Goal: Information Seeking & Learning: Check status

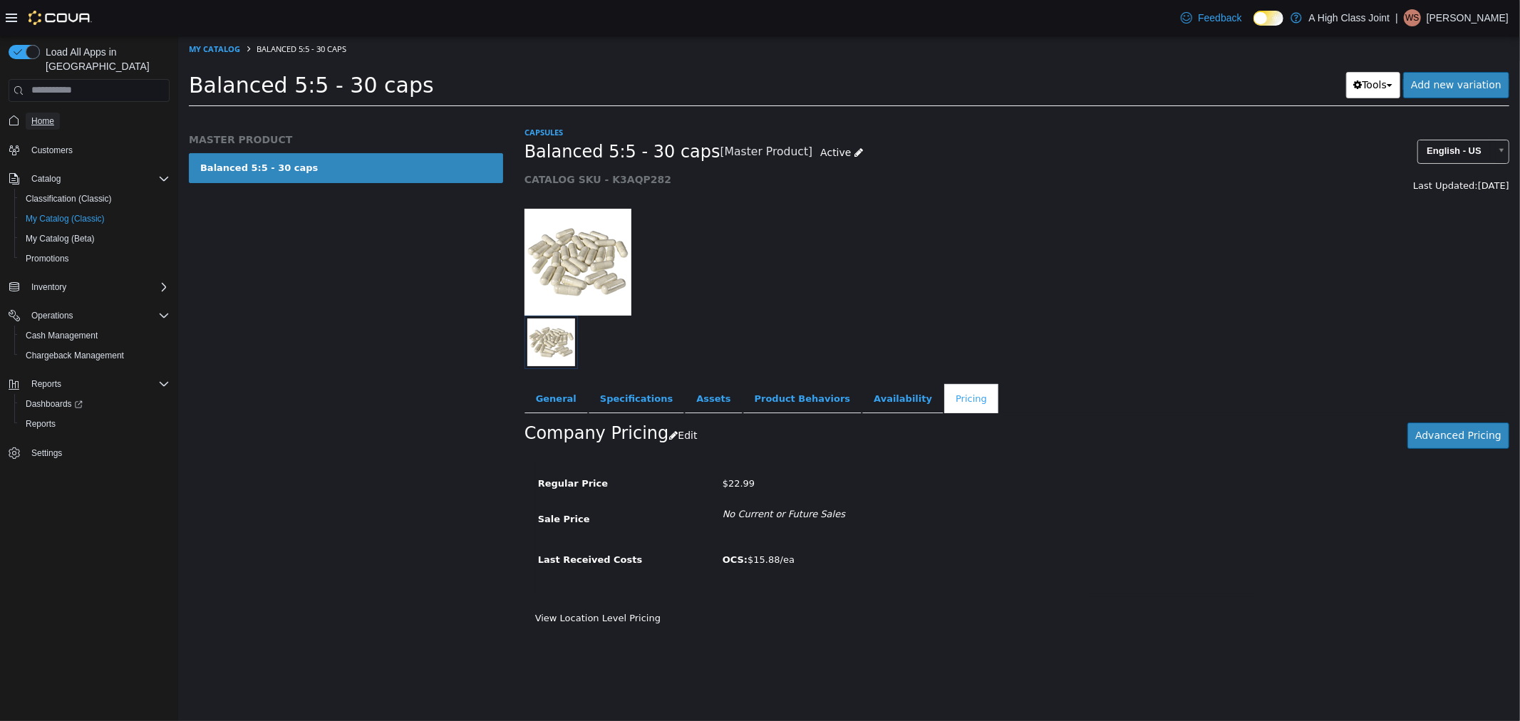
click at [43, 115] on span "Home" at bounding box center [42, 120] width 23 height 11
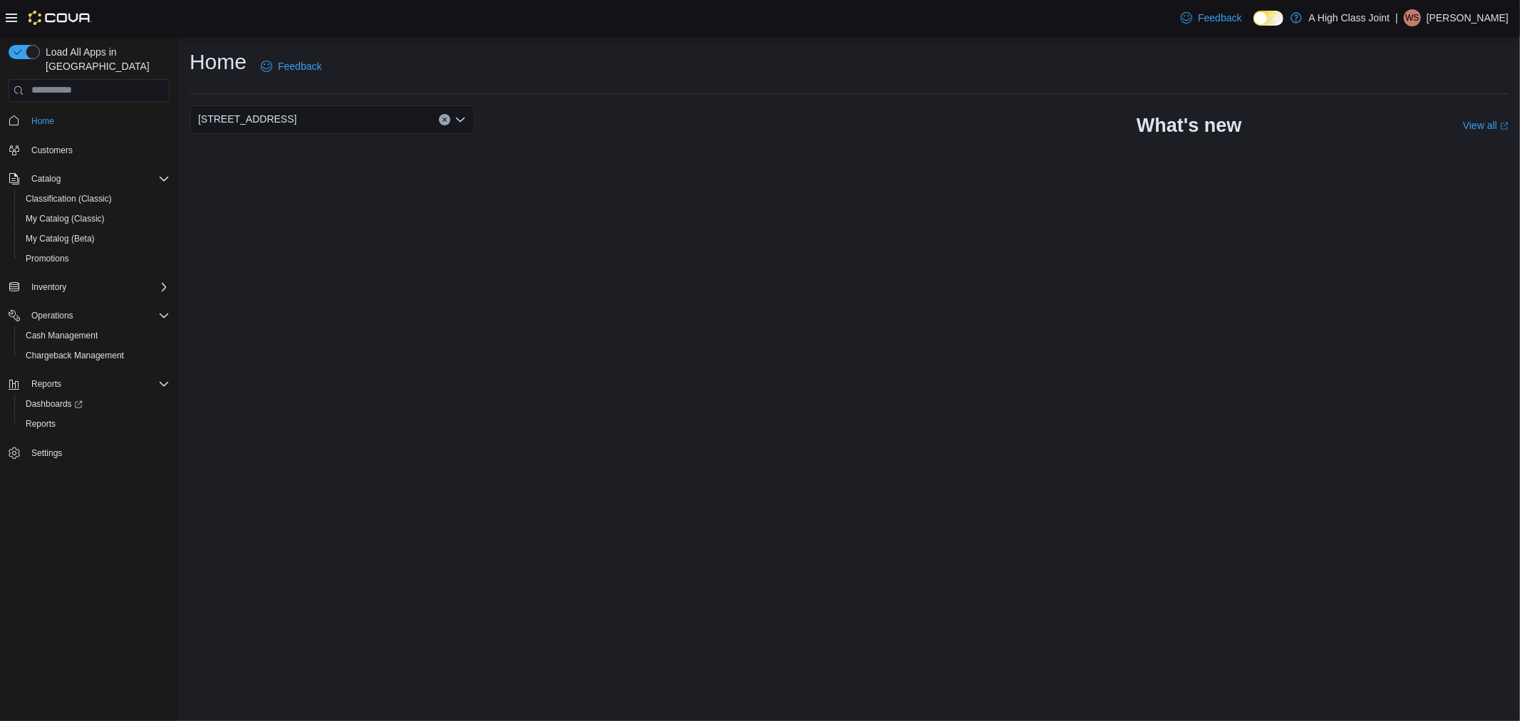
click at [386, 351] on div "Home Feedback 910 O'Brien Road What's new View all (opens in a new tab or windo…" at bounding box center [848, 378] width 1341 height 685
click at [54, 418] on span "Reports" at bounding box center [41, 423] width 30 height 11
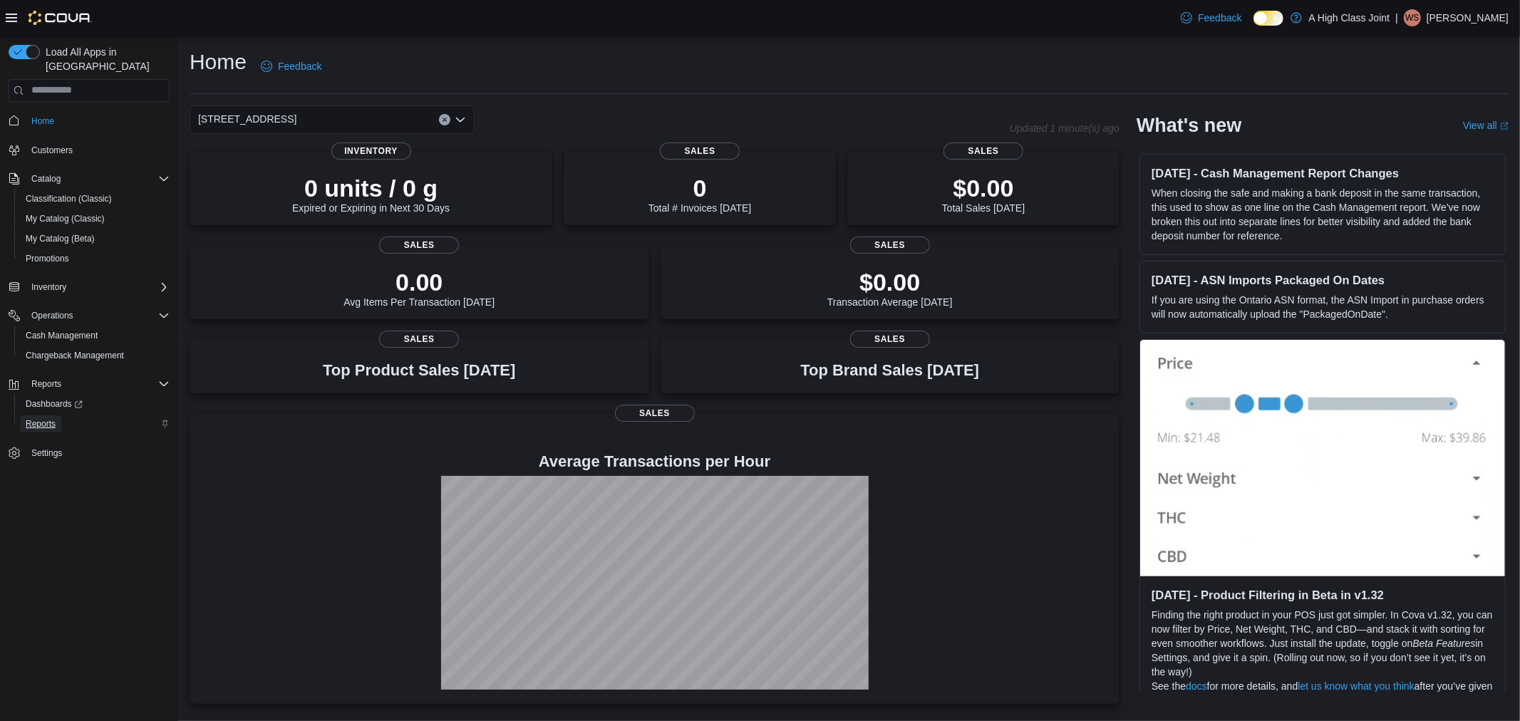
click at [37, 418] on span "Reports" at bounding box center [41, 423] width 30 height 11
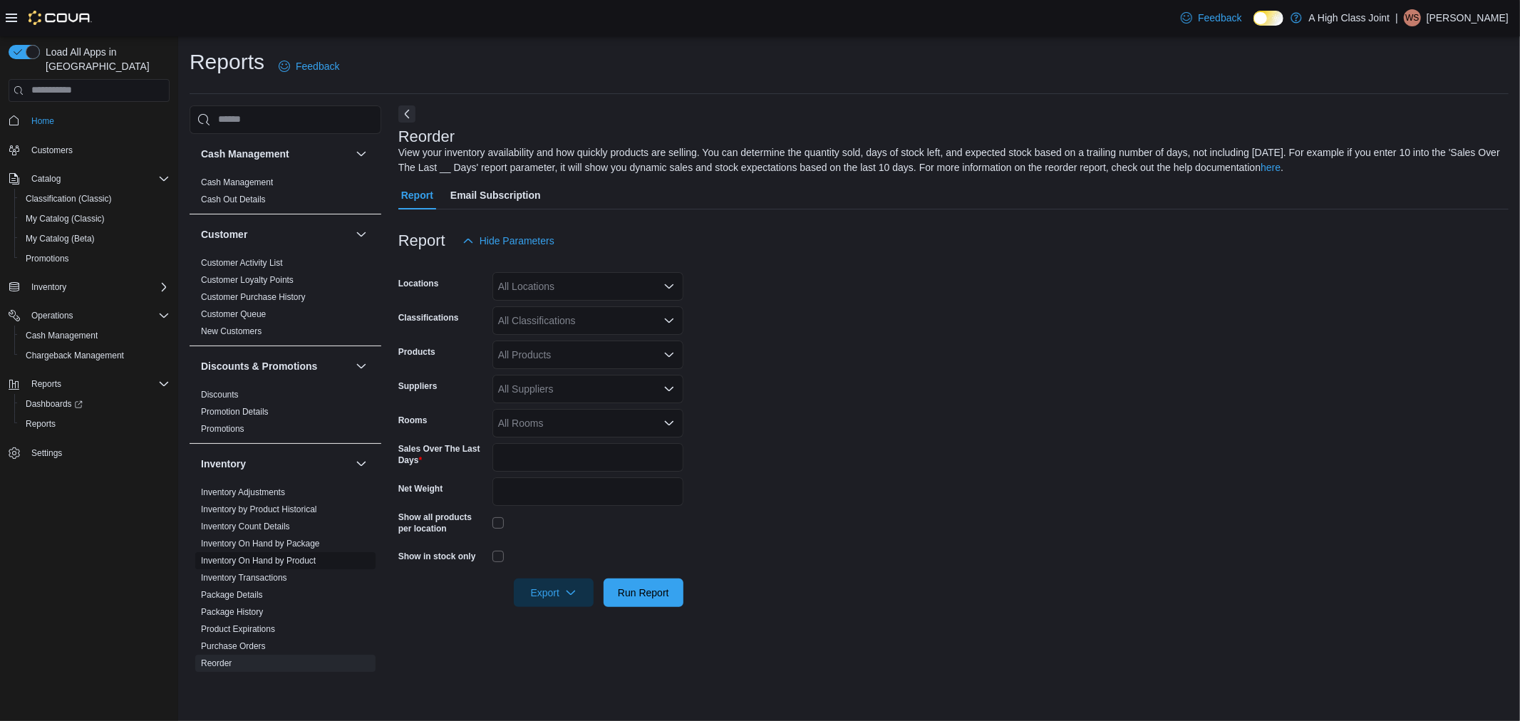
click at [209, 560] on link "Inventory On Hand by Product" at bounding box center [258, 561] width 115 height 10
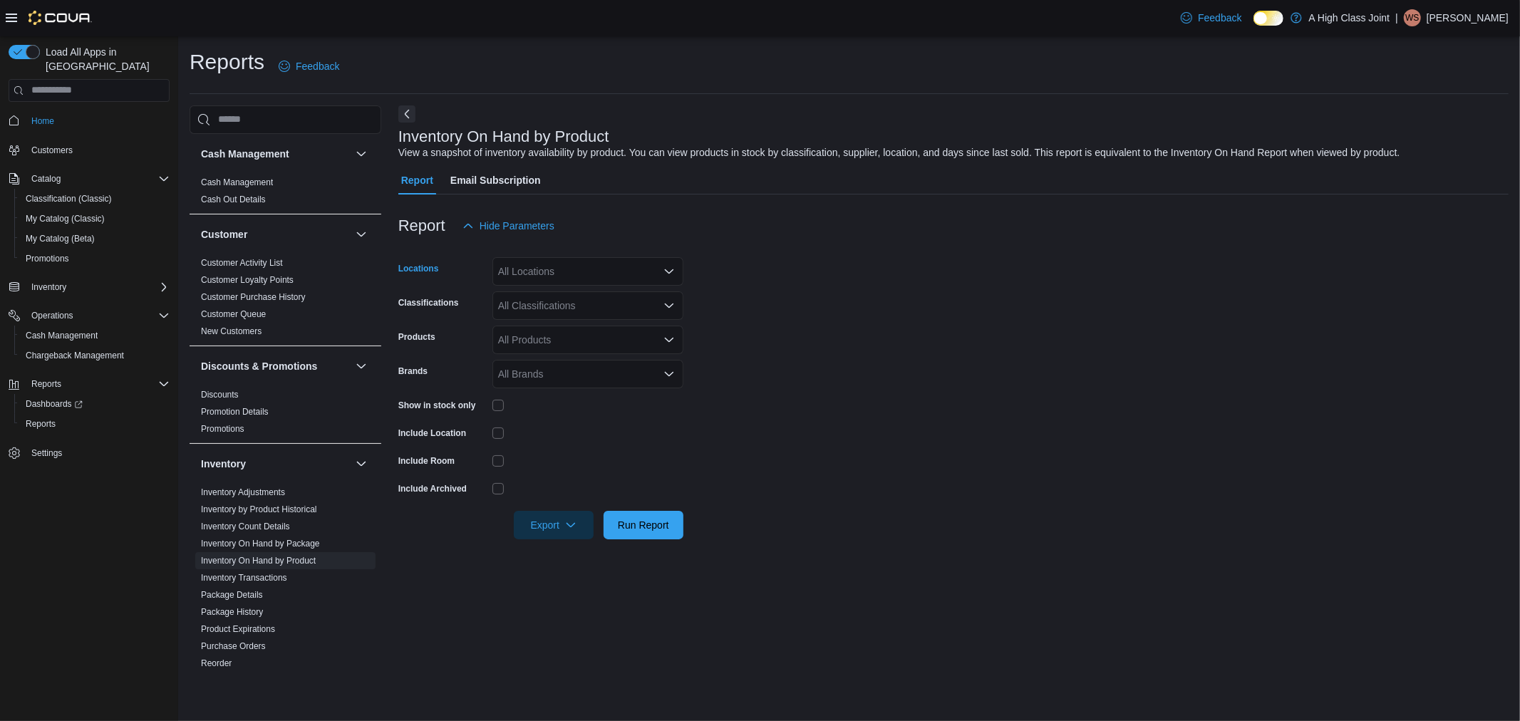
click at [575, 274] on div "All Locations" at bounding box center [587, 271] width 191 height 28
click at [658, 531] on span "Run Report" at bounding box center [643, 524] width 63 height 28
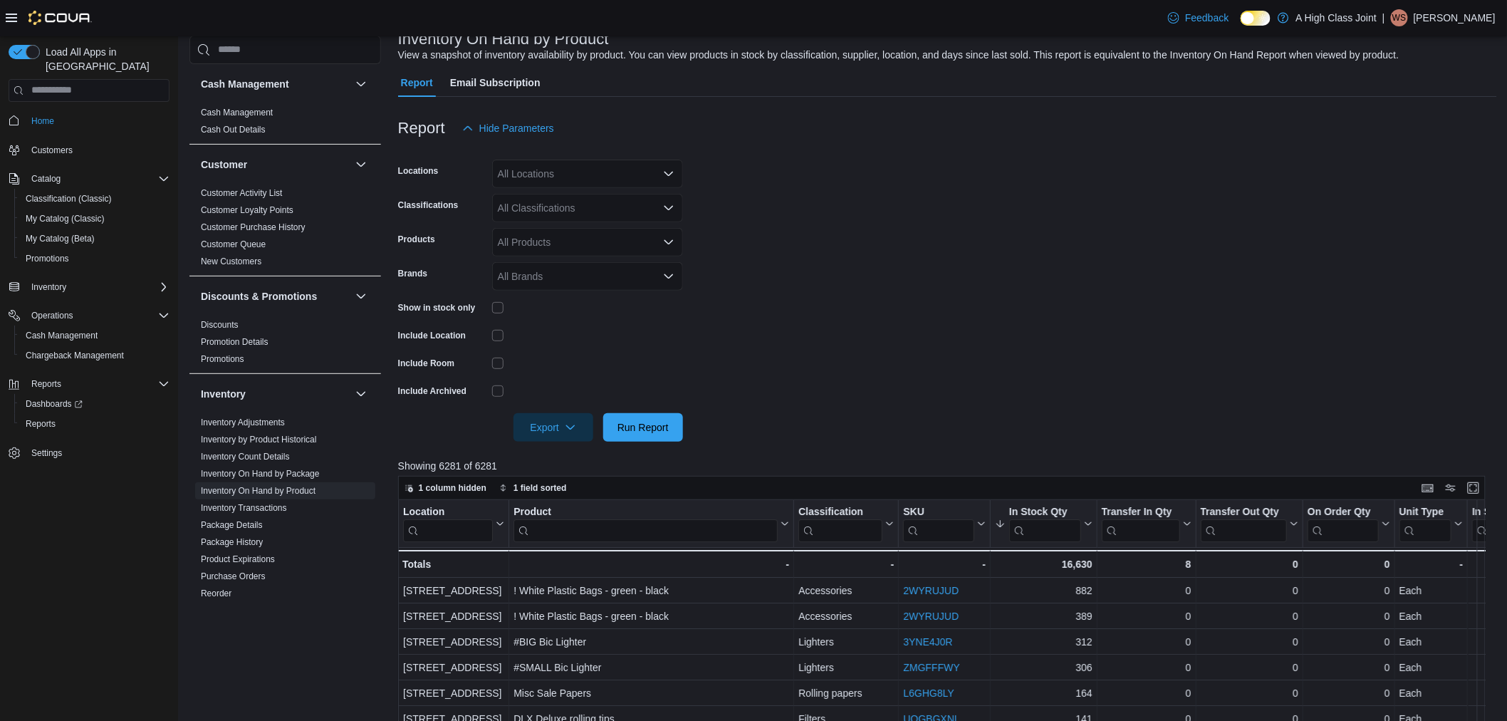
scroll to position [158, 0]
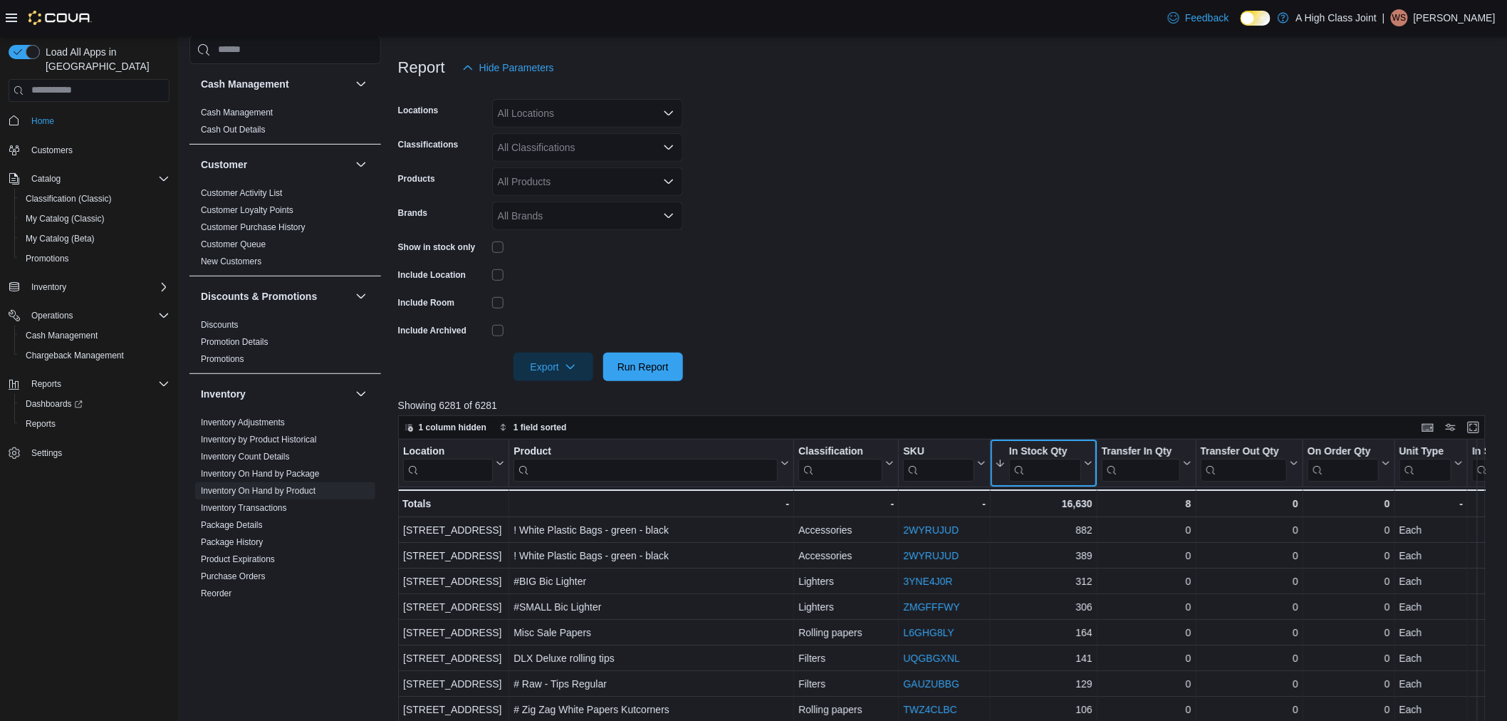
click at [1087, 447] on button "In Stock Qty" at bounding box center [1044, 463] width 98 height 36
click at [1084, 447] on button "In Stock Qty" at bounding box center [1044, 463] width 98 height 36
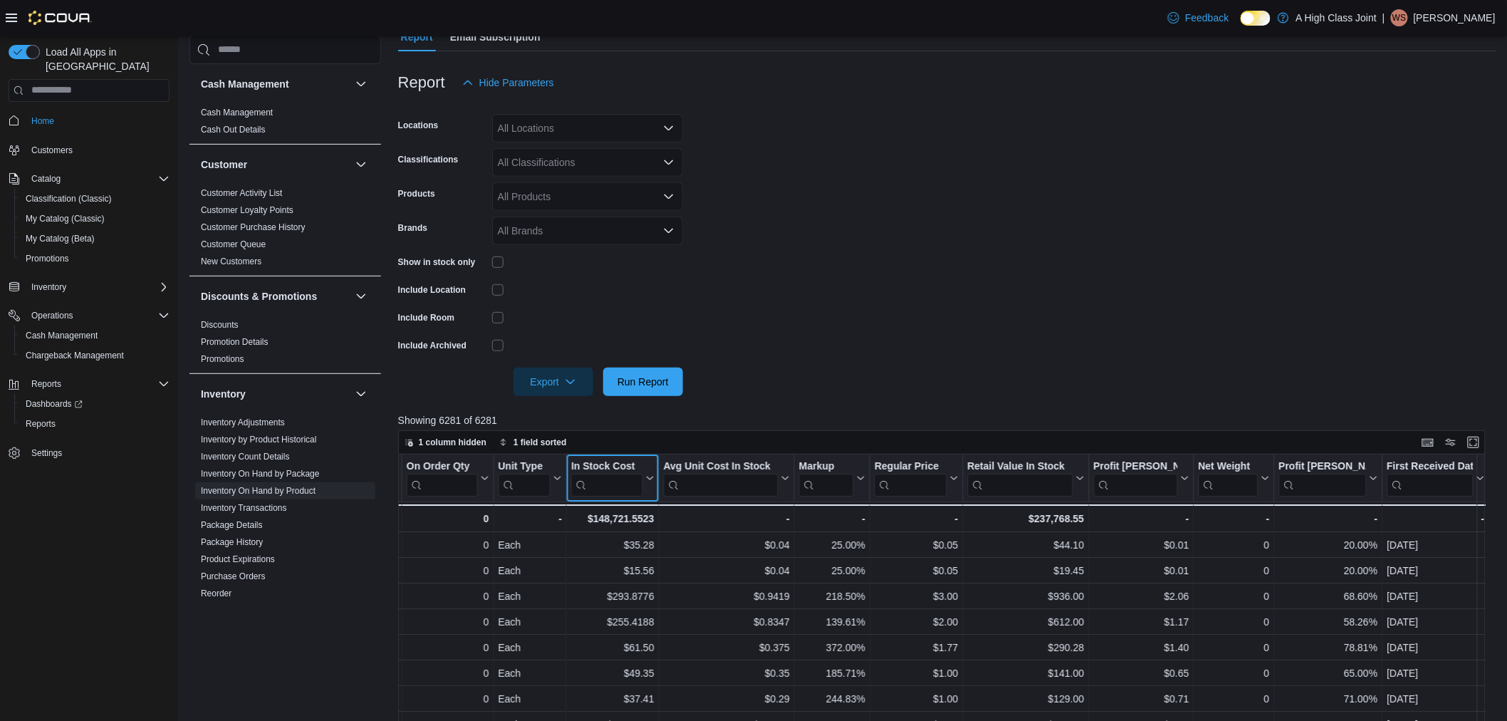
scroll to position [0, 0]
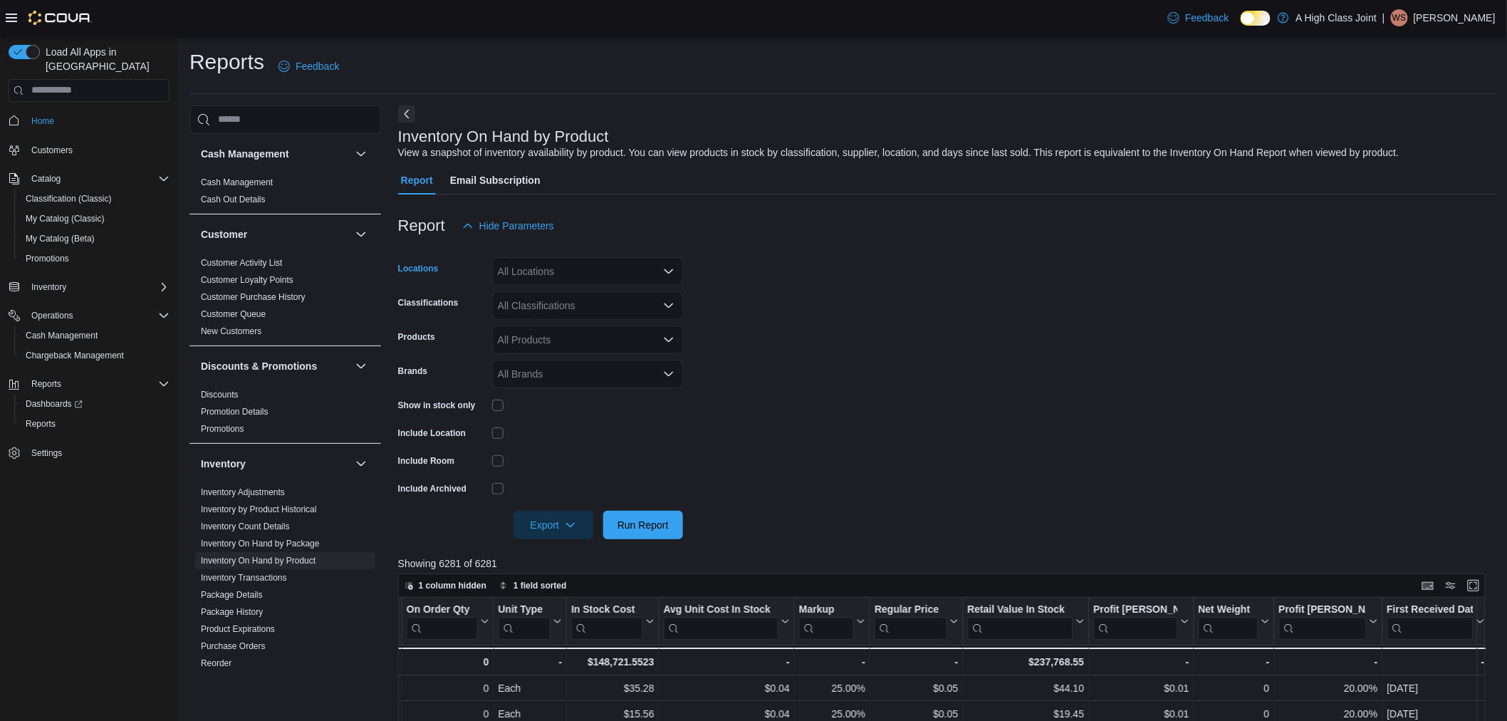
click at [578, 276] on div "All Locations" at bounding box center [587, 271] width 191 height 28
click at [571, 335] on span "[STREET_ADDRESS]" at bounding box center [572, 336] width 98 height 14
click at [630, 536] on span "Run Report" at bounding box center [643, 524] width 63 height 28
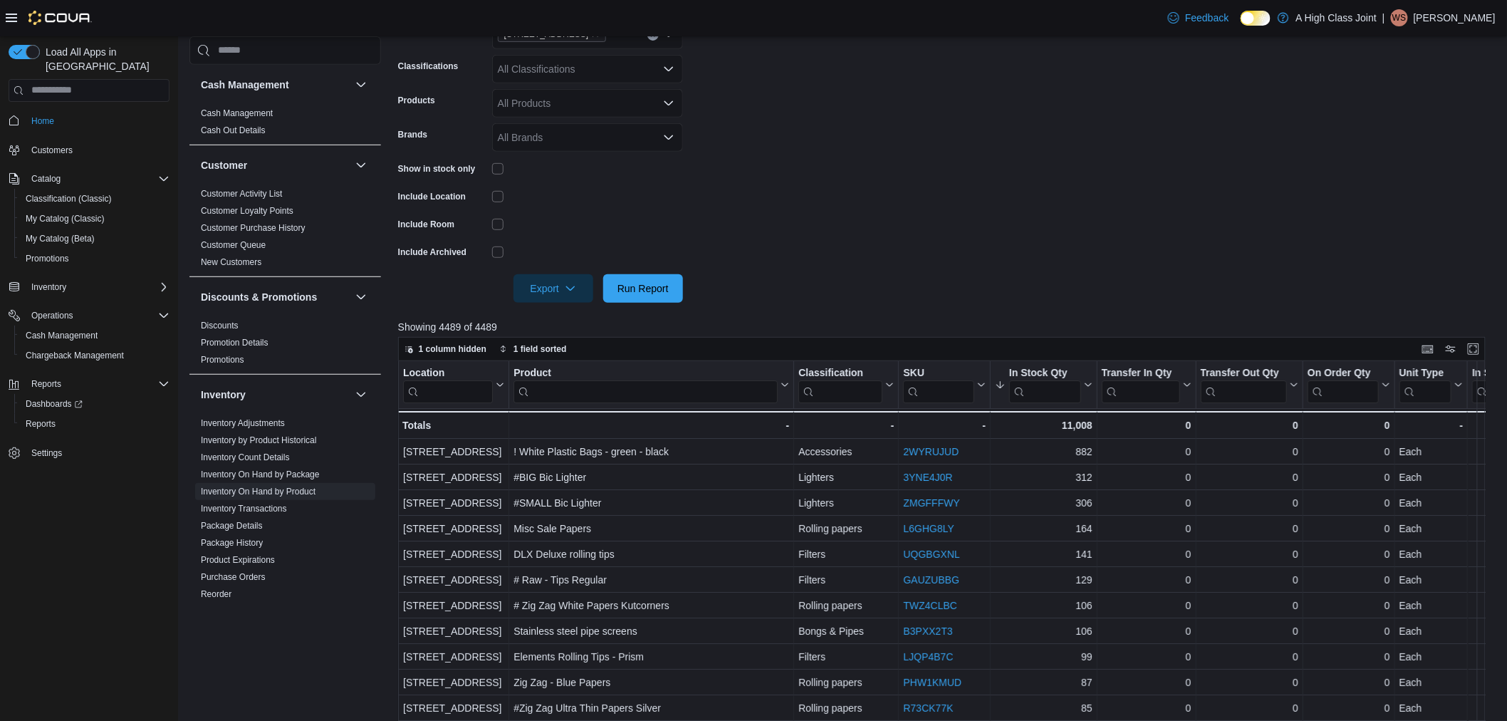
scroll to position [158, 0]
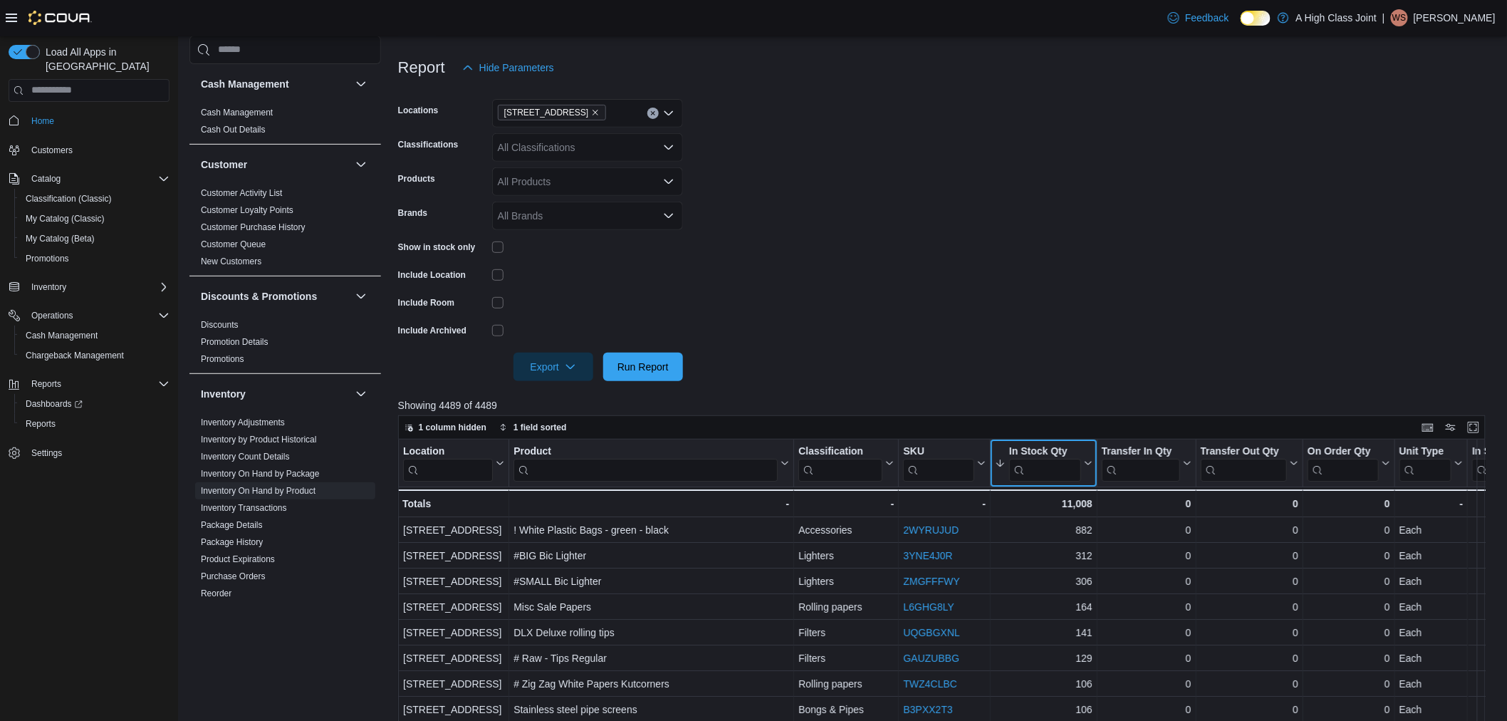
click at [1086, 449] on button "In Stock Qty" at bounding box center [1044, 463] width 98 height 36
click at [1049, 452] on div "In Stock Qty" at bounding box center [1045, 452] width 72 height 14
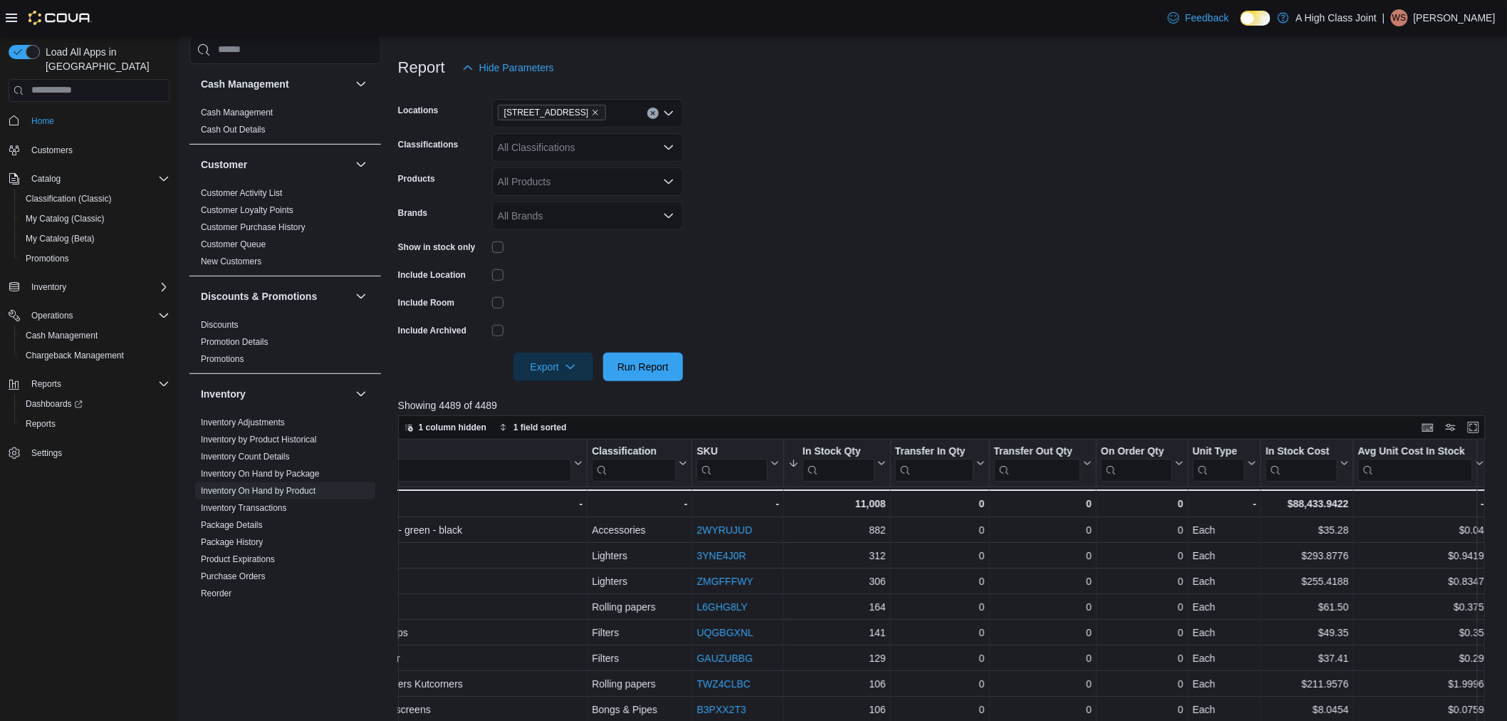
scroll to position [0, 281]
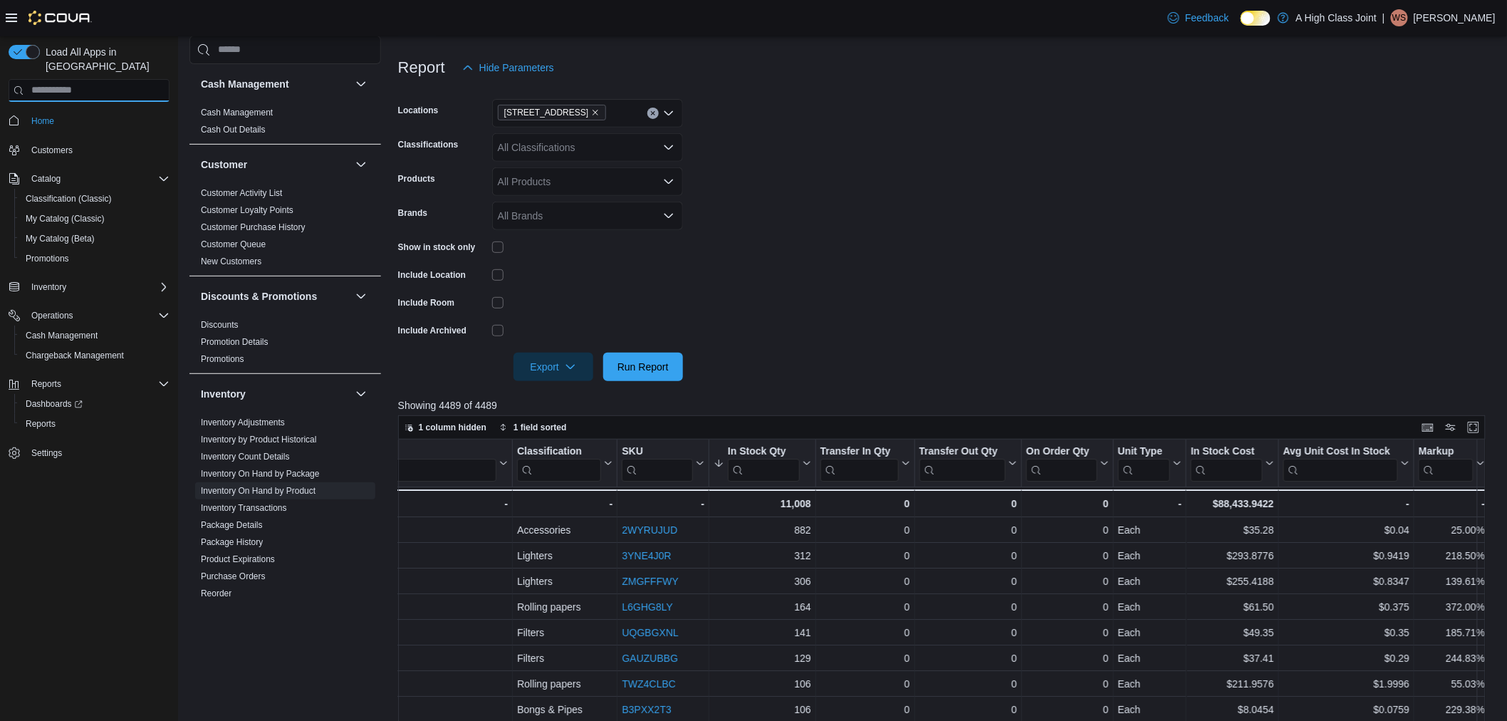
click at [120, 79] on input "search" at bounding box center [89, 90] width 161 height 23
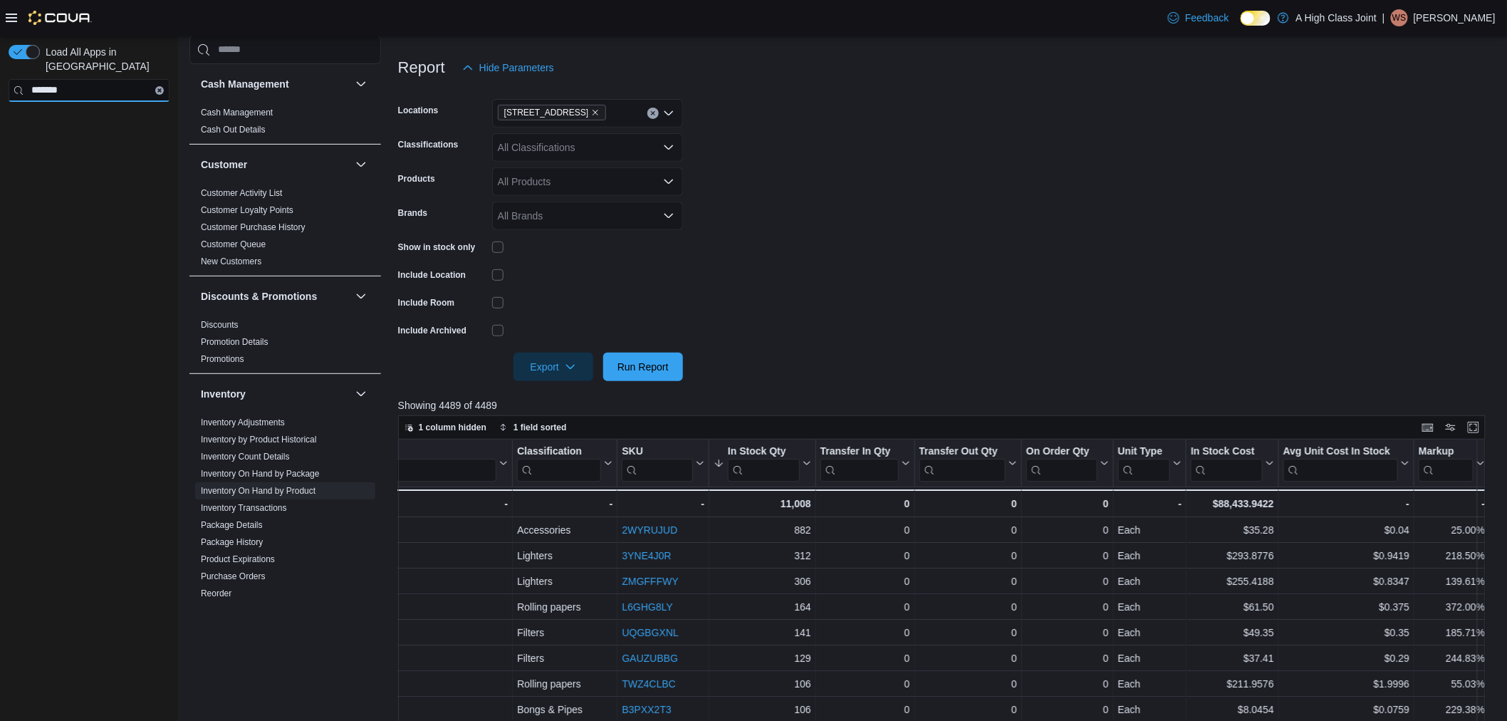
type input "*******"
click at [157, 86] on button "Clear input" at bounding box center [159, 90] width 9 height 9
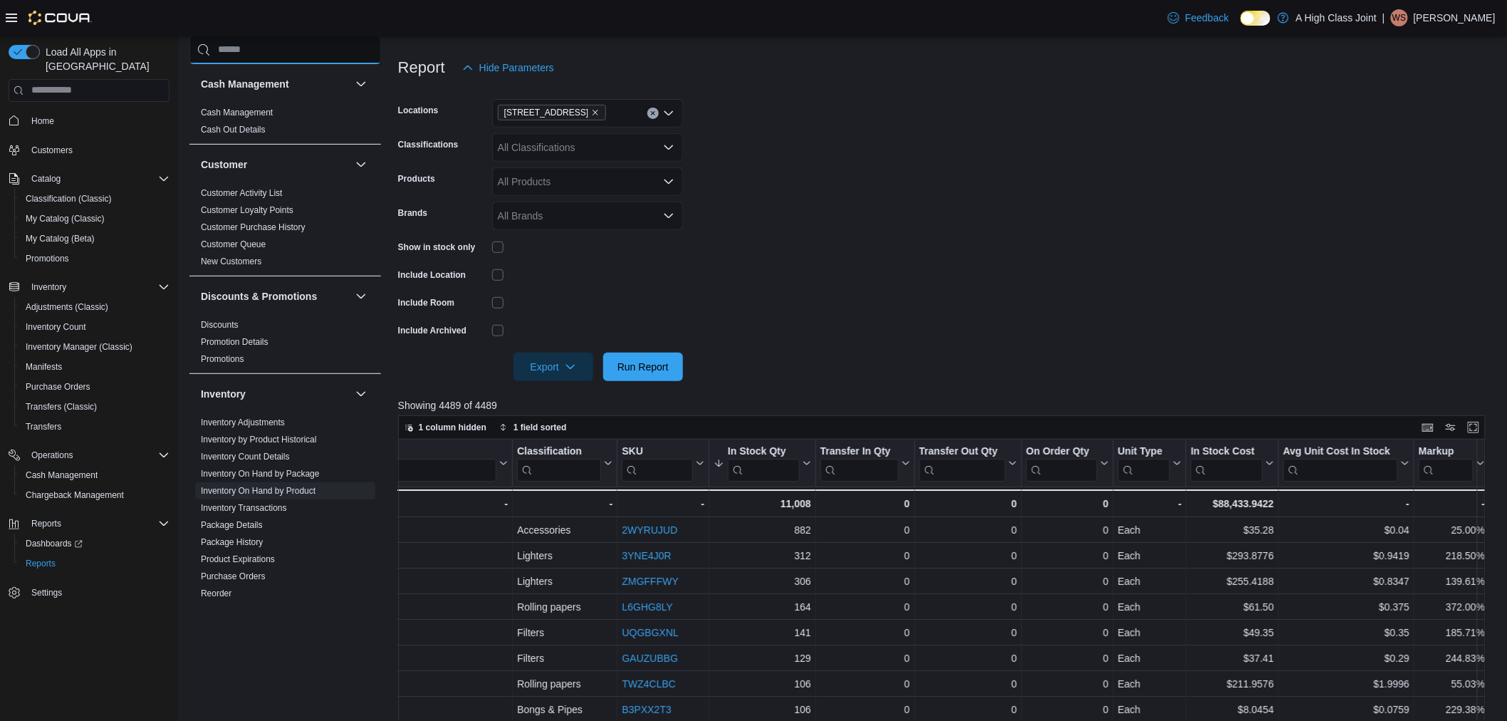
click at [232, 48] on input "search" at bounding box center [286, 50] width 192 height 28
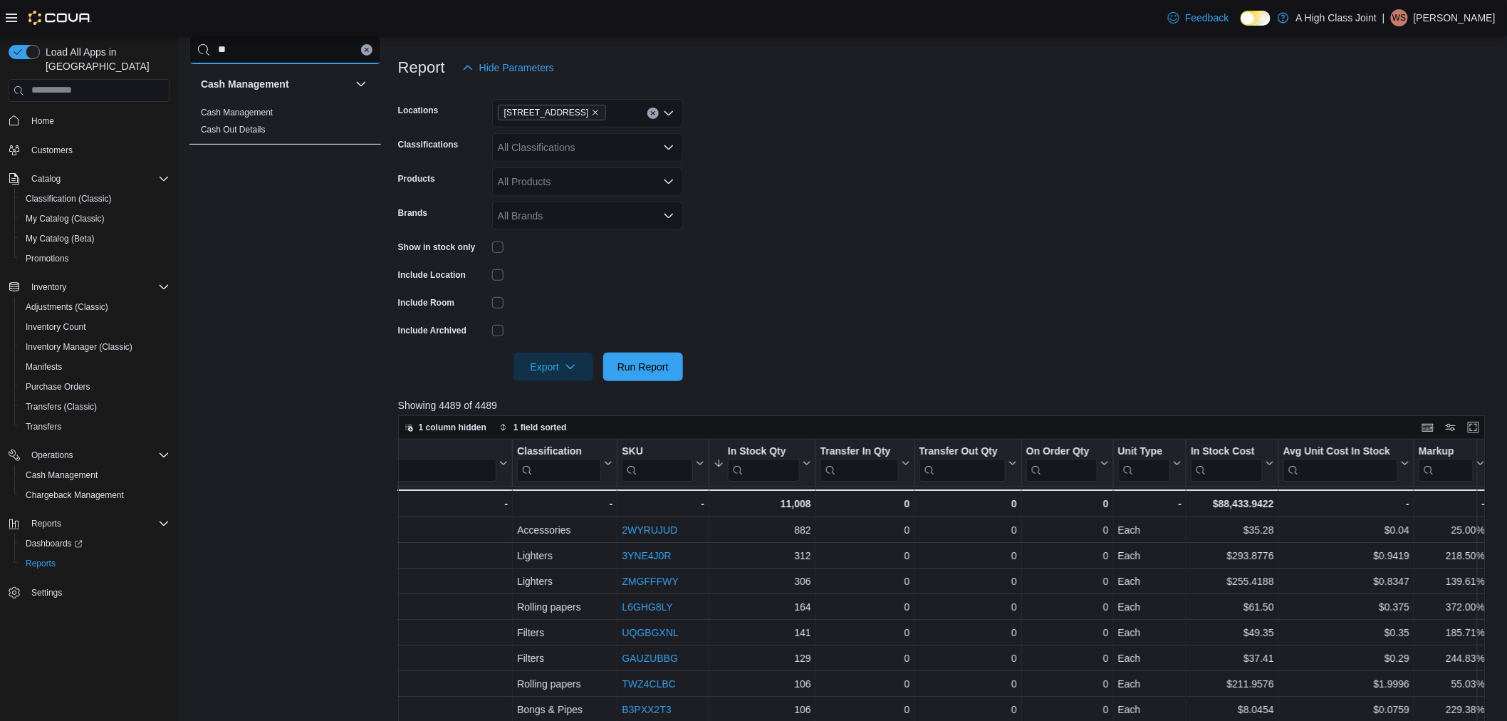
type input "*"
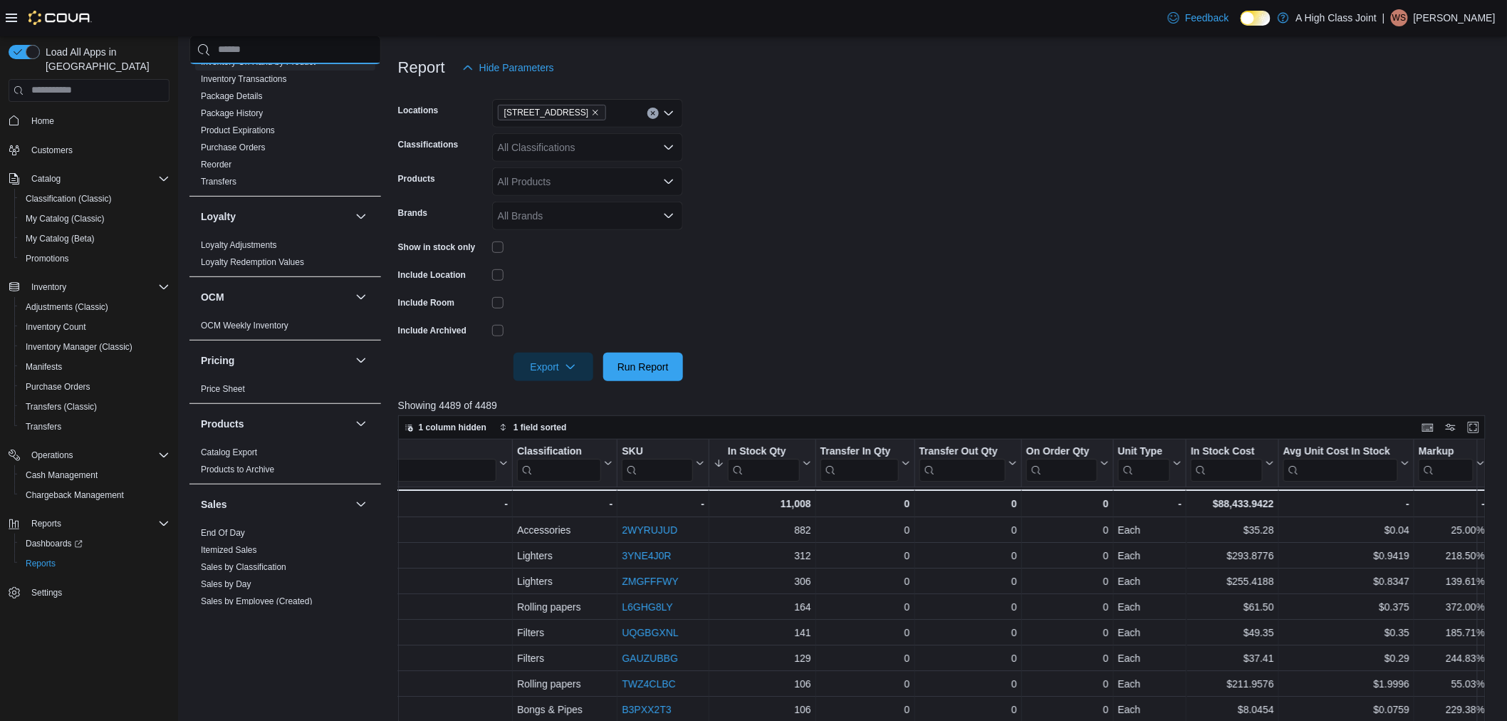
scroll to position [689, 0]
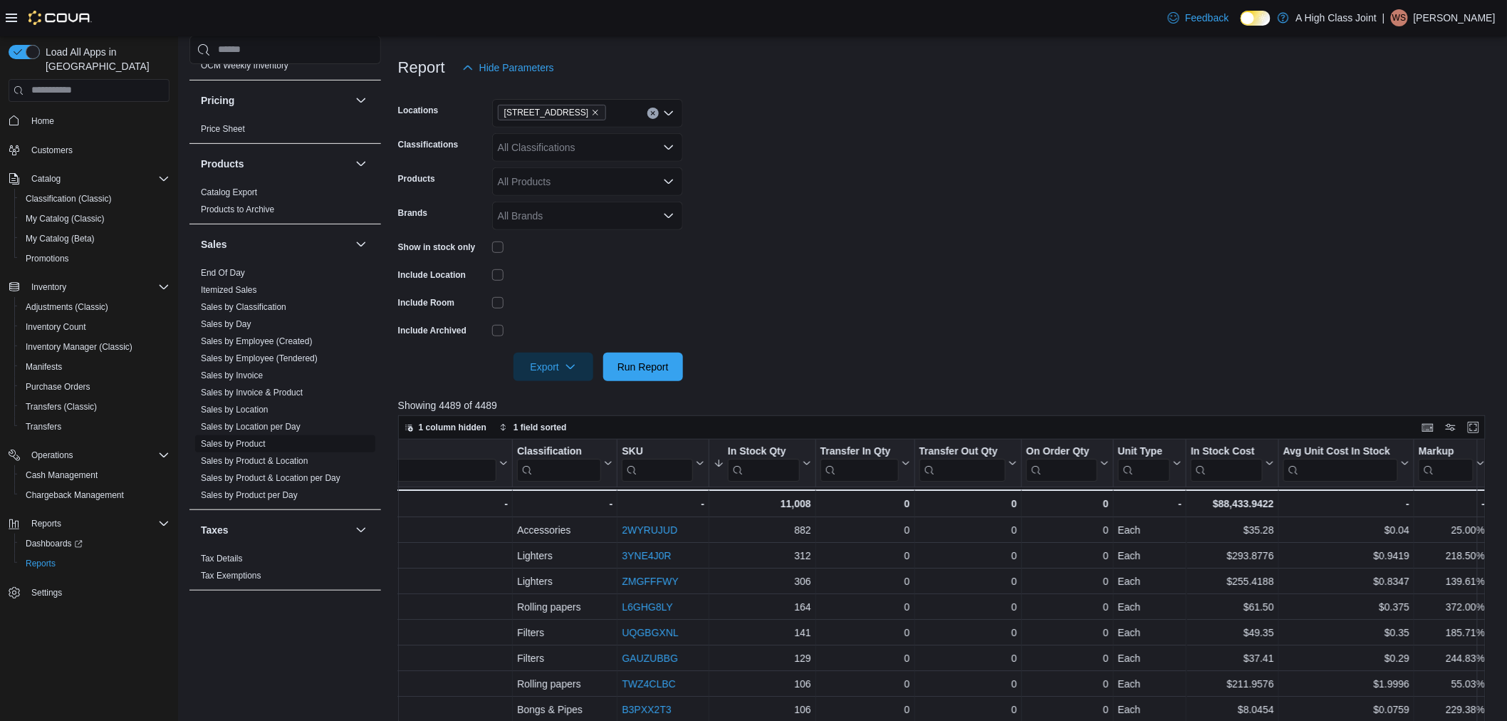
click at [218, 443] on link "Sales by Product" at bounding box center [233, 444] width 65 height 10
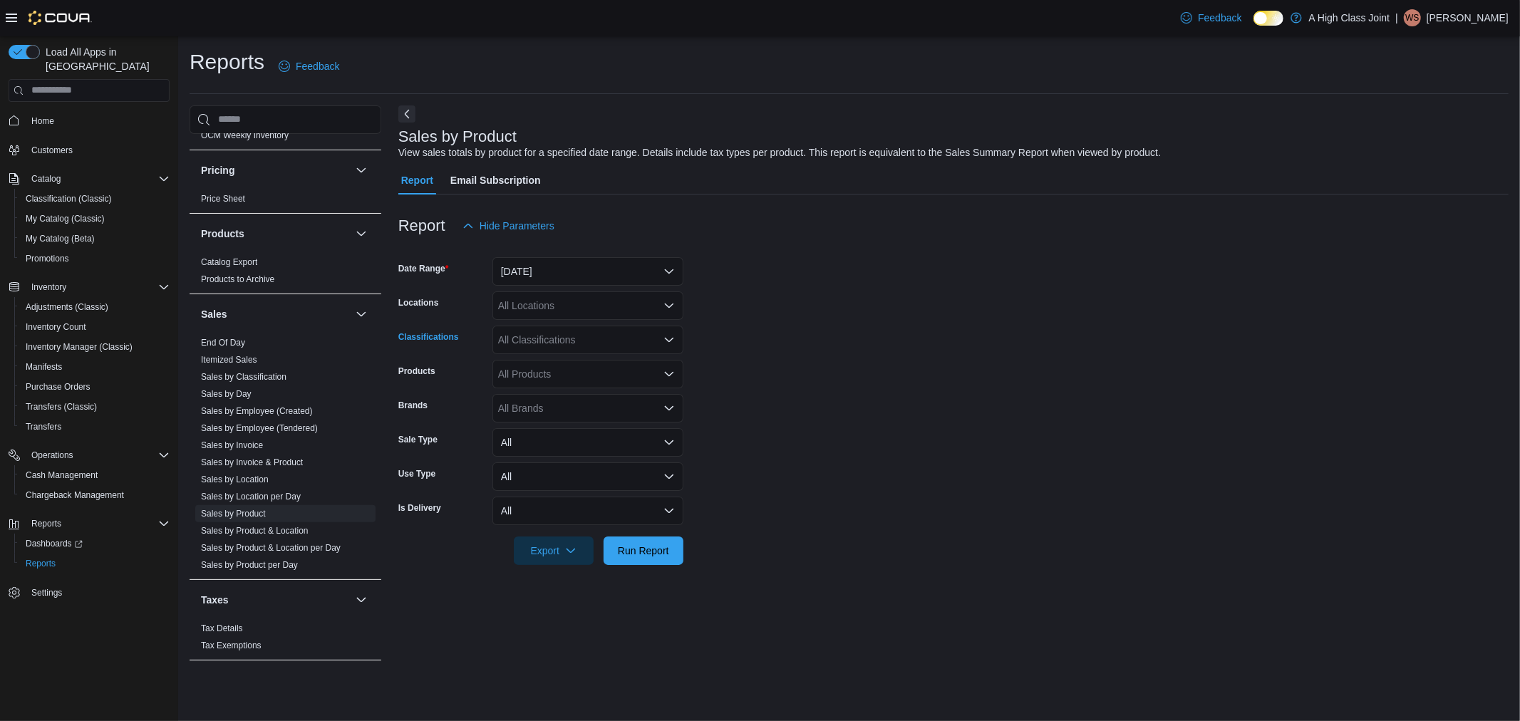
click at [515, 338] on div "All Classifications" at bounding box center [587, 340] width 191 height 28
click at [502, 381] on div "Flower" at bounding box center [588, 384] width 174 height 14
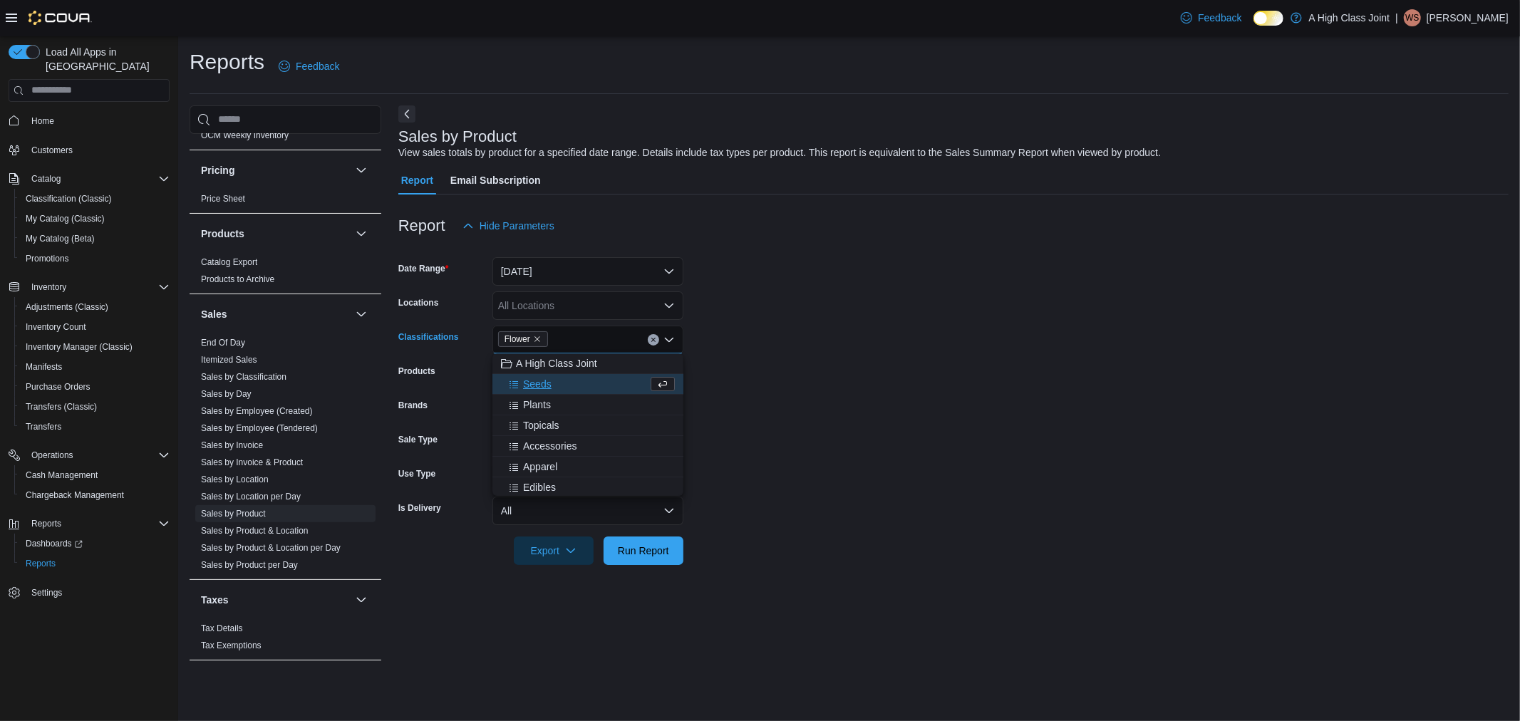
click at [558, 309] on div "All Locations" at bounding box center [587, 305] width 191 height 28
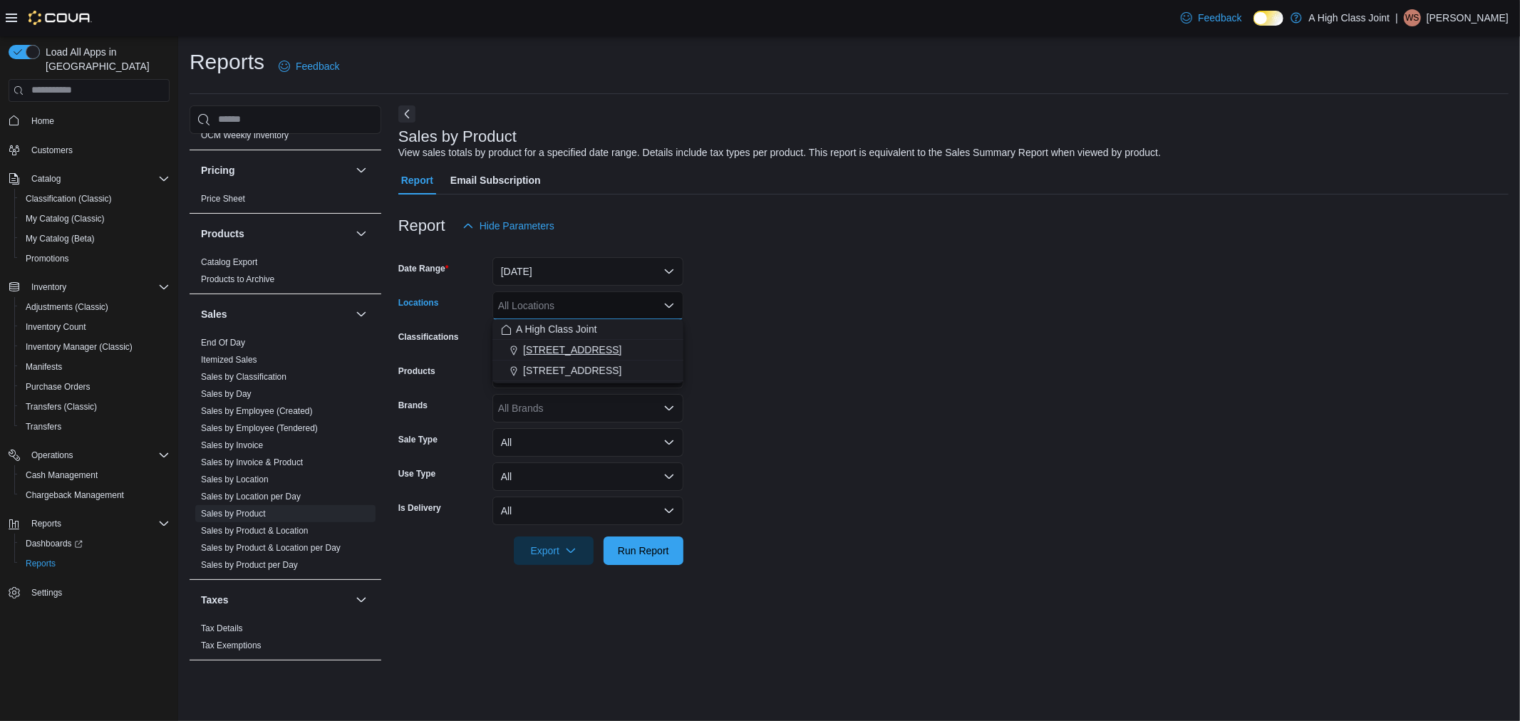
click at [580, 353] on span "[STREET_ADDRESS]" at bounding box center [572, 350] width 98 height 14
click at [606, 260] on button "Yesterday" at bounding box center [587, 271] width 191 height 28
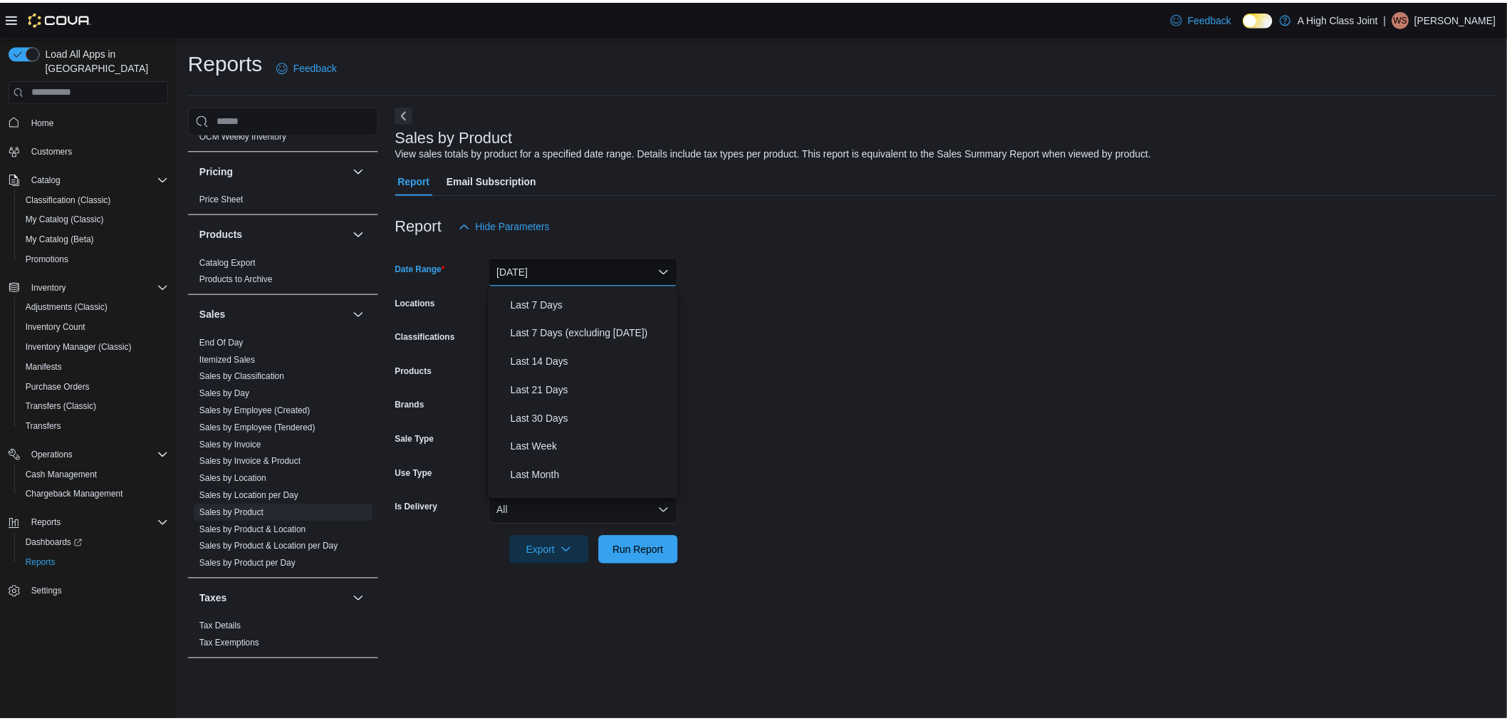
scroll to position [158, 0]
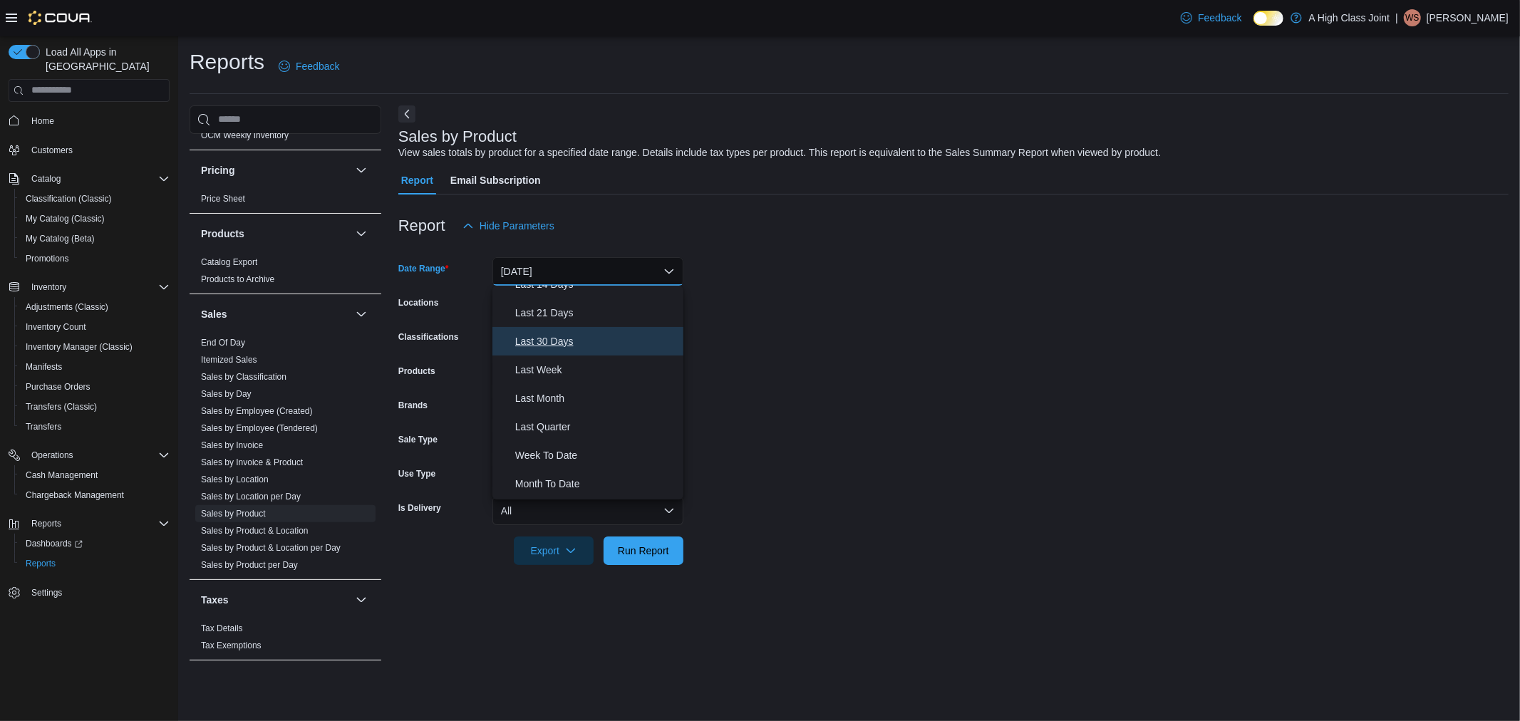
click at [554, 341] on span "Last 30 Days" at bounding box center [596, 341] width 162 height 17
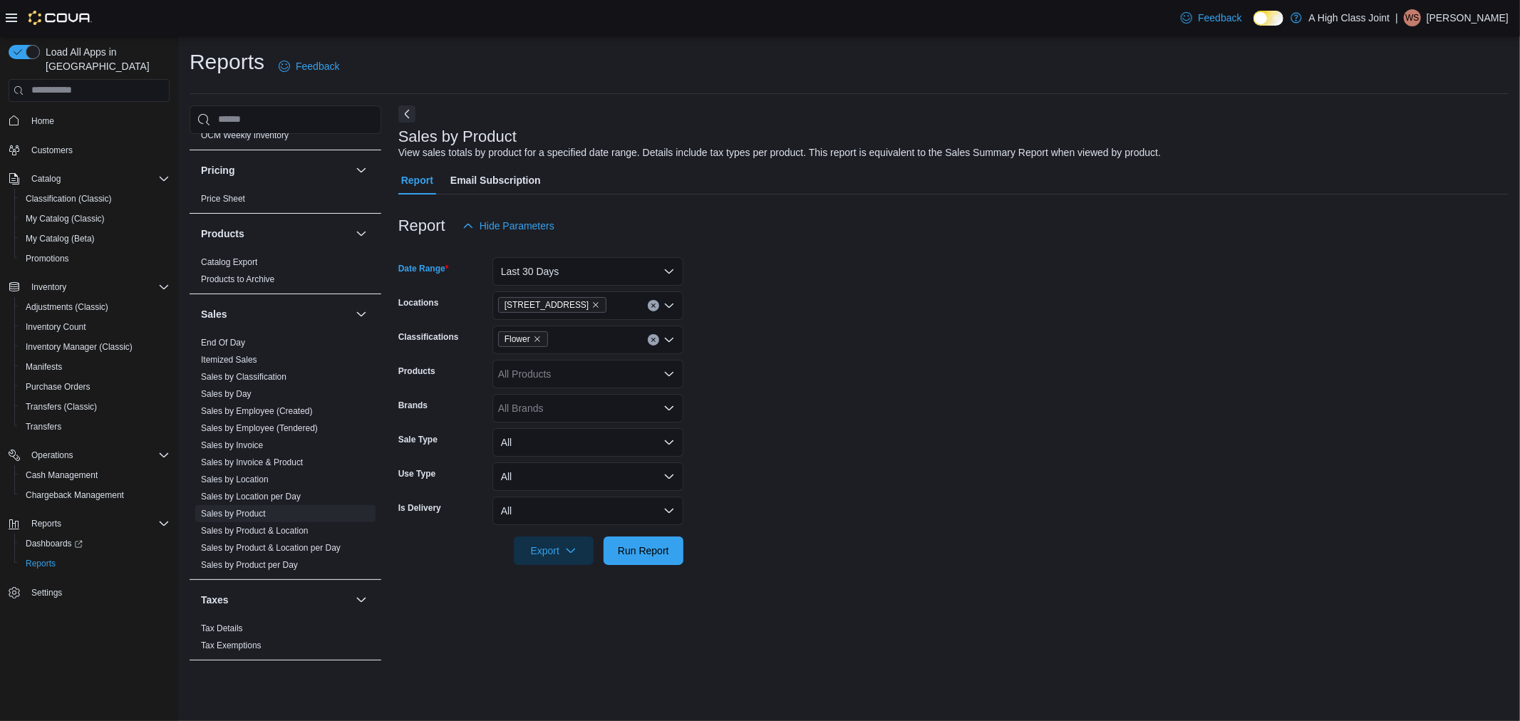
click at [899, 341] on form "Date Range Last 30 Days Locations 10 Pembroke St Classifications Flower Product…" at bounding box center [953, 402] width 1110 height 325
click at [645, 544] on span "Run Report" at bounding box center [643, 550] width 51 height 14
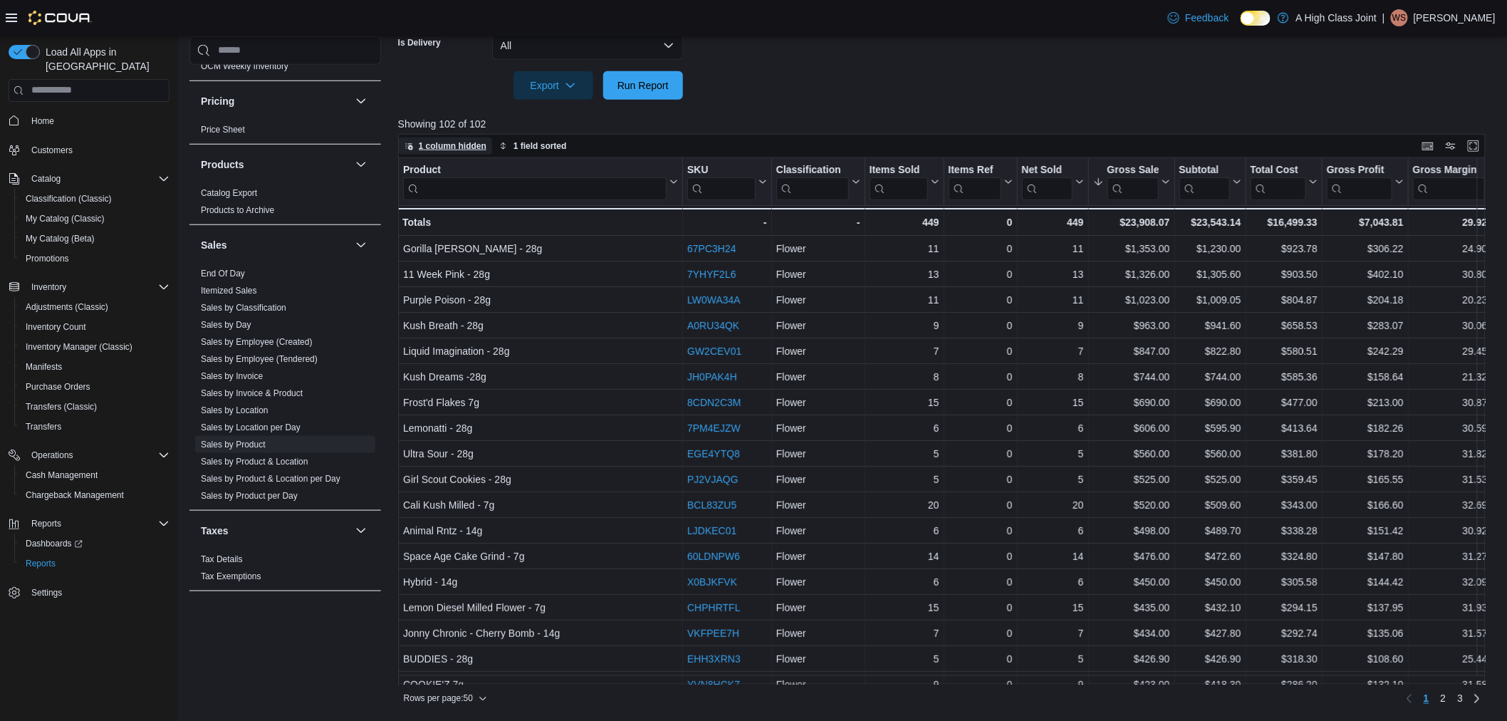
click at [439, 152] on span "1 column hidden" at bounding box center [446, 145] width 82 height 17
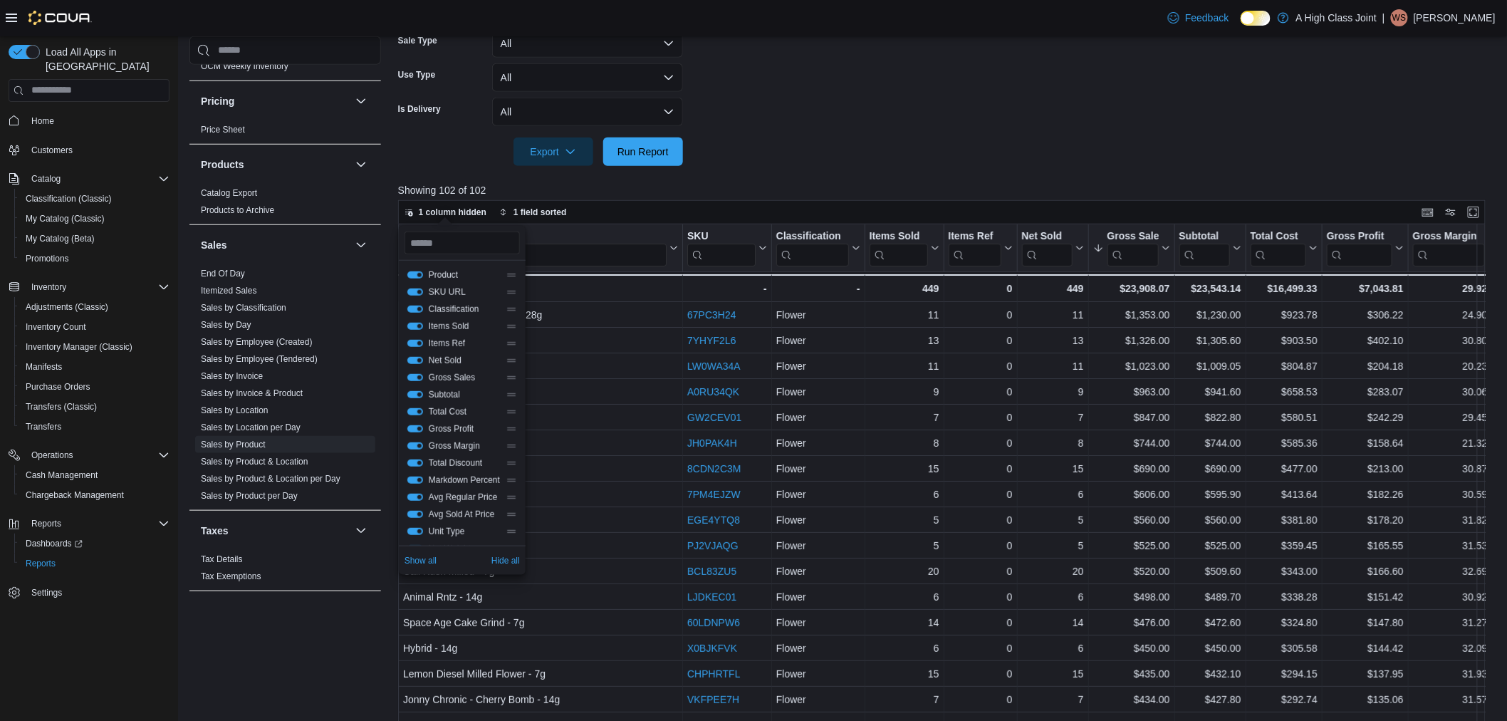
scroll to position [386, 0]
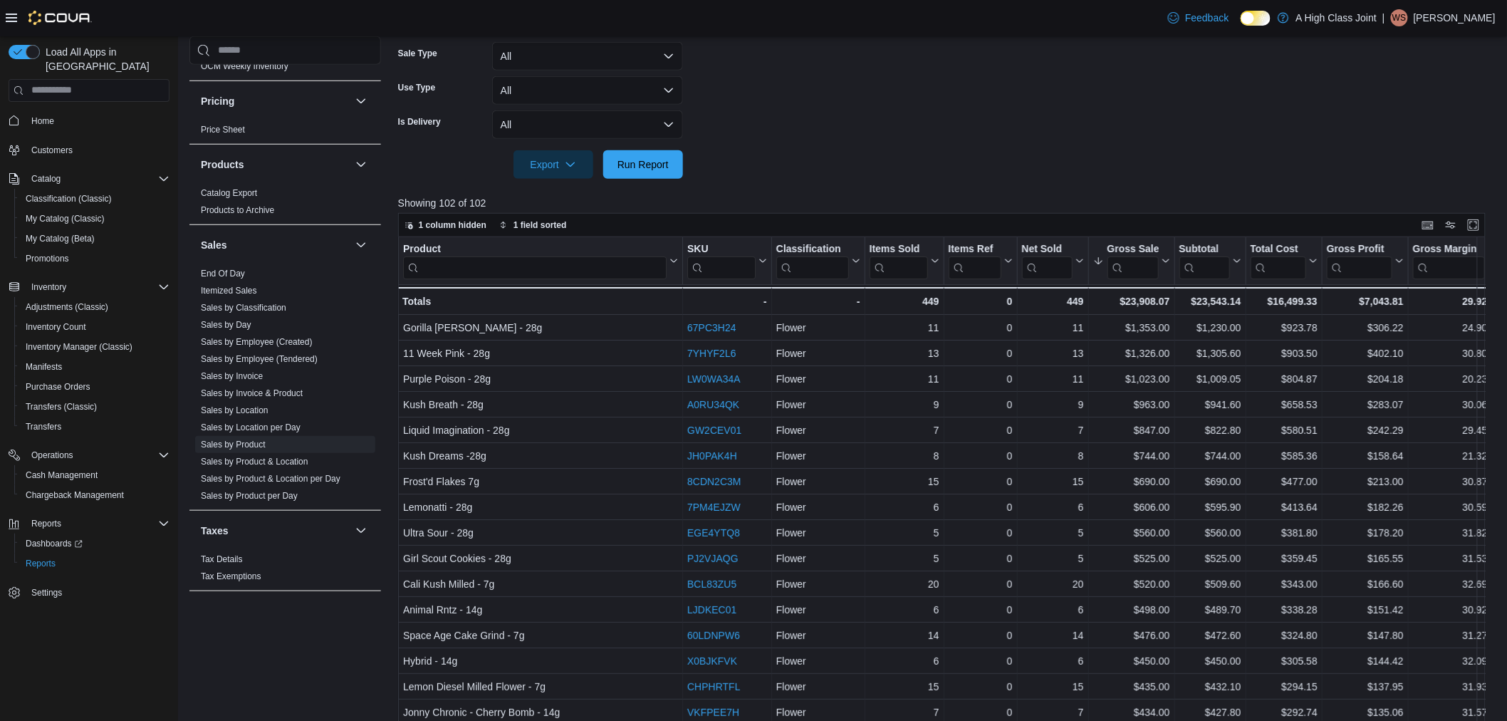
click at [853, 131] on form "Date Range Last 30 Days Locations 10 Pembroke St Classifications Flower Product…" at bounding box center [947, 16] width 1099 height 325
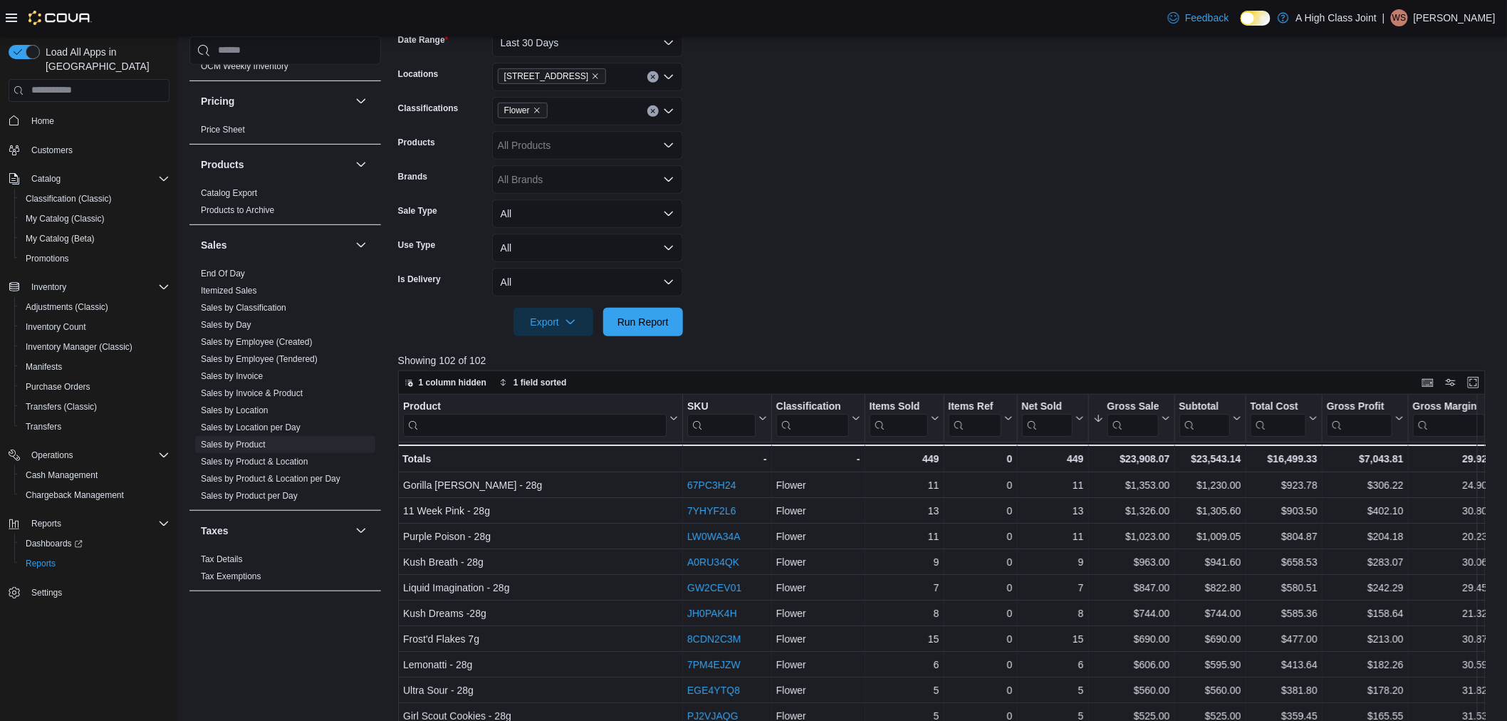
scroll to position [237, 0]
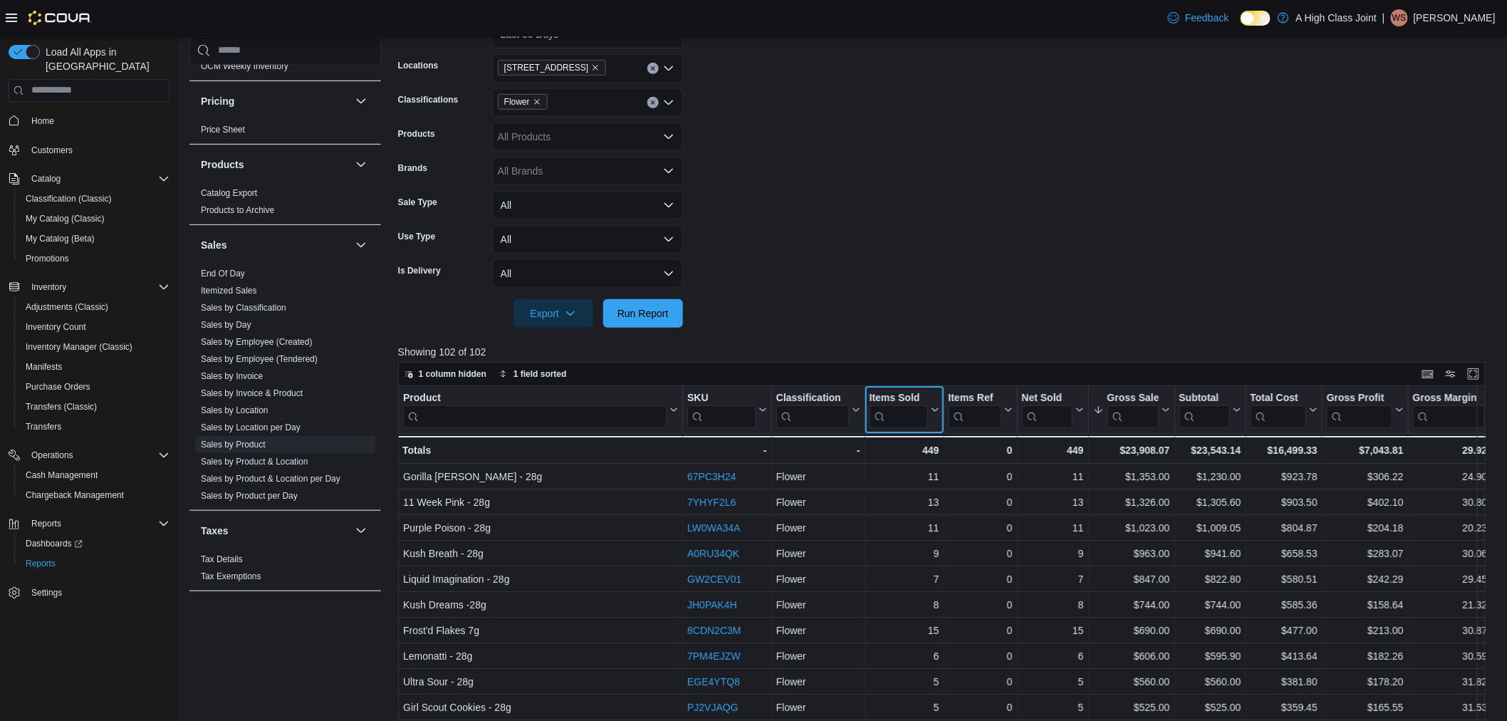
click at [928, 408] on icon at bounding box center [933, 409] width 11 height 9
click at [933, 482] on span "Sort High-Low" at bounding box center [914, 480] width 54 height 11
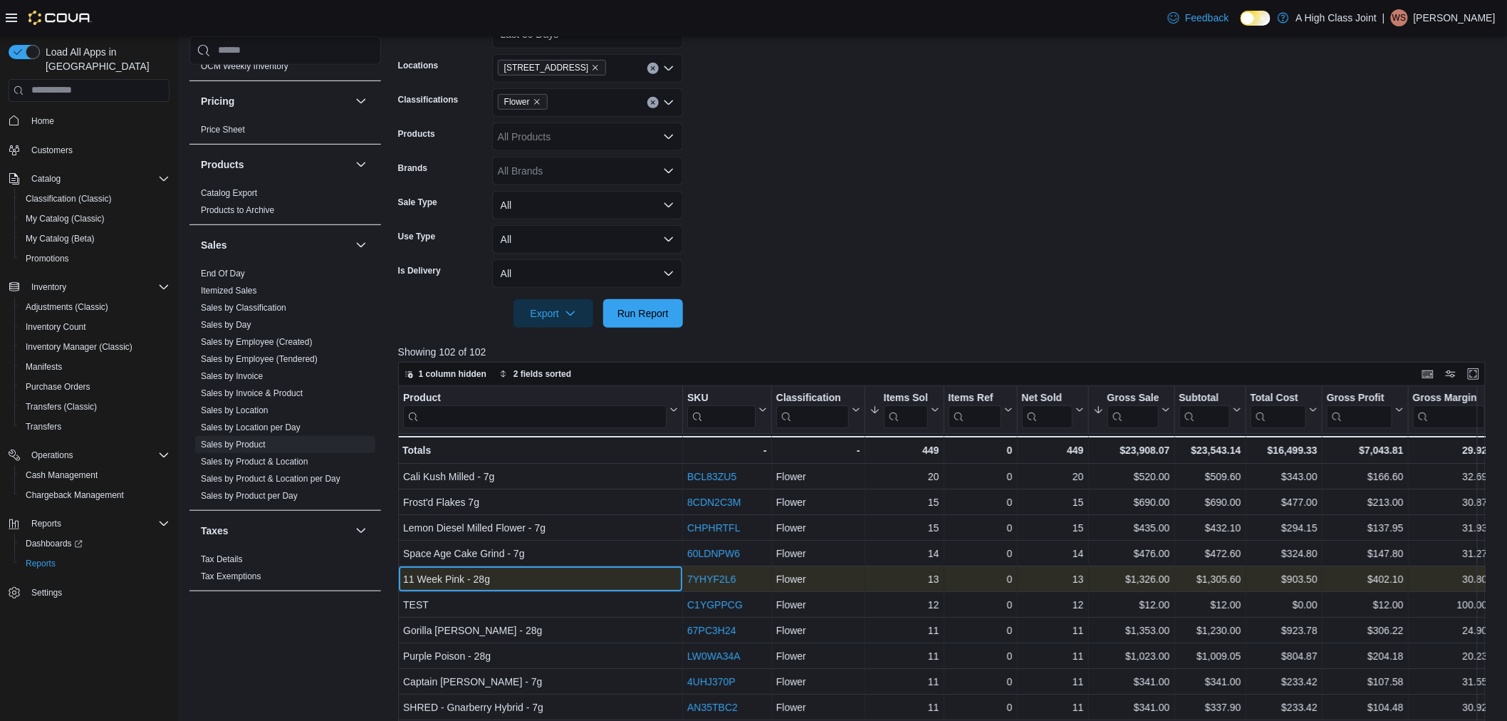
click at [512, 589] on div "11 Week Pink - 28g - Product, column 1, row 5" at bounding box center [540, 579] width 285 height 26
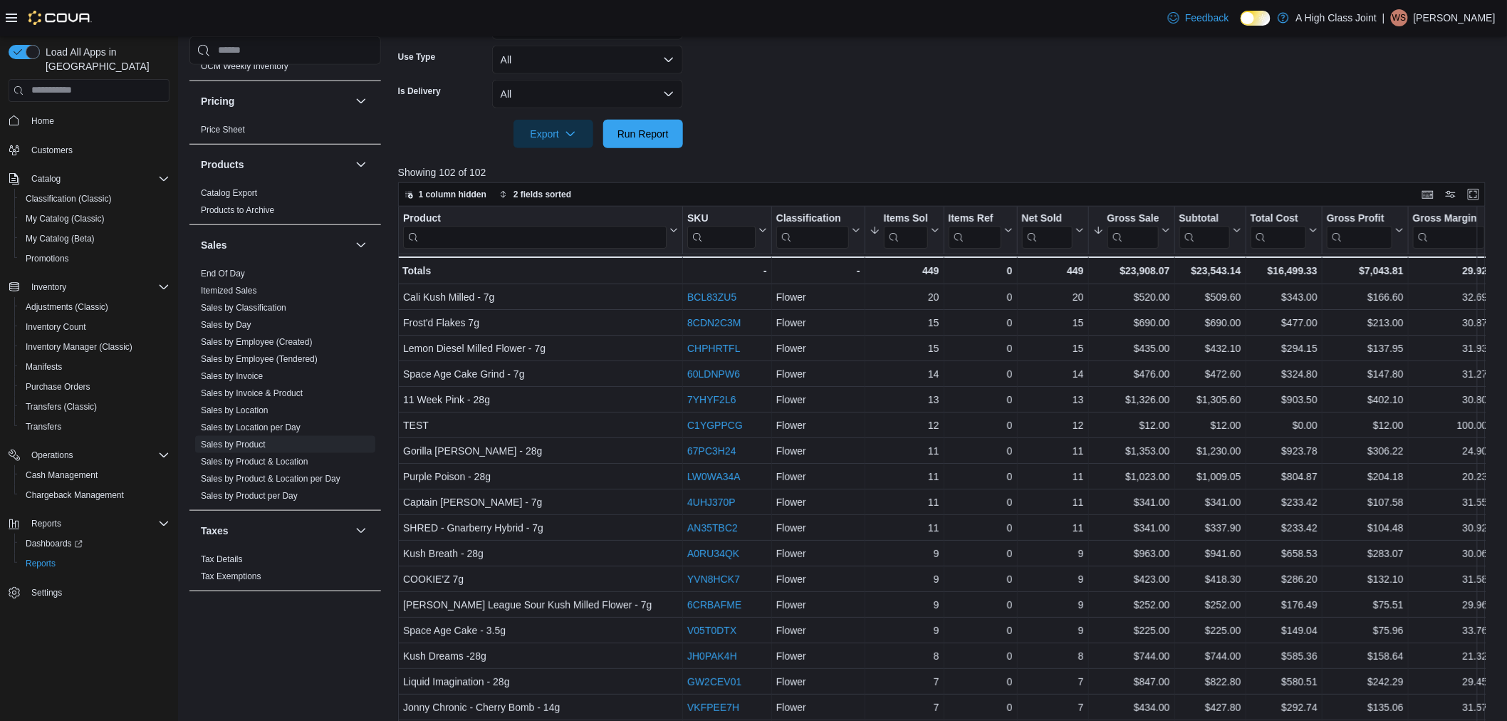
scroll to position [465, 0]
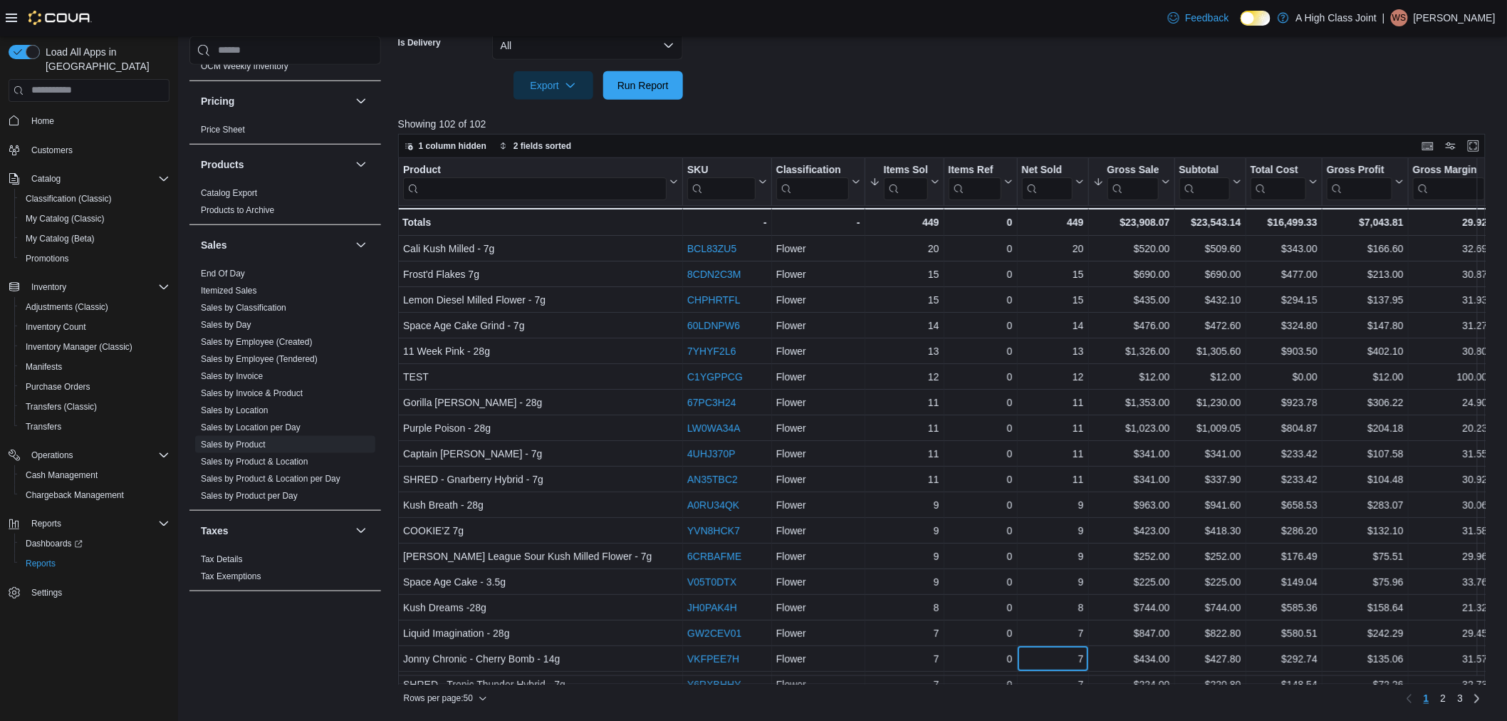
drag, startPoint x: 1052, startPoint y: 673, endPoint x: 964, endPoint y: 620, distance: 102.3
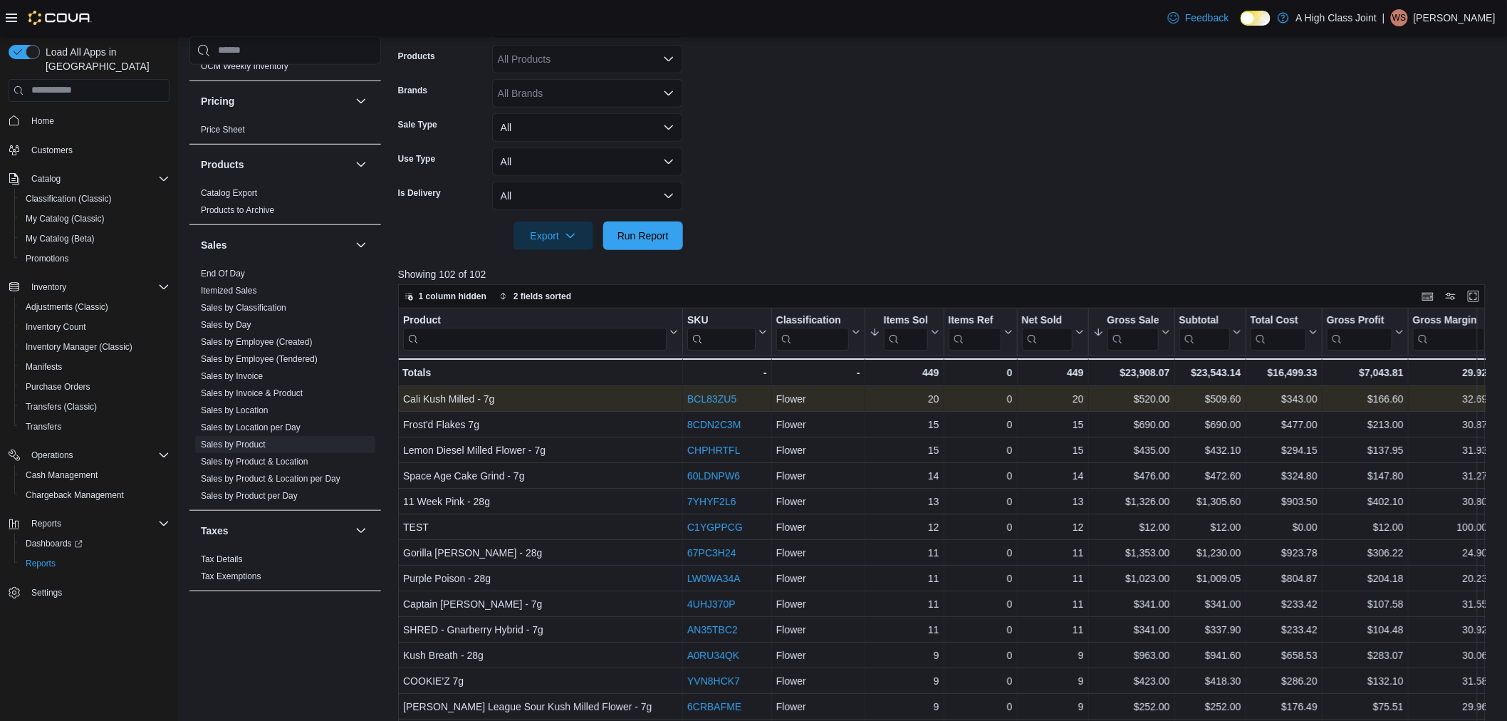
scroll to position [316, 0]
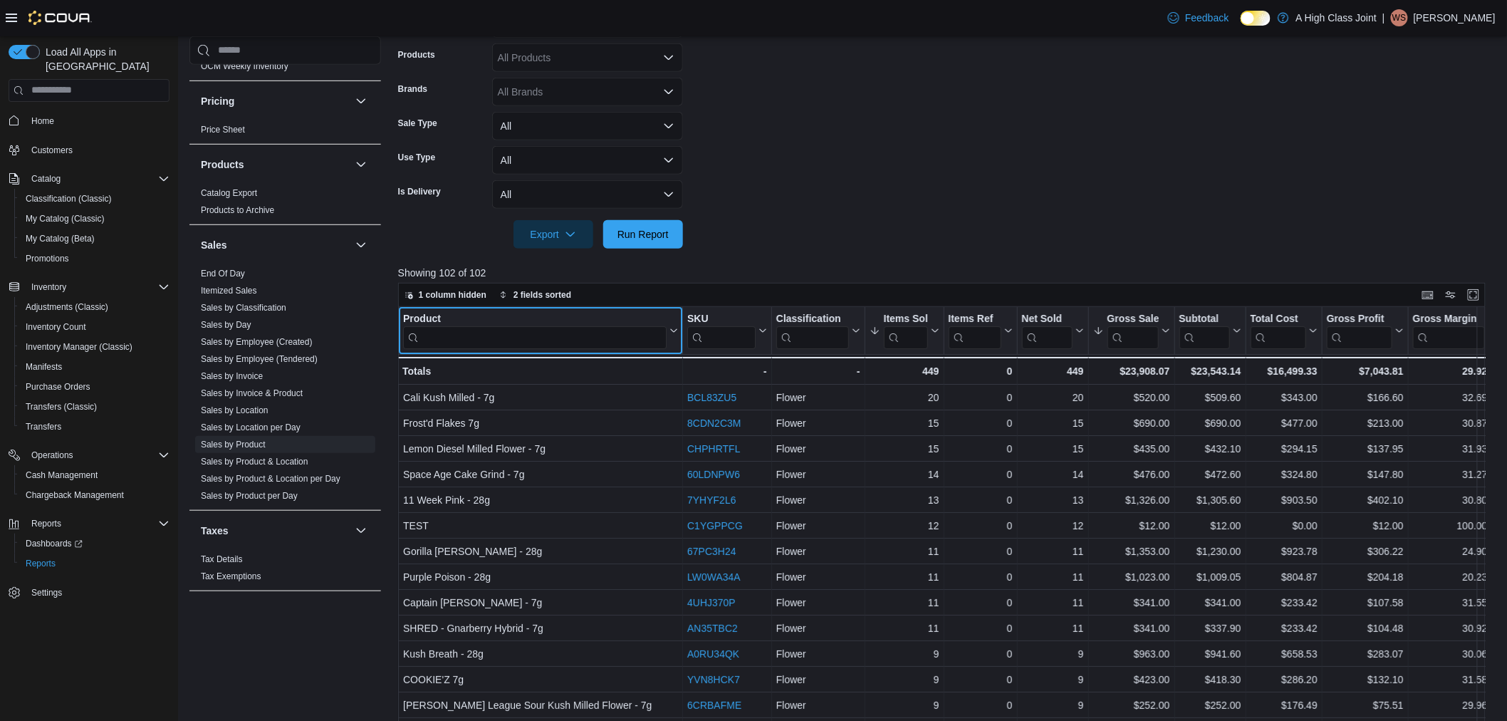
click at [546, 328] on input "search" at bounding box center [535, 337] width 264 height 23
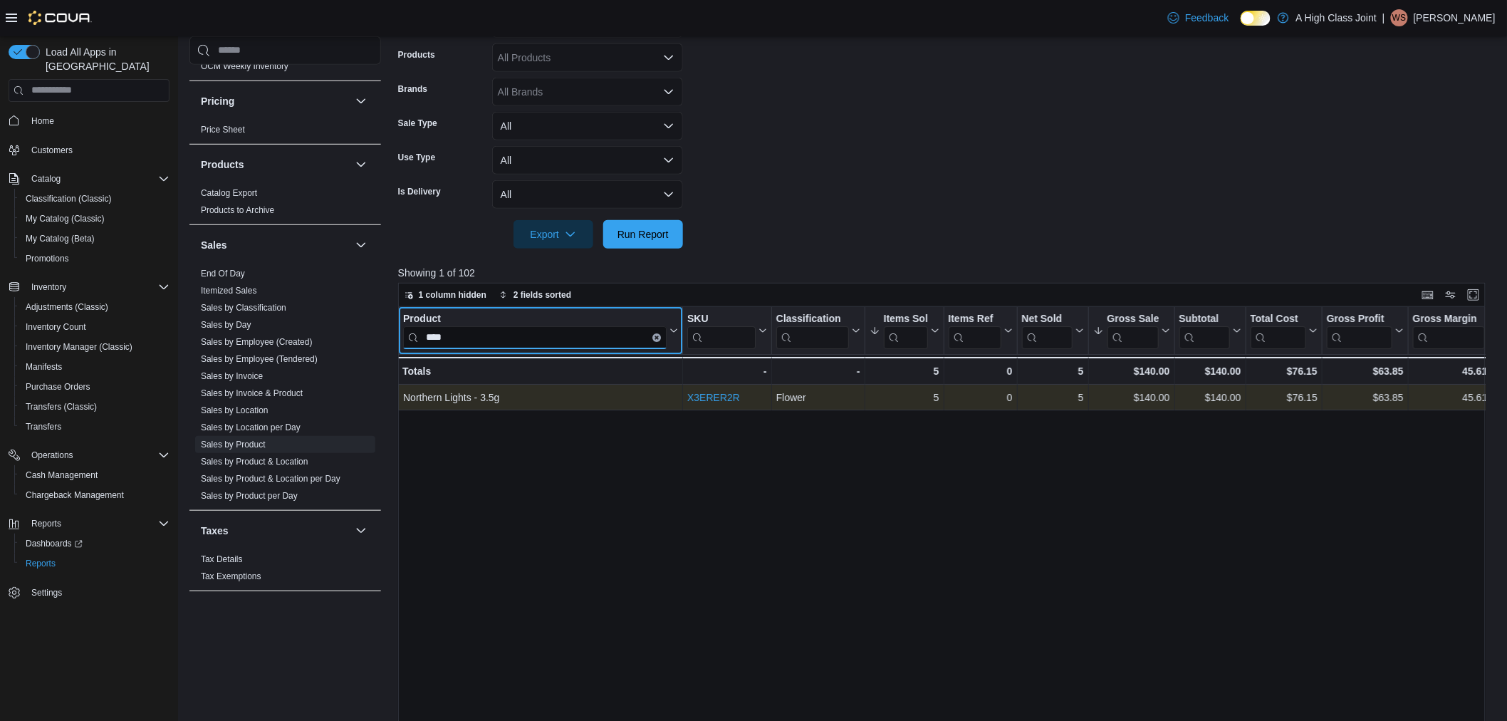
type input "****"
drag, startPoint x: 758, startPoint y: 390, endPoint x: 674, endPoint y: 395, distance: 84.3
copy div "- Product, column 1, row 1 X3ERER2R"
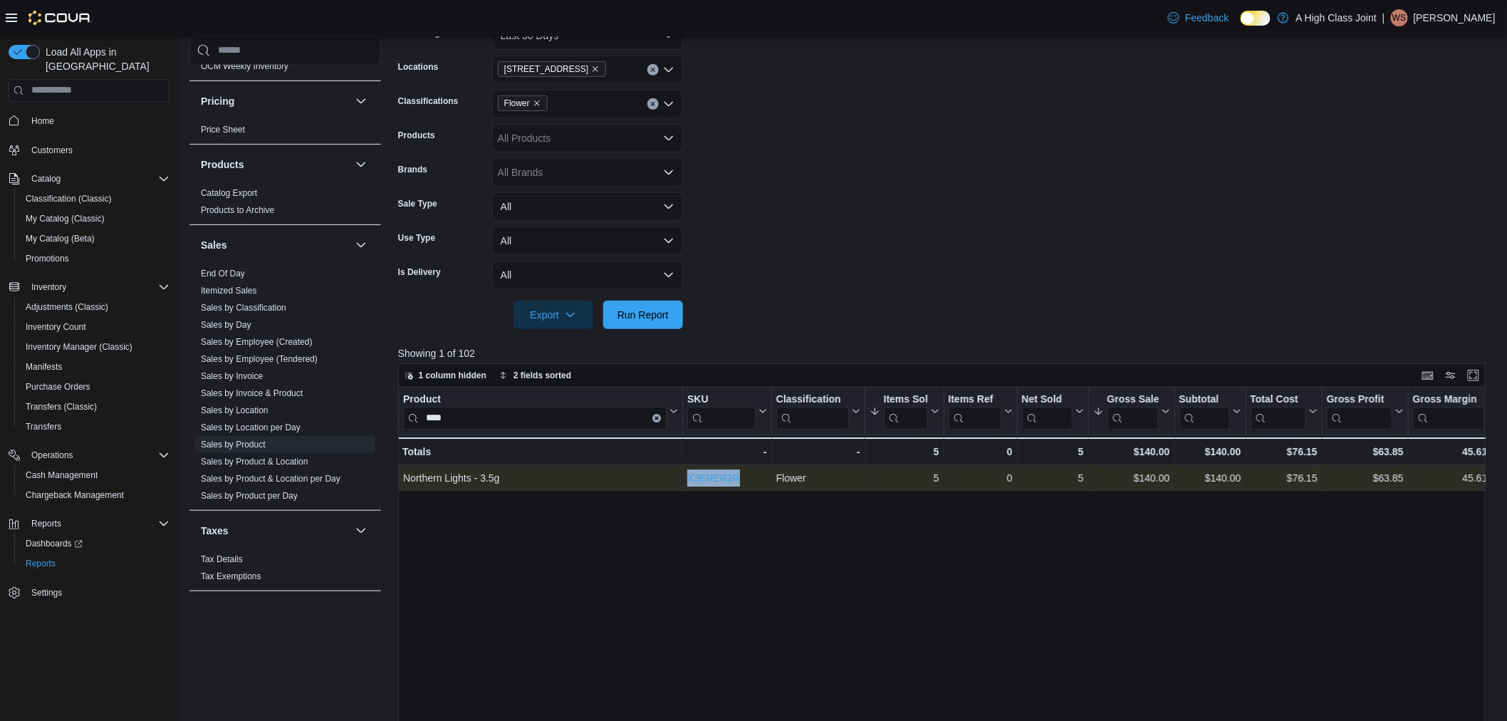
scroll to position [237, 0]
click at [720, 471] on link "X3ERER2R" at bounding box center [713, 476] width 53 height 11
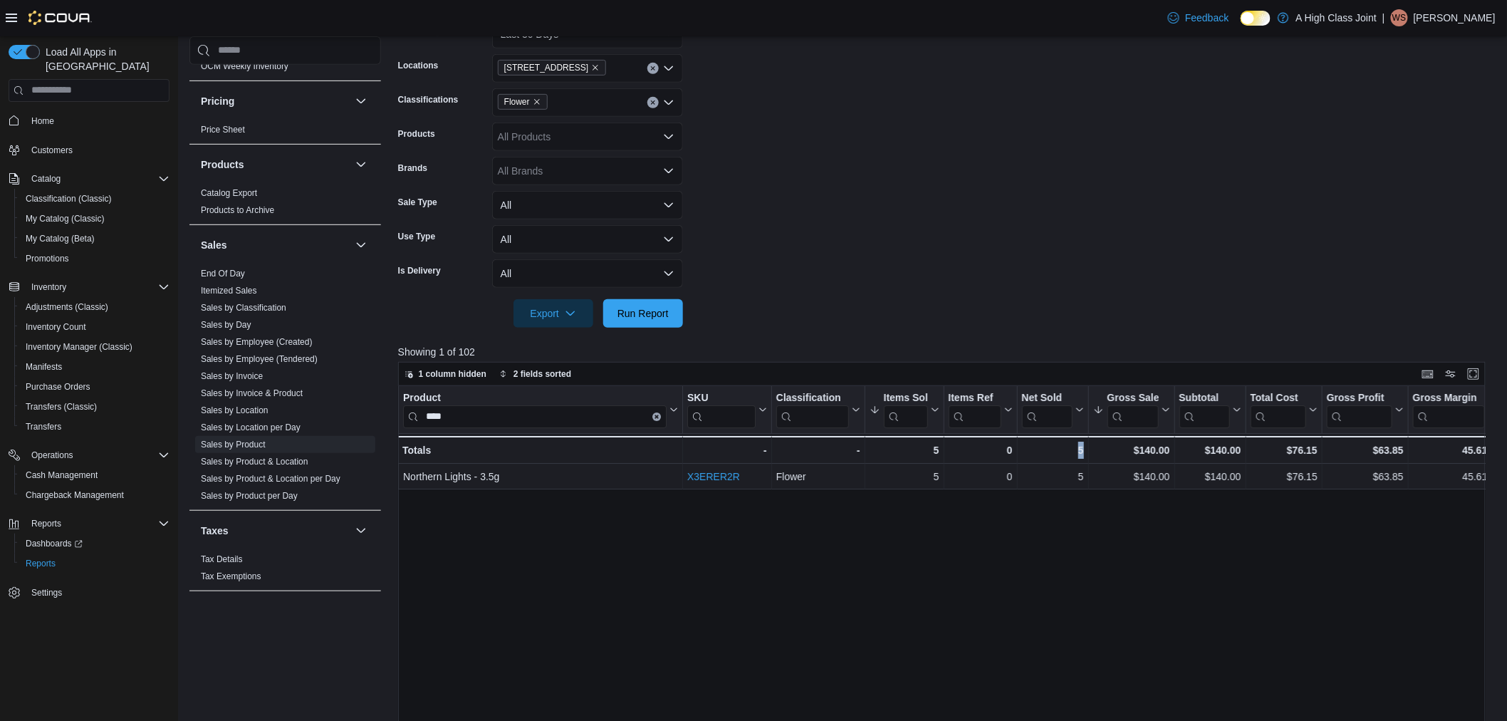
drag, startPoint x: 1104, startPoint y: 552, endPoint x: 1028, endPoint y: 554, distance: 76.3
click at [1028, 554] on div "Product **** Click to view column header actions SKU Click to view column heade…" at bounding box center [947, 662] width 1099 height 553
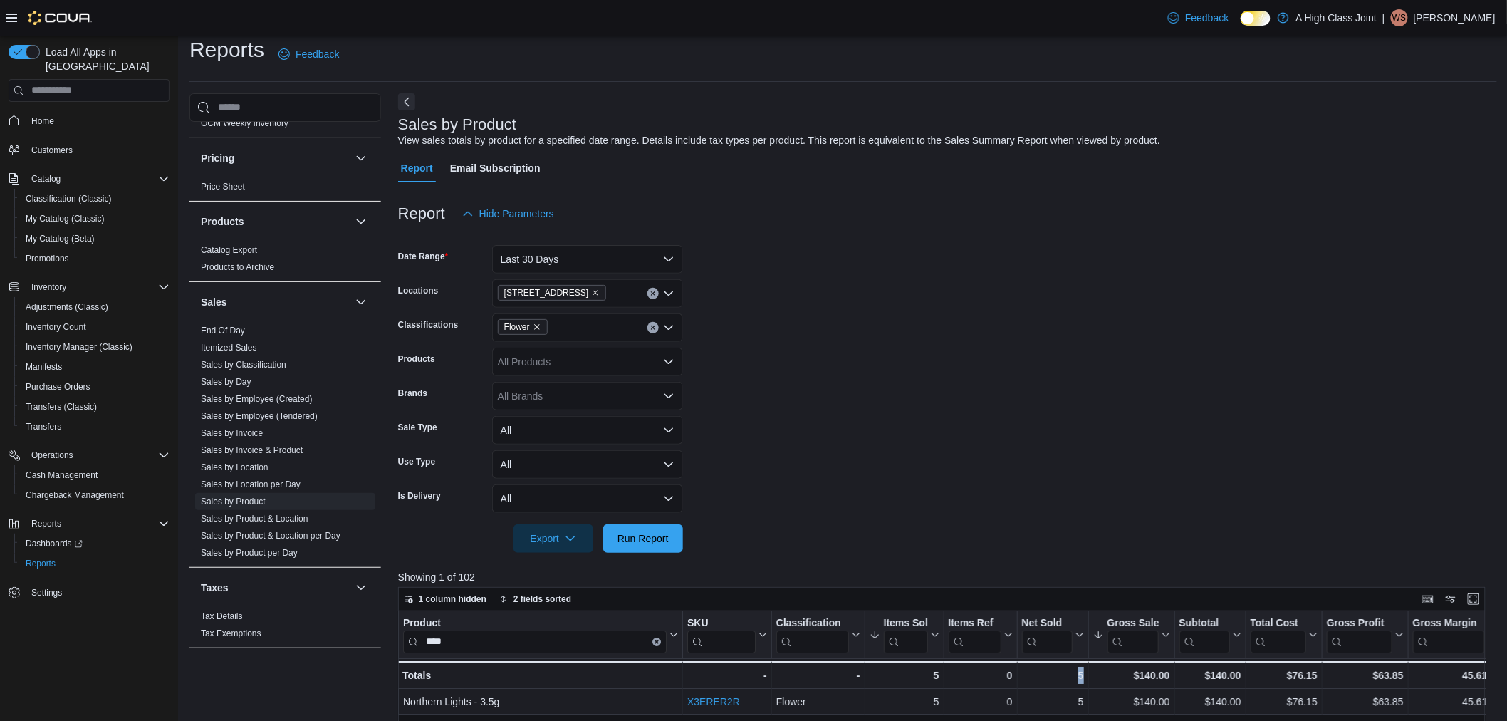
scroll to position [0, 0]
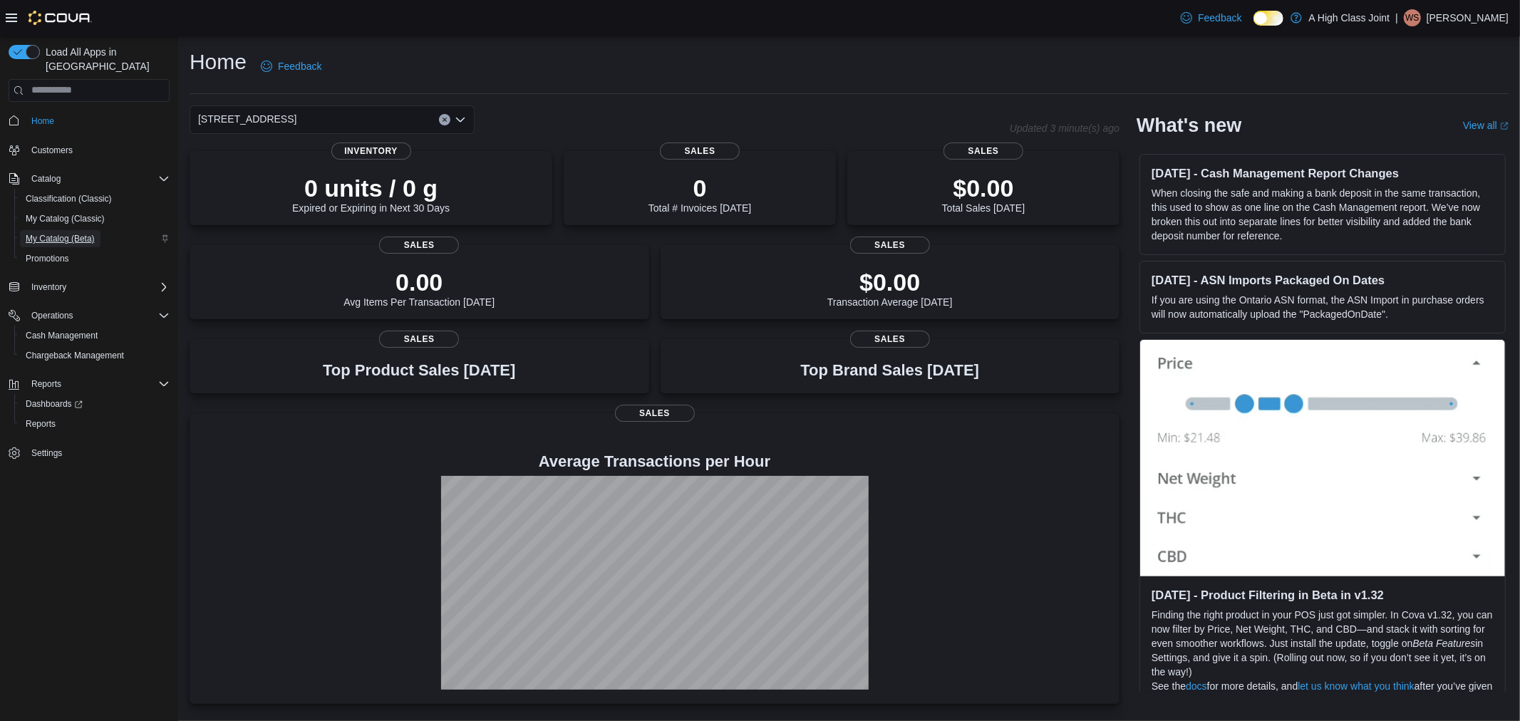
click at [56, 233] on span "My Catalog (Beta)" at bounding box center [60, 238] width 69 height 11
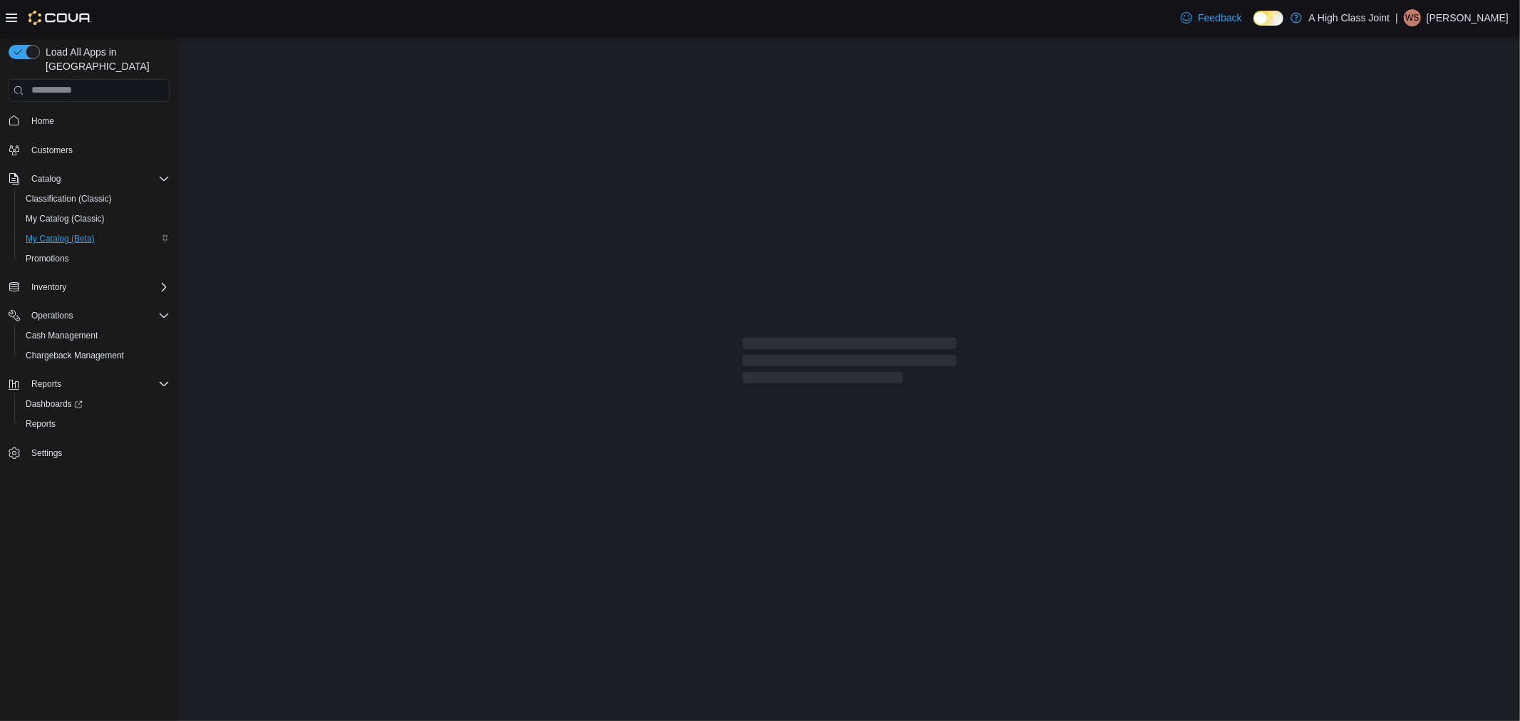
select select "**********"
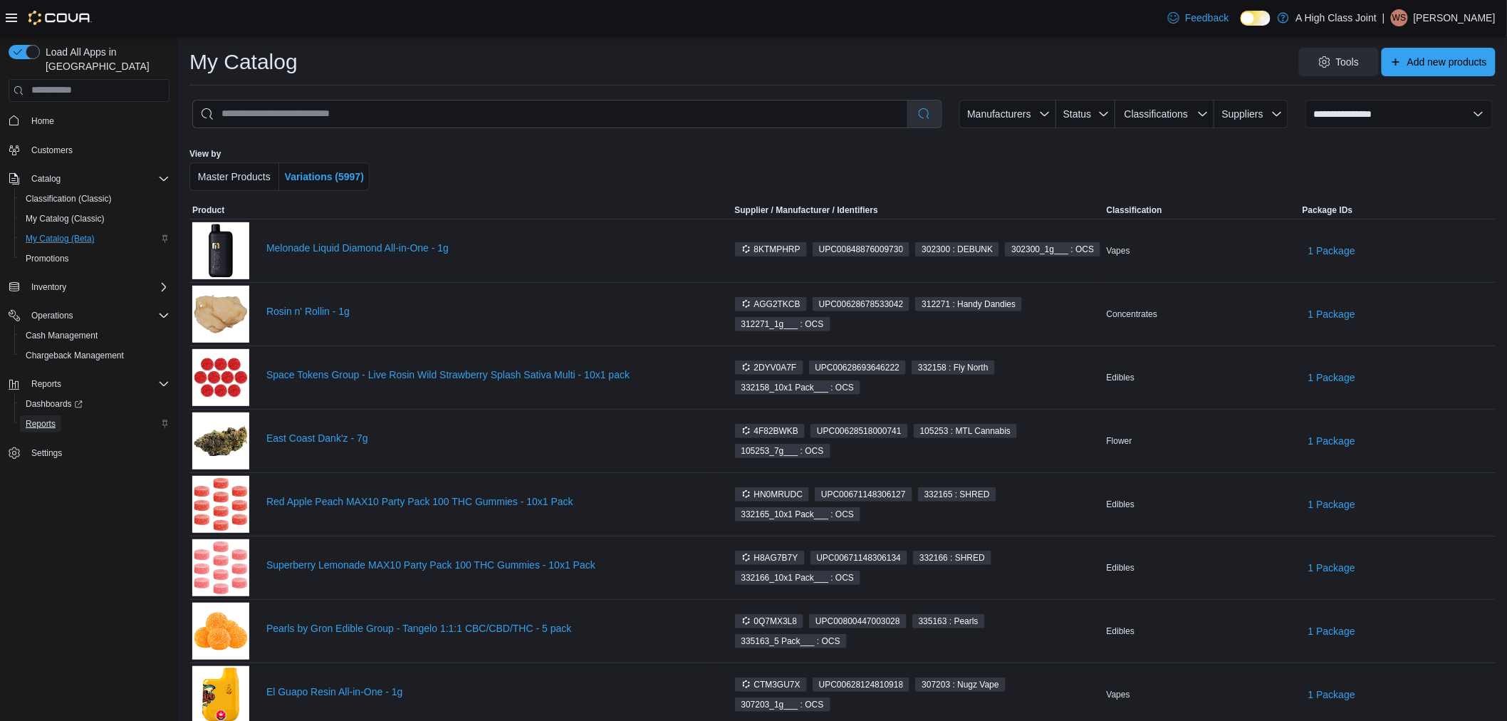
click at [46, 418] on span "Reports" at bounding box center [41, 423] width 30 height 11
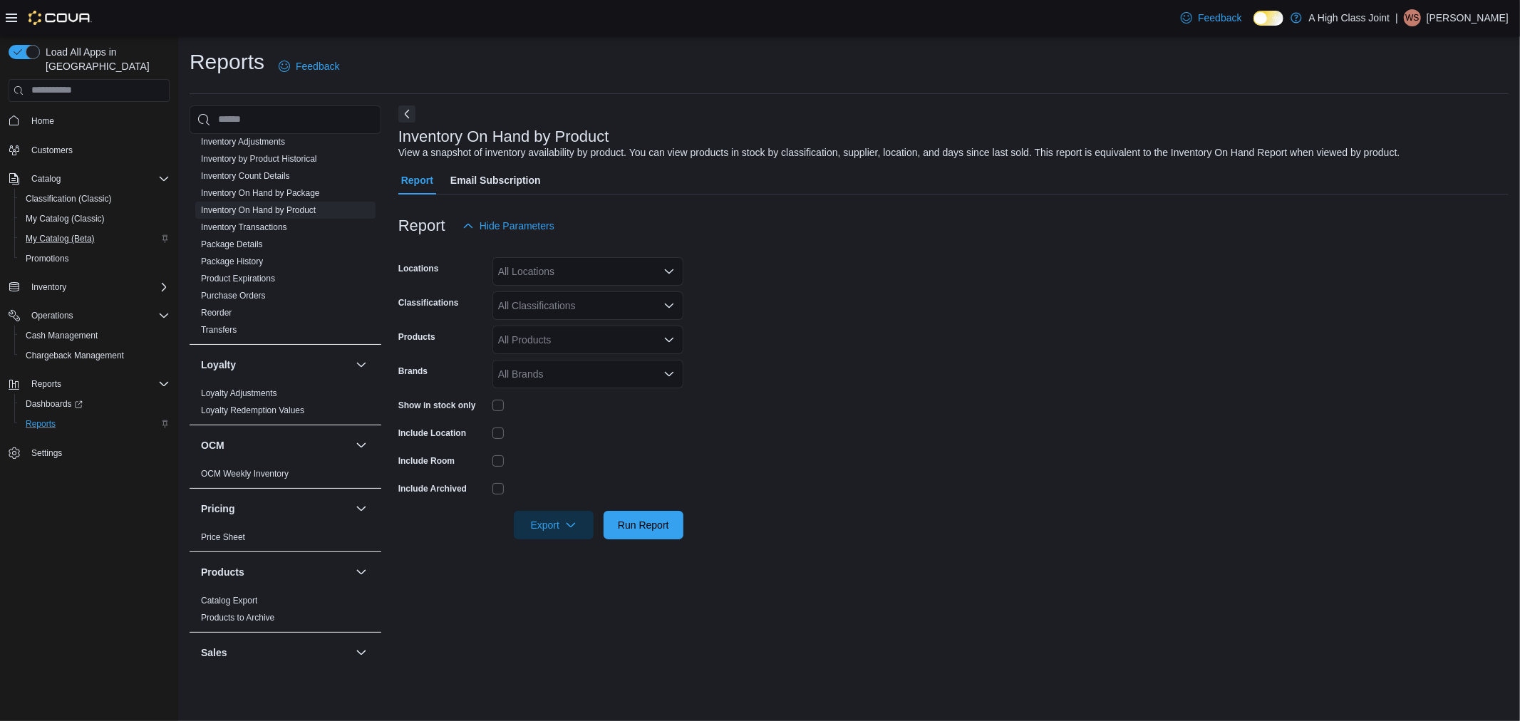
scroll to position [633, 0]
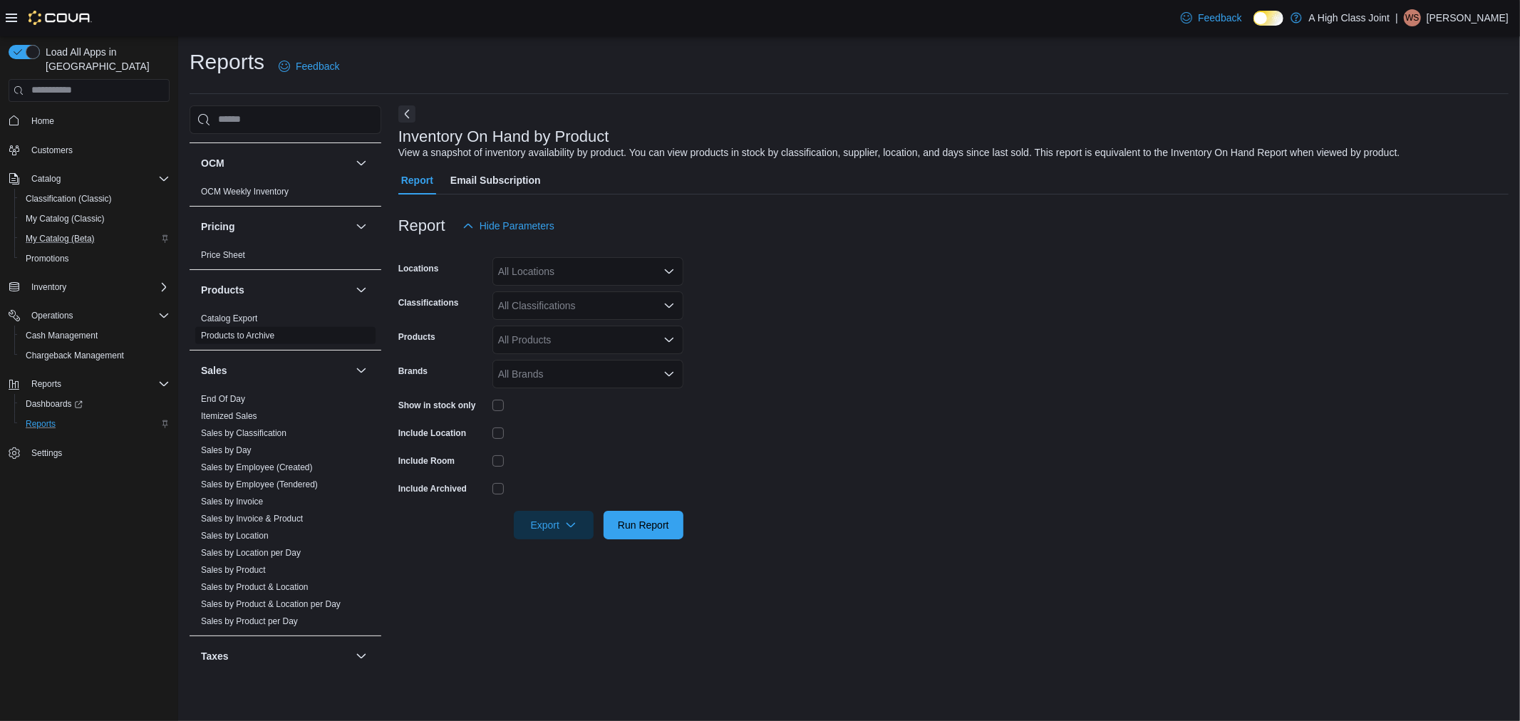
click at [237, 336] on link "Products to Archive" at bounding box center [237, 336] width 73 height 10
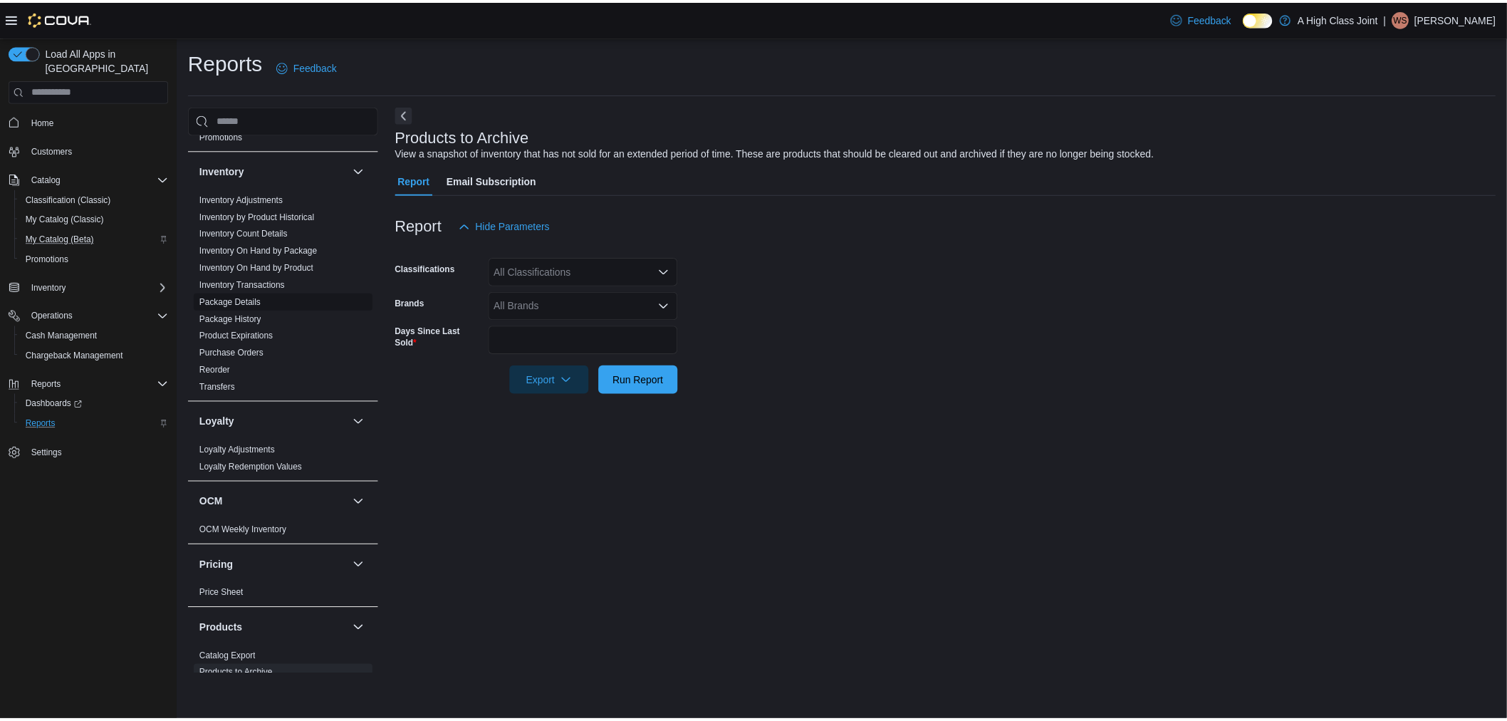
scroll to position [135, 0]
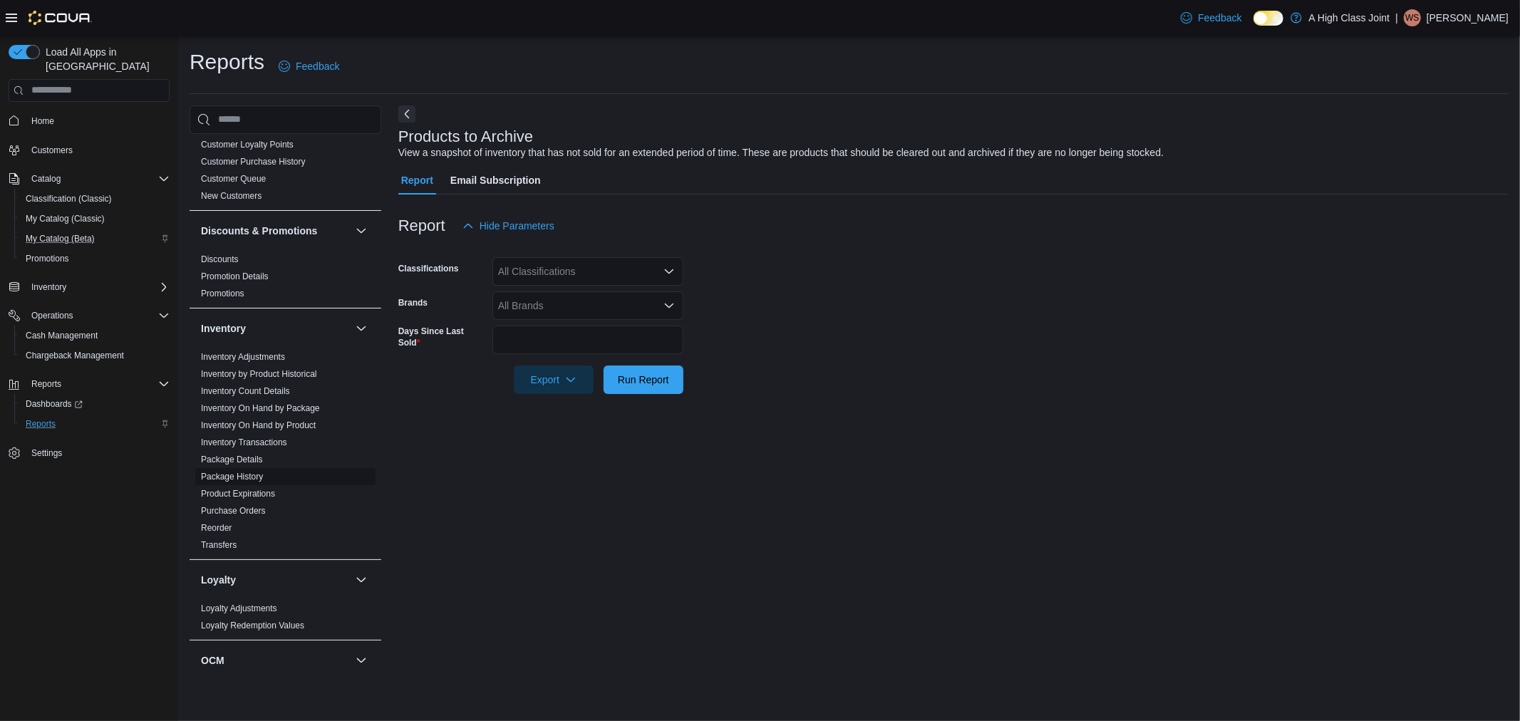
click at [219, 477] on link "Package History" at bounding box center [232, 477] width 62 height 10
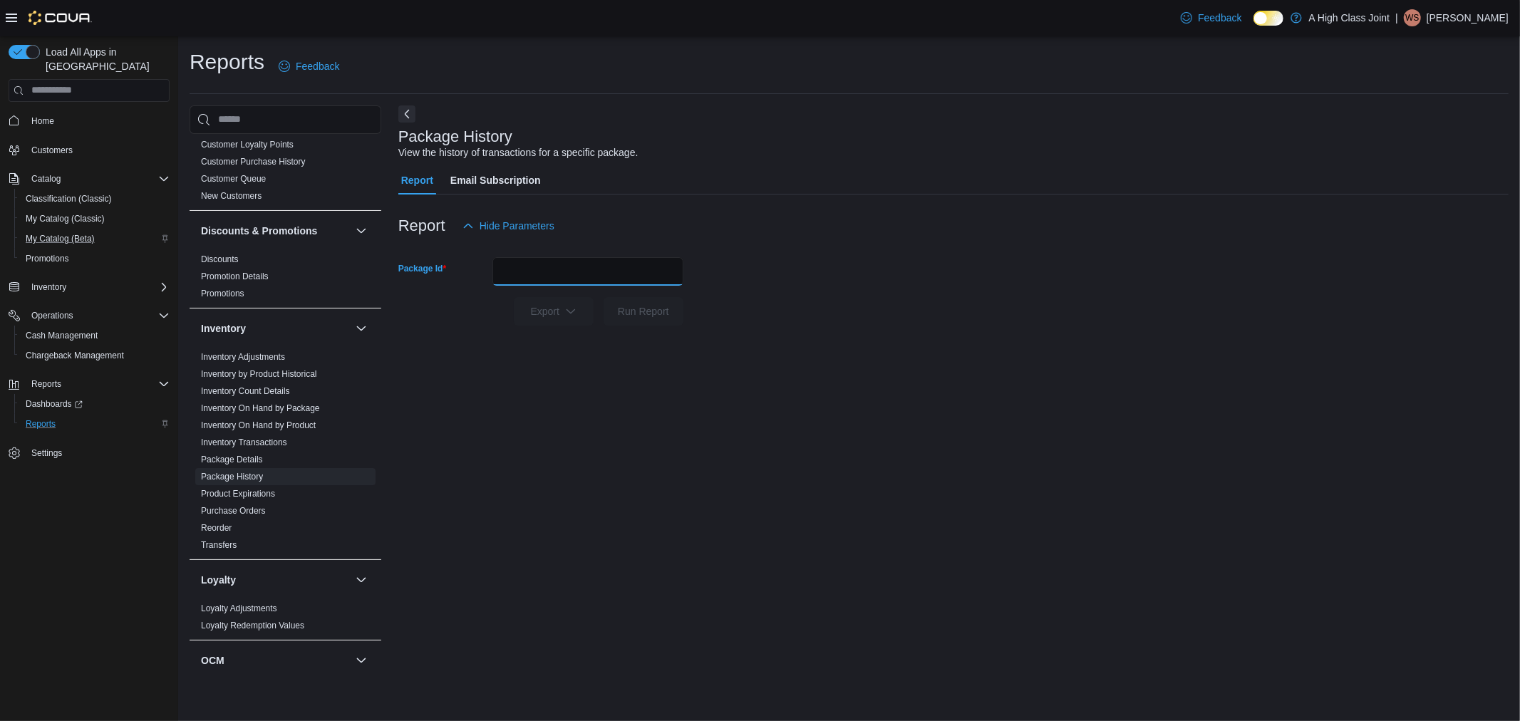
click at [521, 274] on input "Package Id" at bounding box center [587, 271] width 191 height 28
click at [559, 271] on input "Package Id" at bounding box center [587, 271] width 191 height 28
paste input "********"
type input "********"
click at [673, 302] on span "Run Report" at bounding box center [643, 310] width 63 height 28
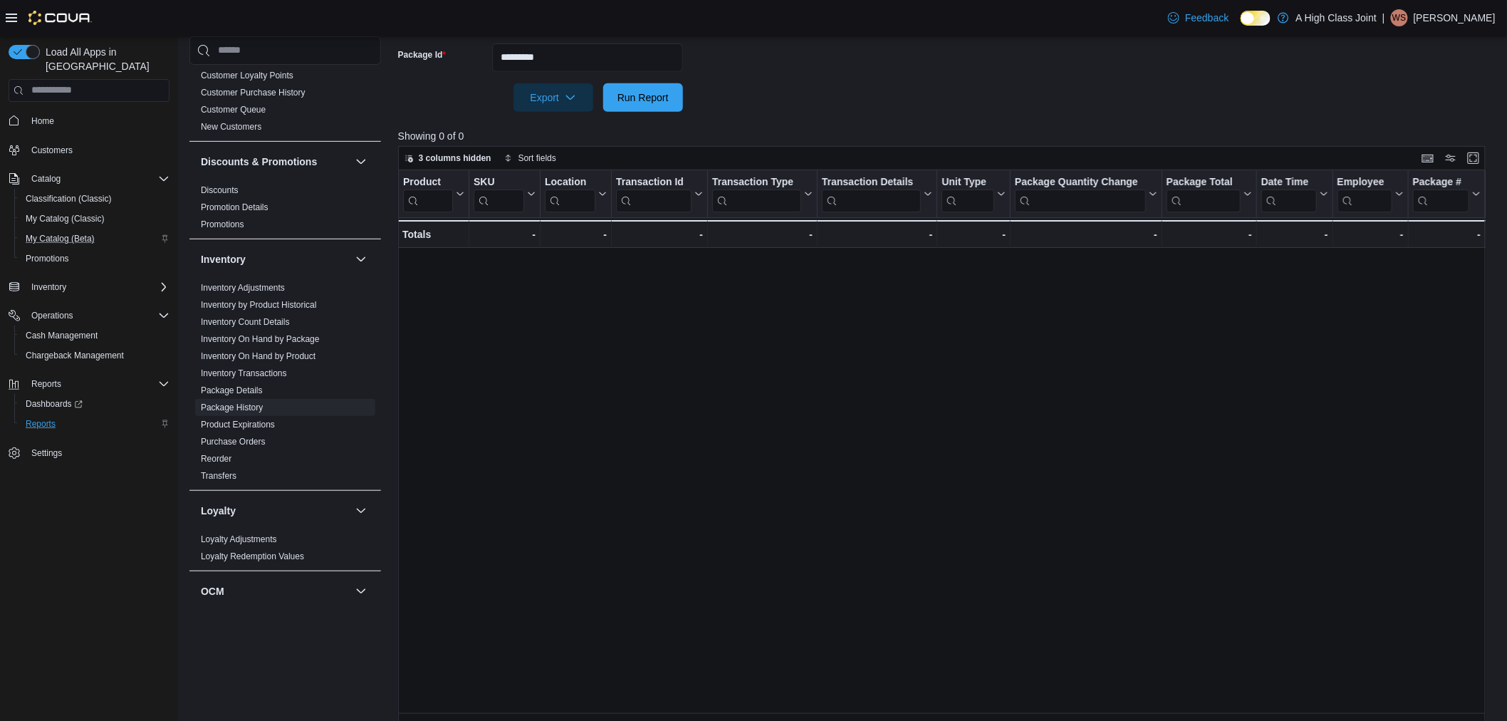
scroll to position [226, 0]
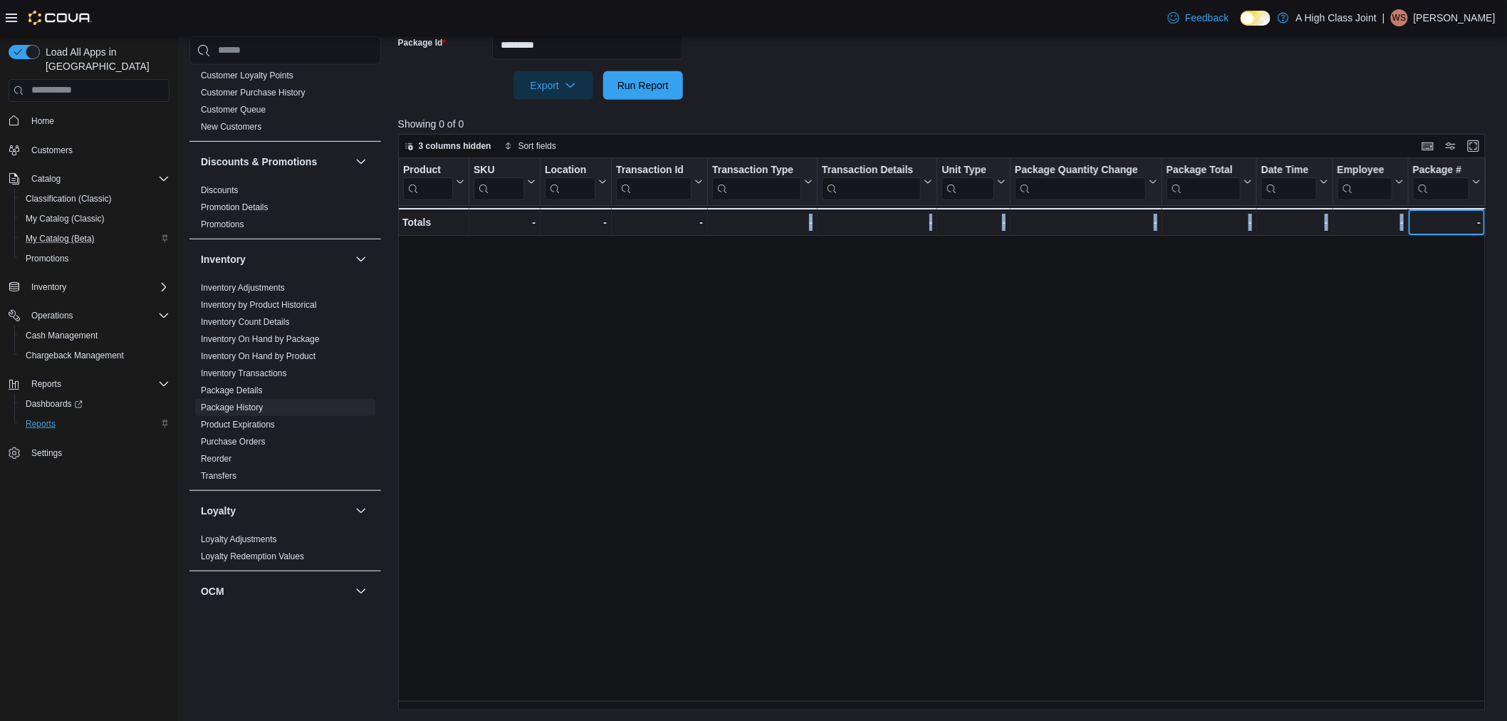
drag, startPoint x: 1455, startPoint y: 224, endPoint x: 789, endPoint y: 245, distance: 666.5
click at [804, 248] on div "Product Click to view column header actions SKU Click to view column header act…" at bounding box center [947, 434] width 1099 height 553
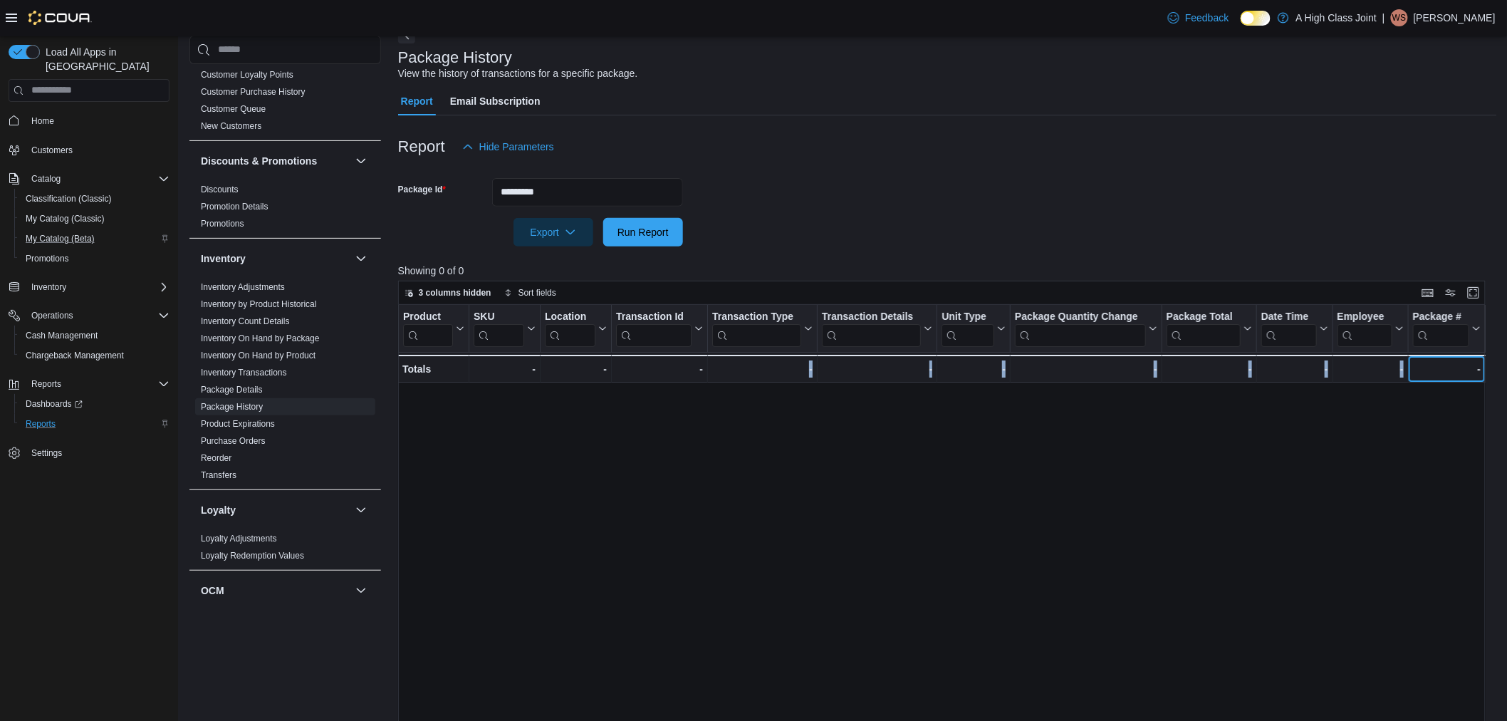
scroll to position [68, 0]
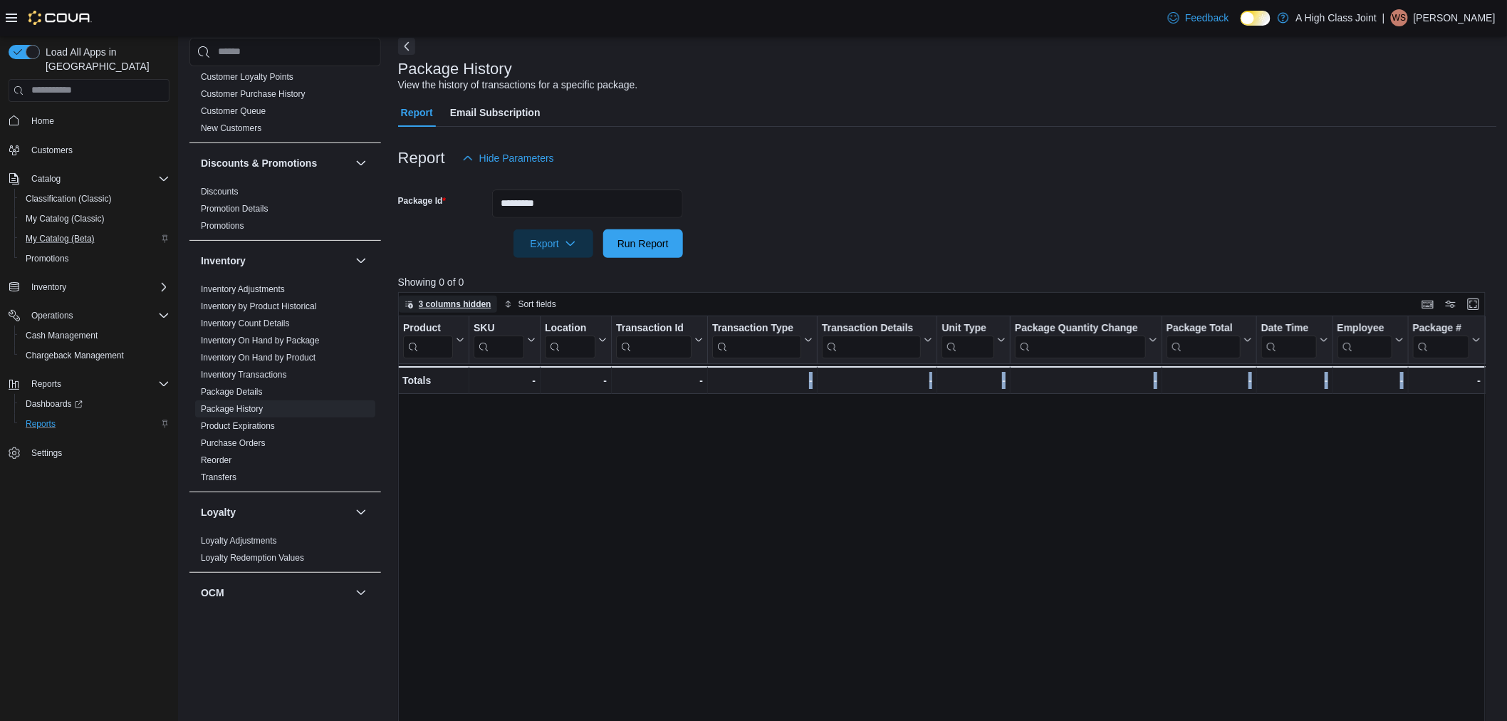
click at [468, 306] on span "3 columns hidden" at bounding box center [455, 304] width 73 height 11
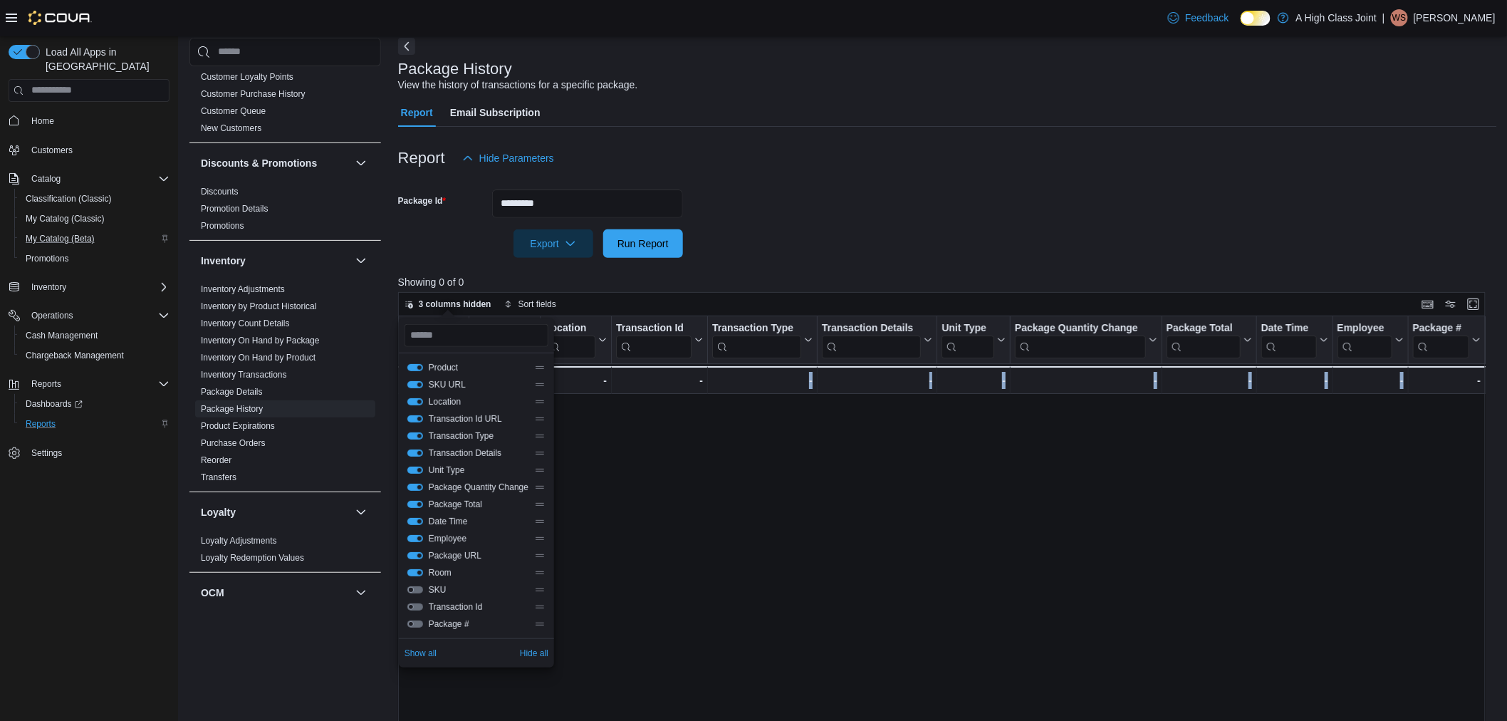
click at [422, 591] on button "SKU" at bounding box center [416, 589] width 16 height 7
click at [416, 607] on button "Transaction Id" at bounding box center [416, 606] width 16 height 7
click at [414, 623] on button "Package #" at bounding box center [416, 624] width 16 height 7
click at [717, 582] on div "Product Click to view column header actions SKU Click to view column header act…" at bounding box center [947, 592] width 1099 height 553
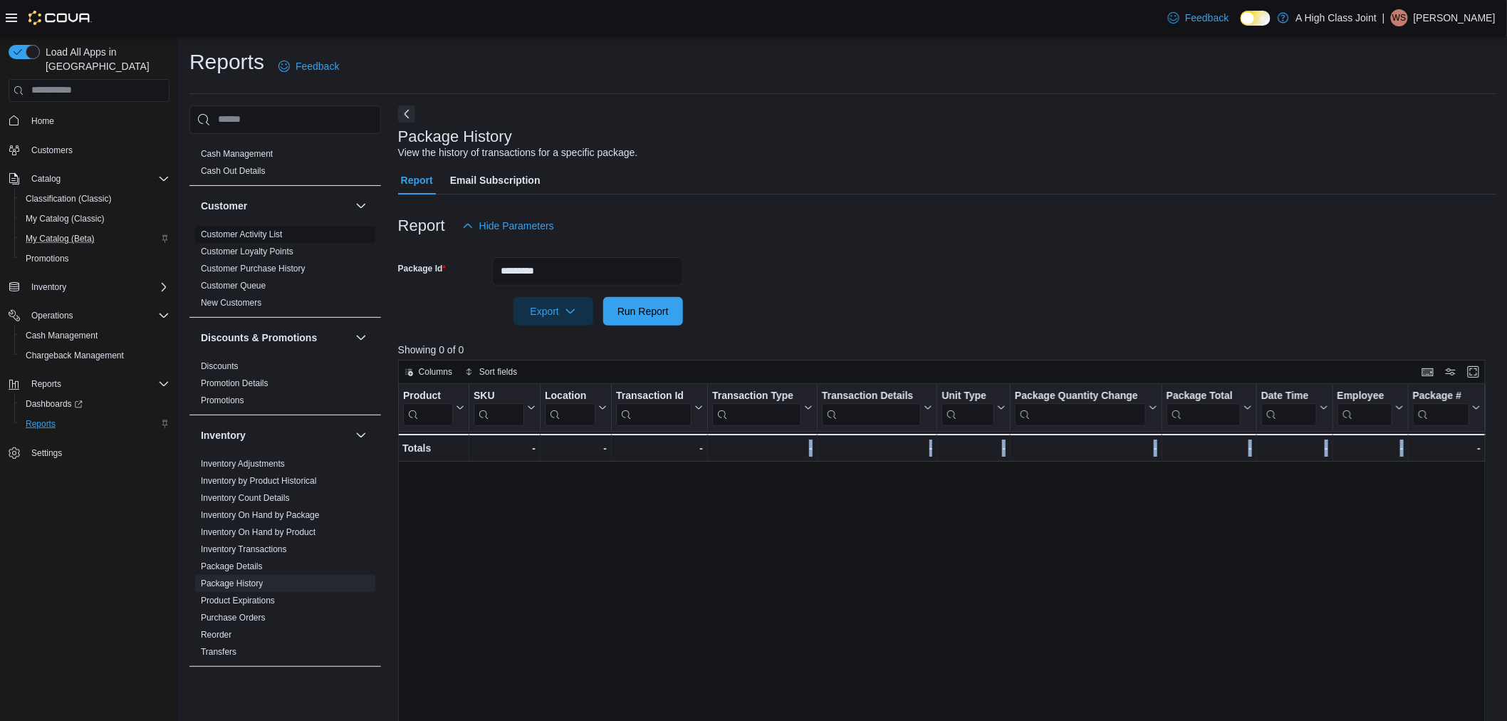
scroll to position [0, 0]
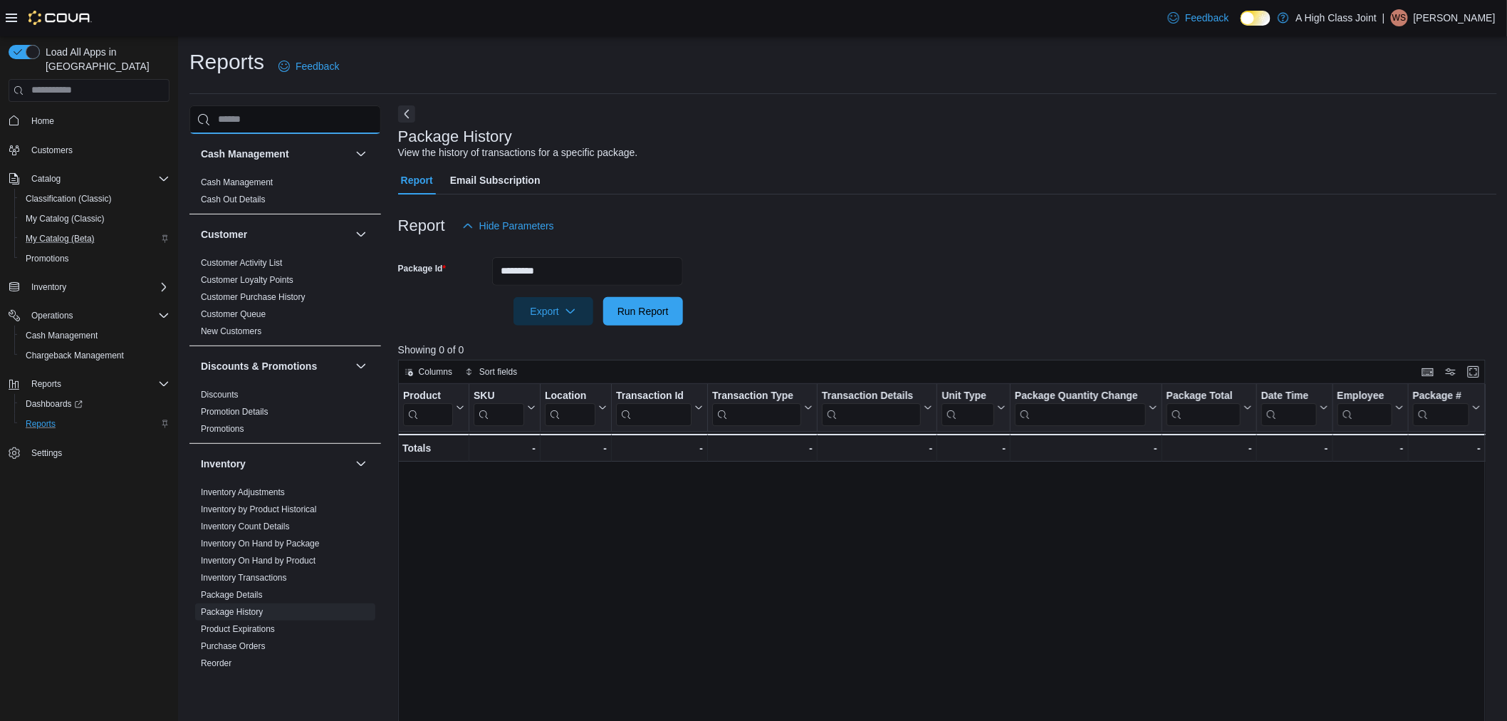
click at [253, 121] on input "search" at bounding box center [286, 119] width 192 height 28
click at [83, 81] on input "search" at bounding box center [89, 90] width 161 height 23
paste input "********"
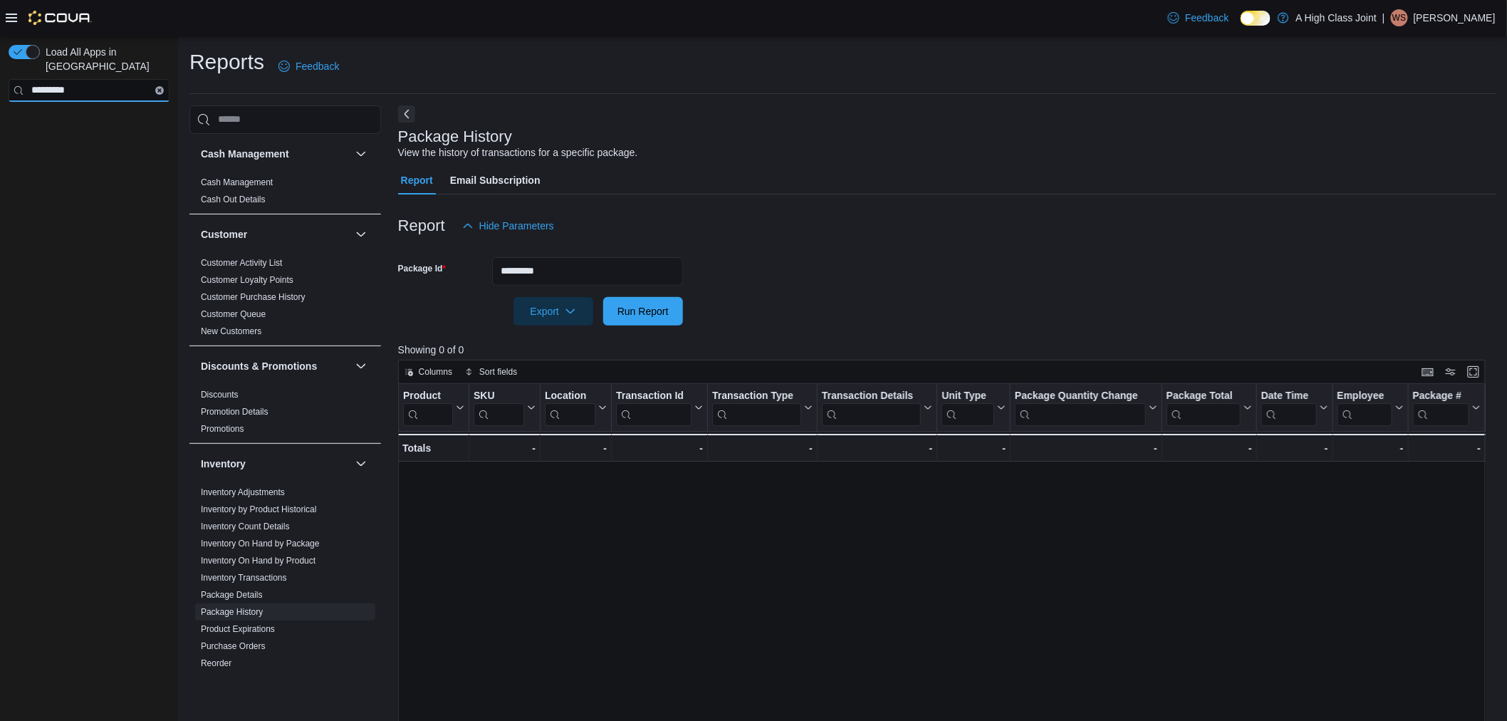
type input "********"
drag, startPoint x: 107, startPoint y: 78, endPoint x: 0, endPoint y: 4, distance: 130.0
click at [0, 4] on div "Feedback Dark Mode A High Class Joint | WS William Sedgwick Load All Apps in Ne…" at bounding box center [753, 474] width 1507 height 948
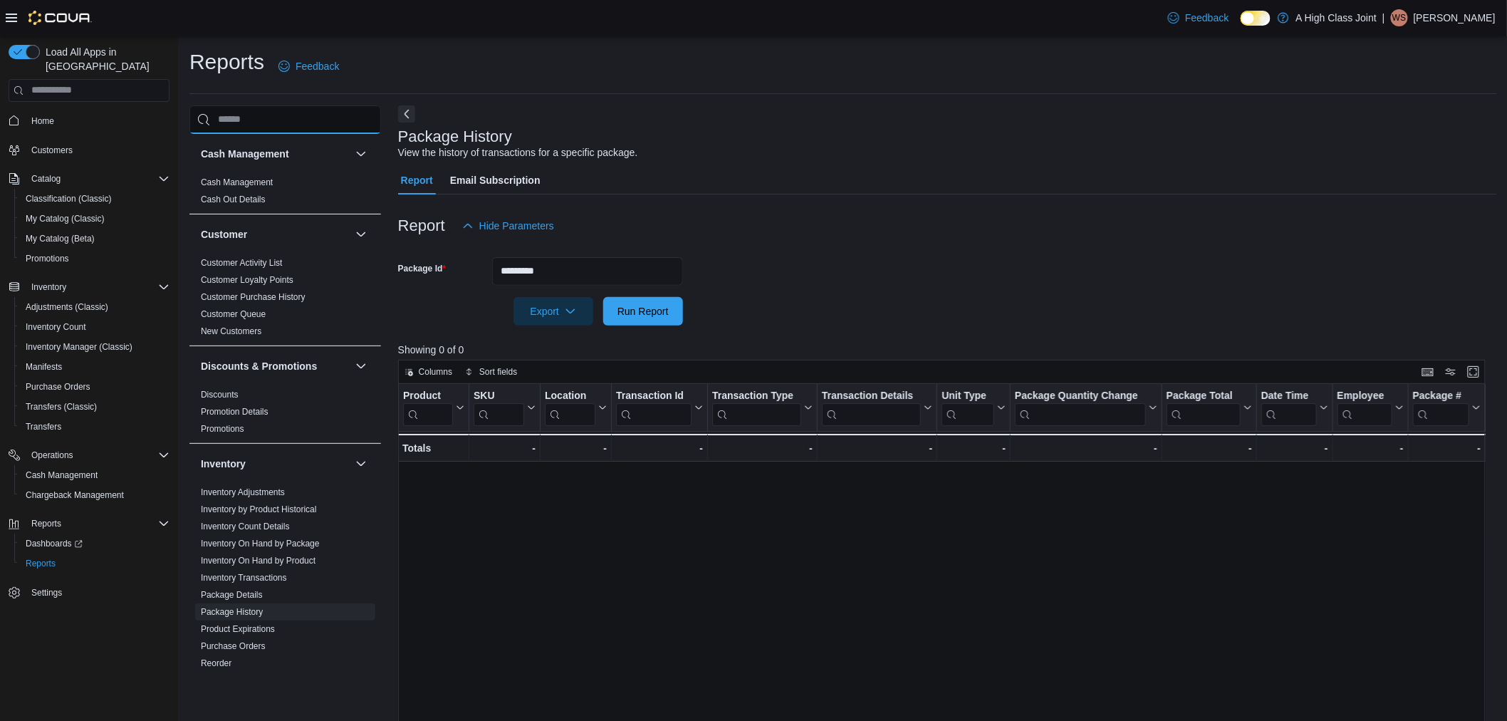
click at [323, 119] on input "search" at bounding box center [286, 119] width 192 height 28
click at [294, 115] on input "search" at bounding box center [286, 119] width 192 height 28
paste input "********"
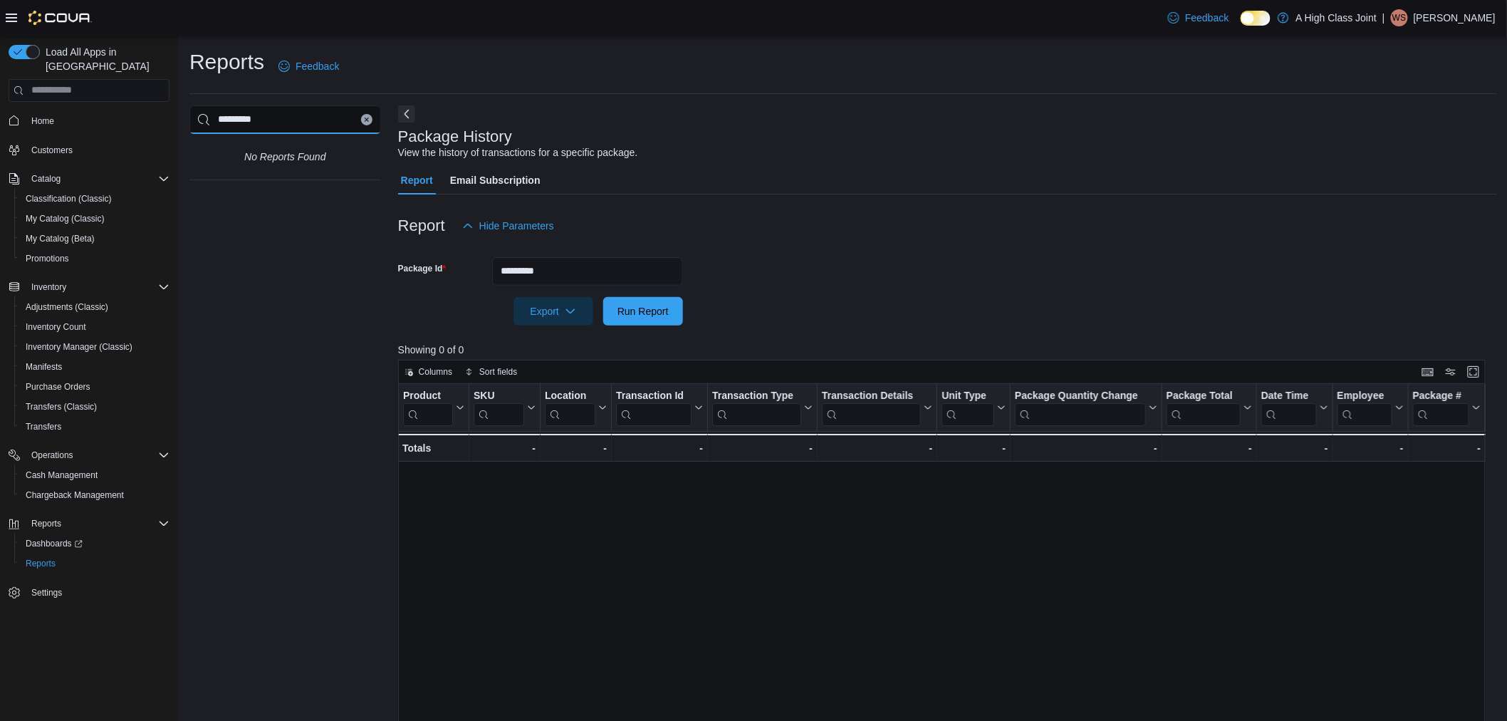
type input "********"
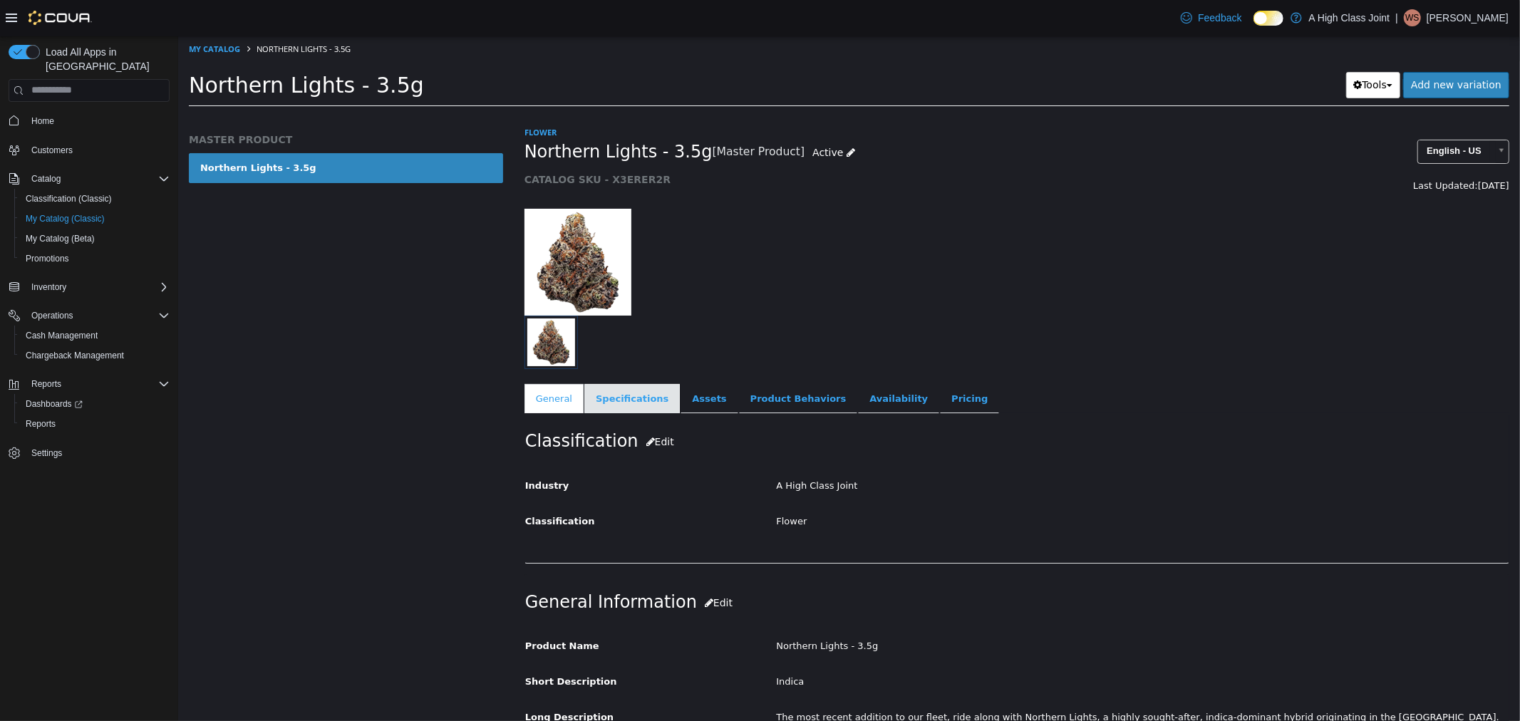
click at [603, 398] on link "Specifications" at bounding box center [630, 398] width 95 height 30
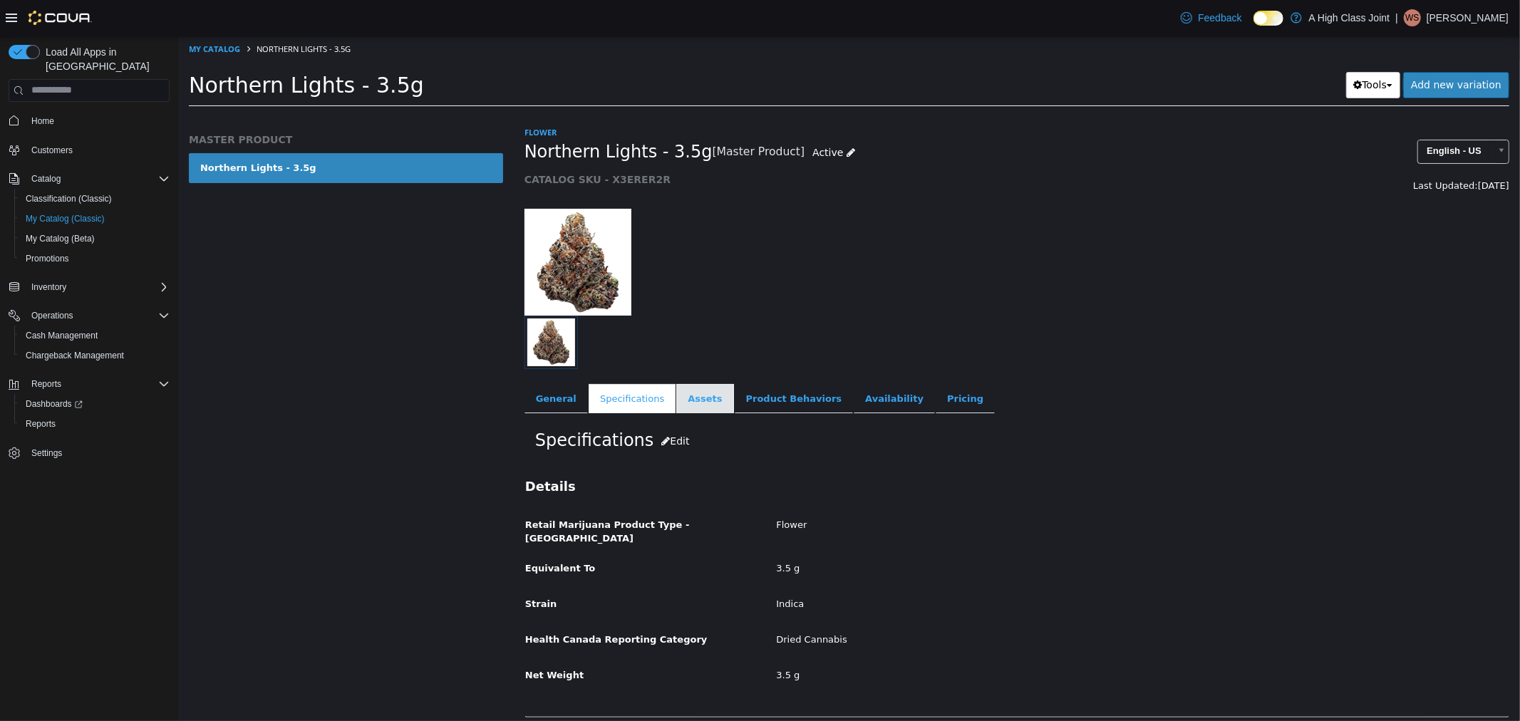
click at [687, 400] on link "Assets" at bounding box center [703, 398] width 57 height 30
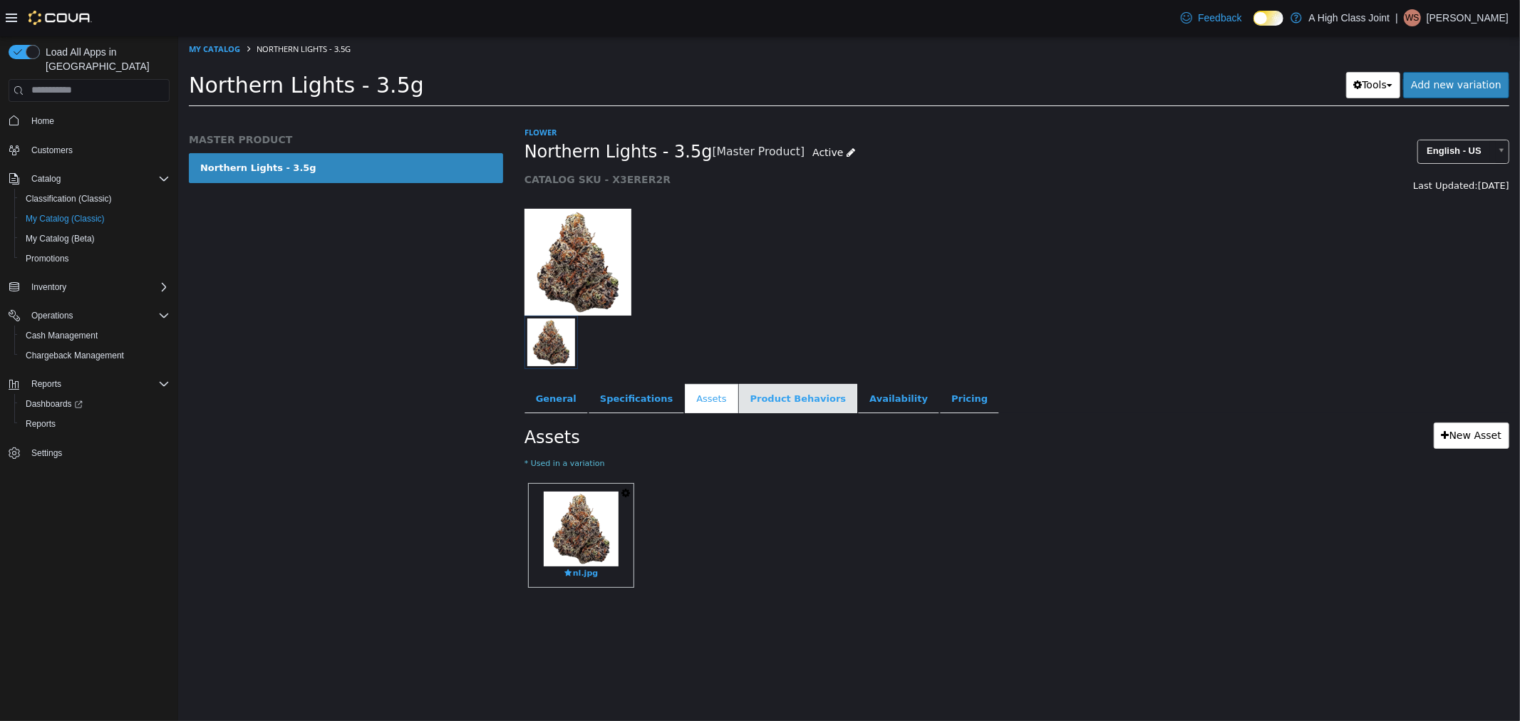
click at [764, 399] on link "Product Behaviors" at bounding box center [797, 398] width 119 height 30
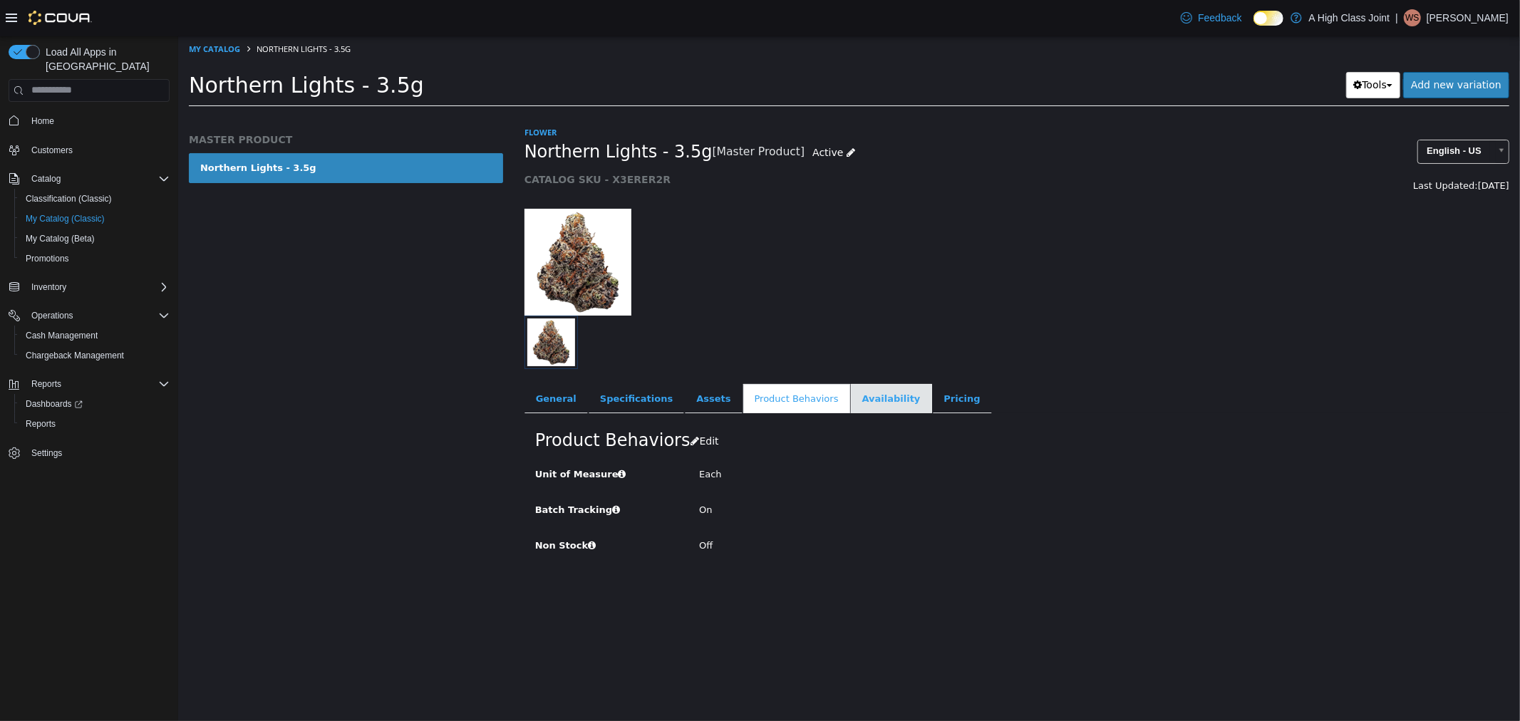
click at [861, 390] on link "Availability" at bounding box center [890, 398] width 81 height 30
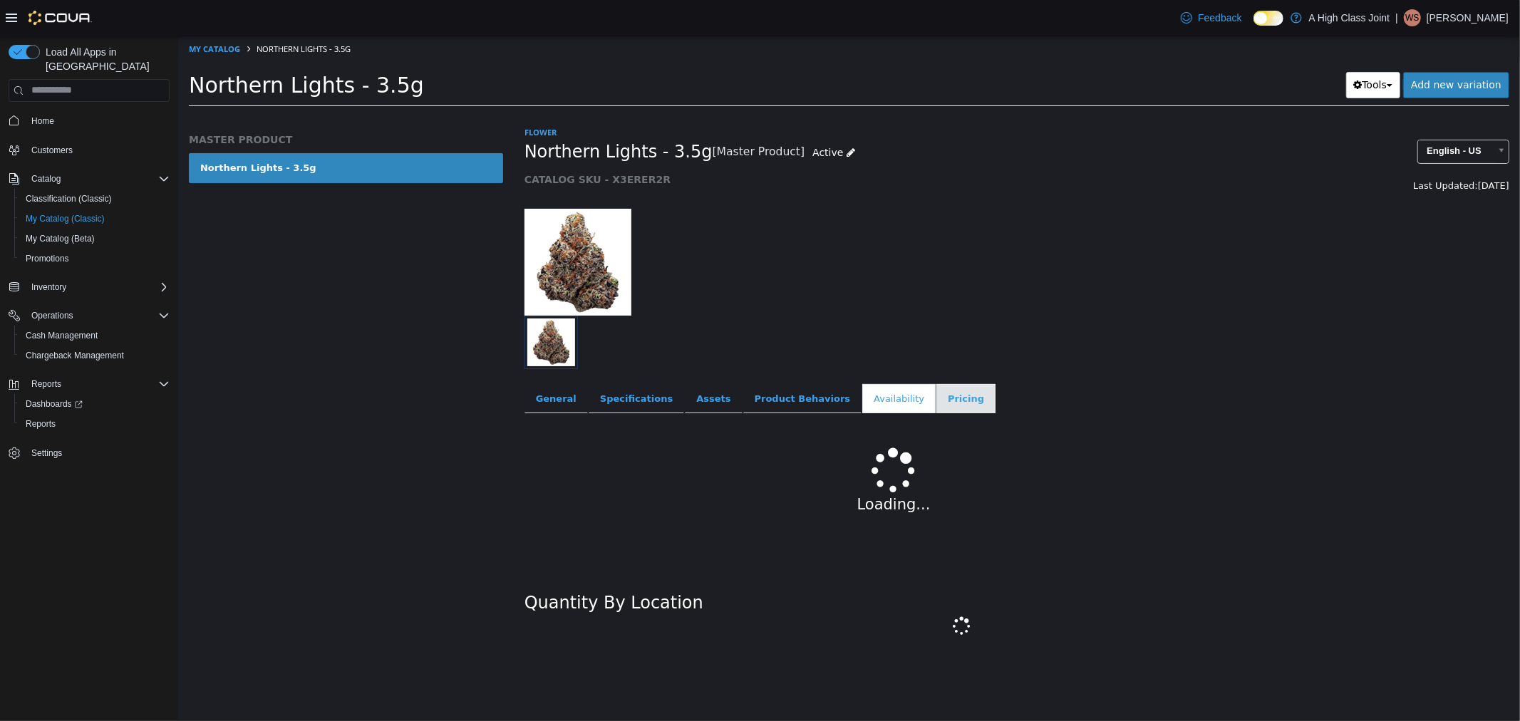
click at [935, 406] on link "Pricing" at bounding box center [964, 398] width 59 height 30
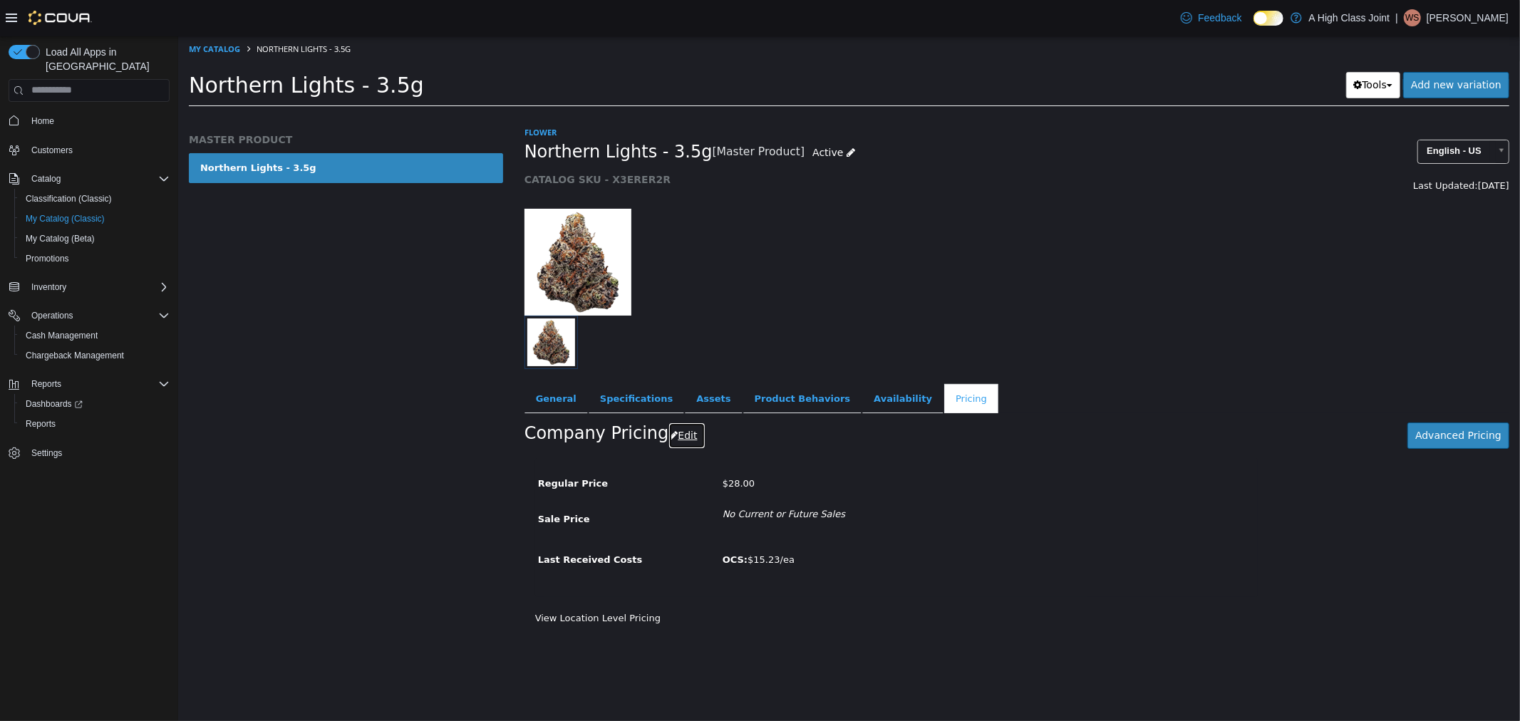
click at [673, 436] on button "Edit" at bounding box center [686, 435] width 36 height 26
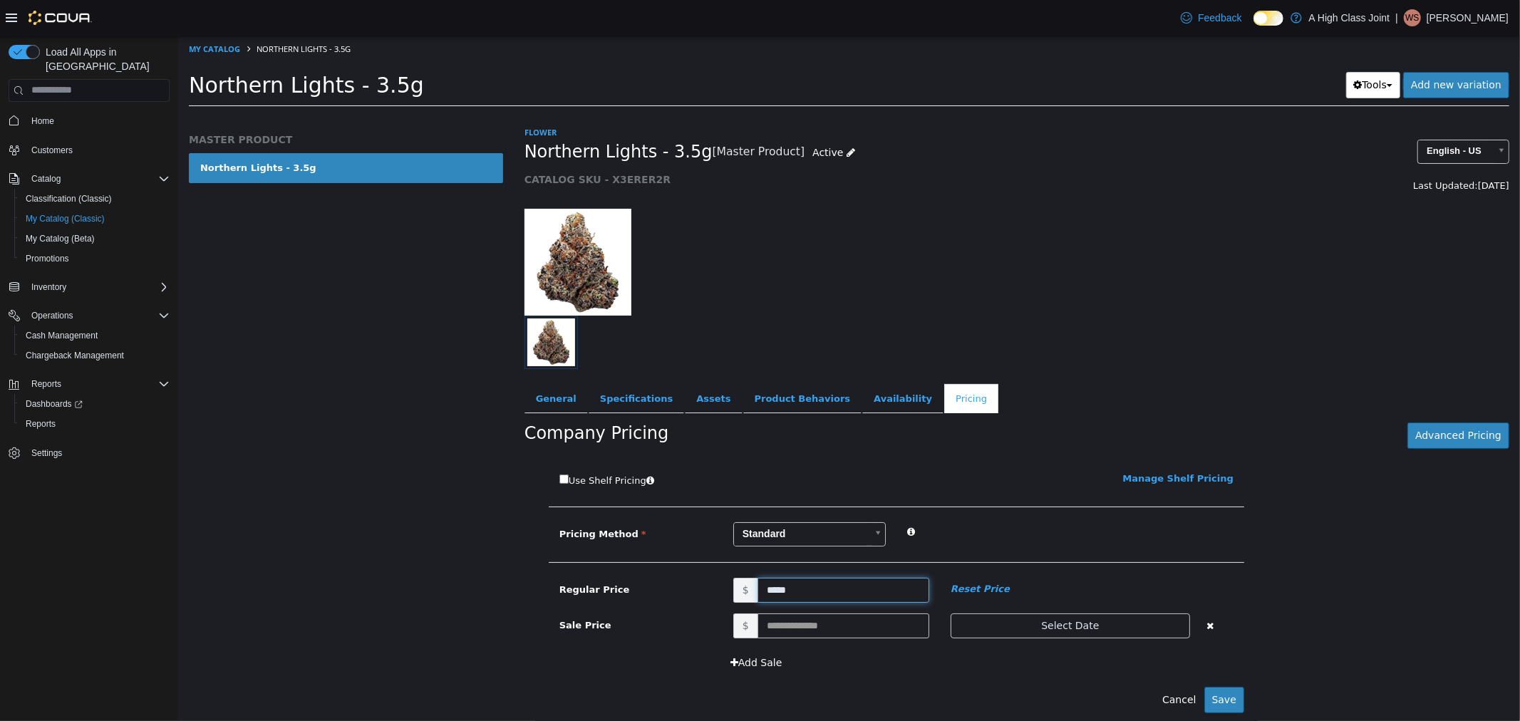
drag, startPoint x: 784, startPoint y: 587, endPoint x: 523, endPoint y: 581, distance: 260.8
click at [524, 581] on div "Use Shelf Pricing    Manage Shelf Pricing Shelf Price Select a Shelf Price Shel…" at bounding box center [1016, 598] width 985 height 282
type input "*****"
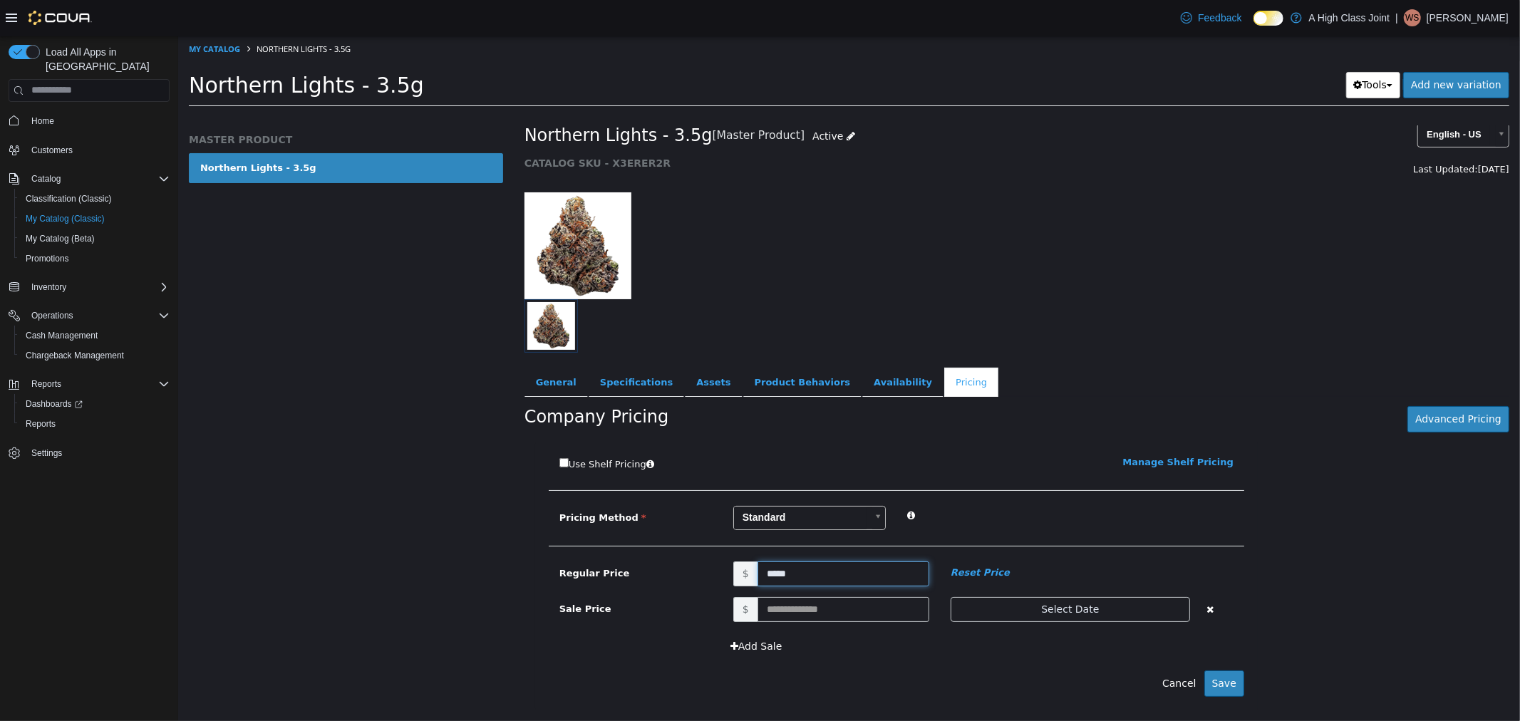
scroll to position [45, 0]
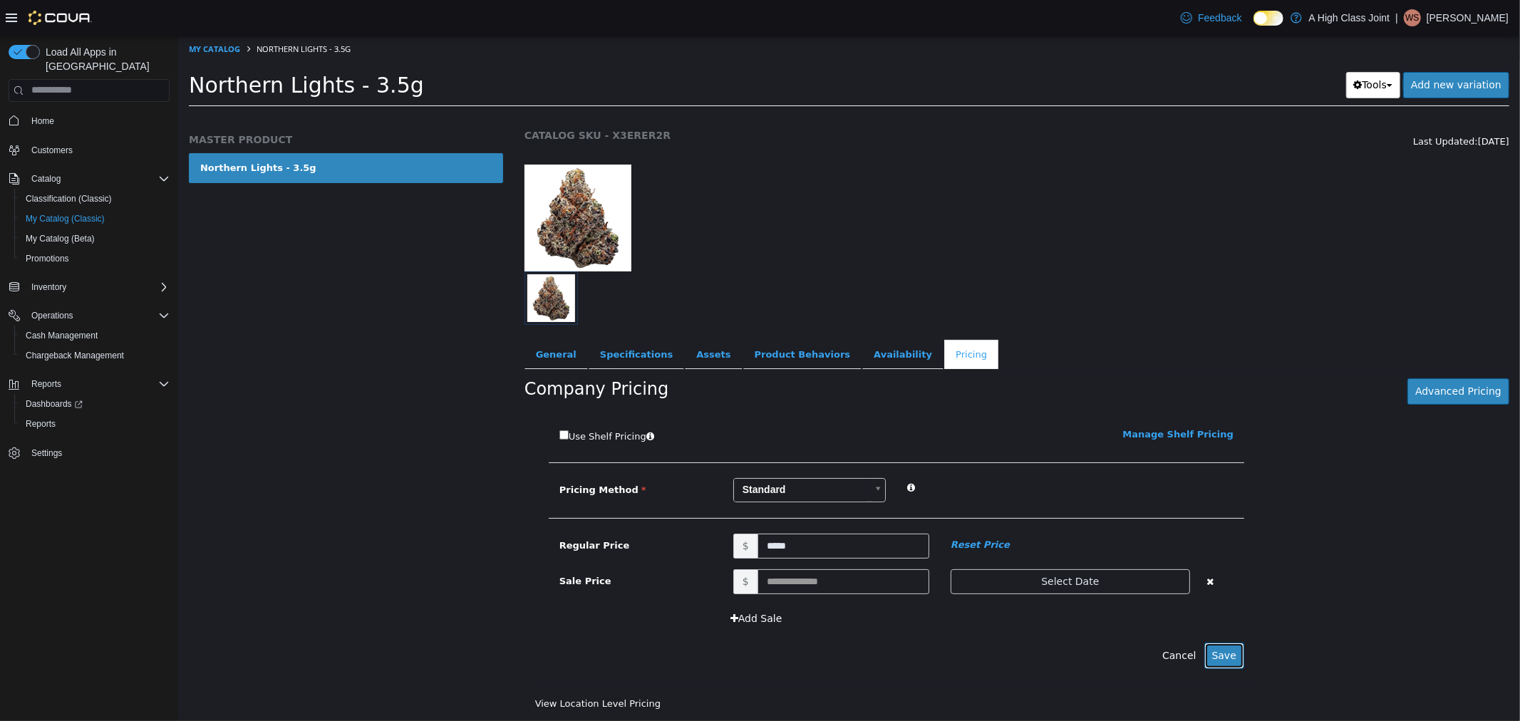
click at [1215, 655] on button "Save" at bounding box center [1223, 655] width 40 height 26
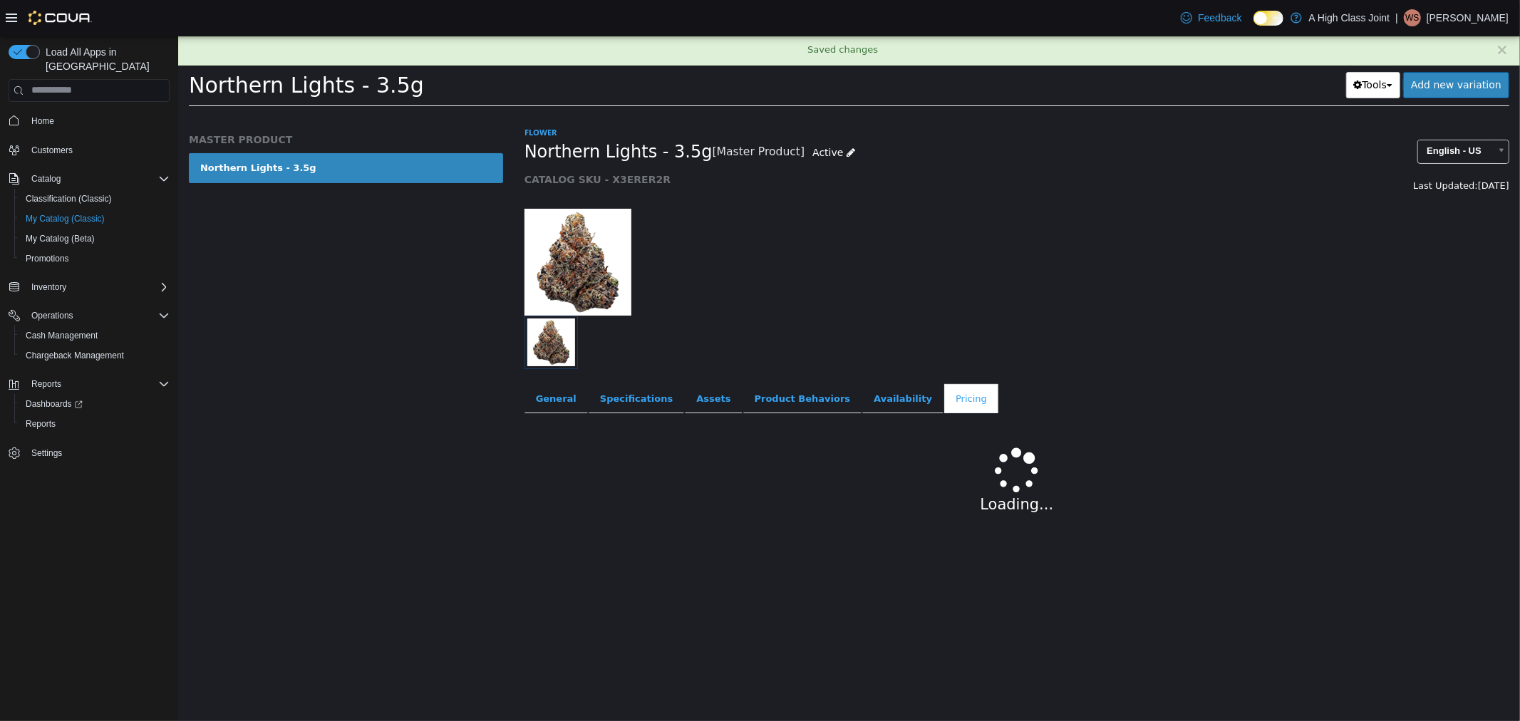
scroll to position [0, 0]
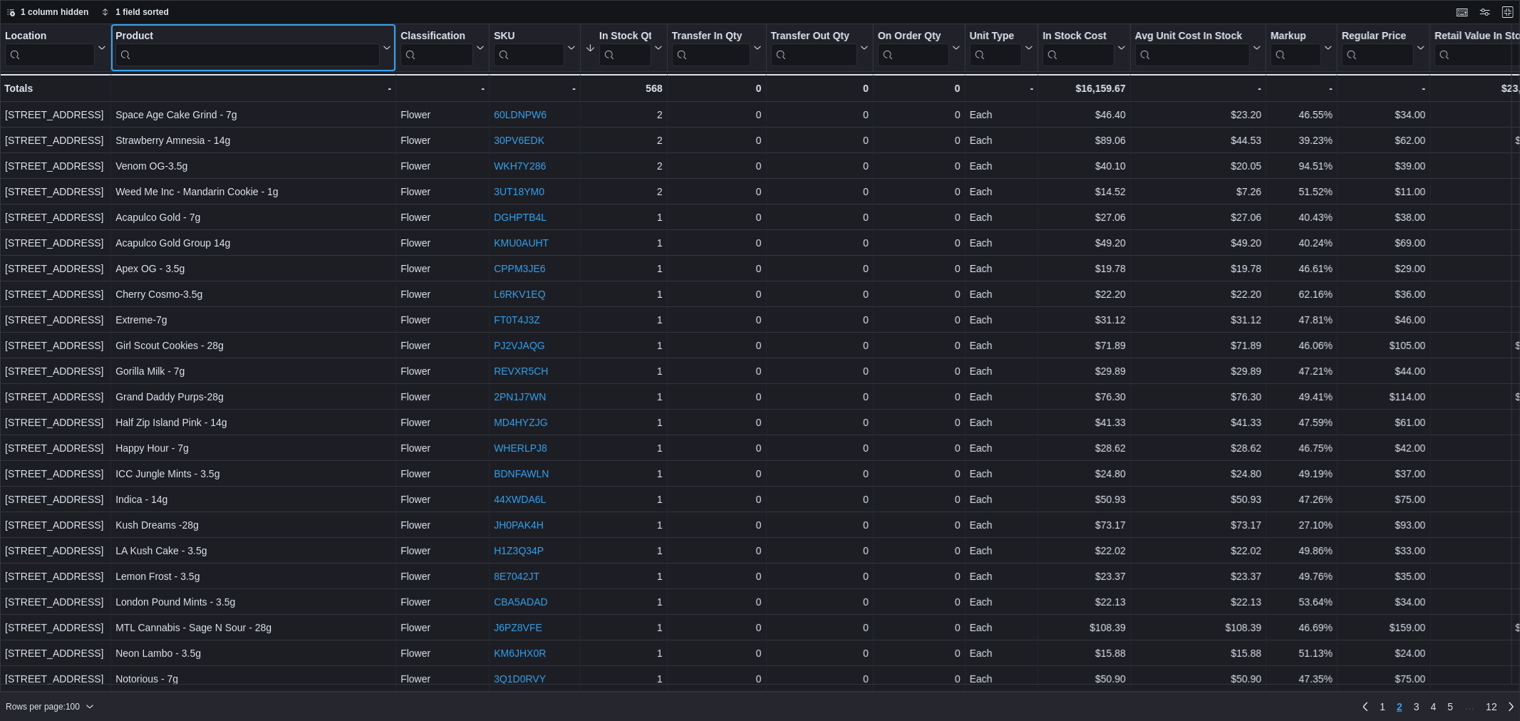
click at [212, 53] on input "search" at bounding box center [247, 54] width 264 height 23
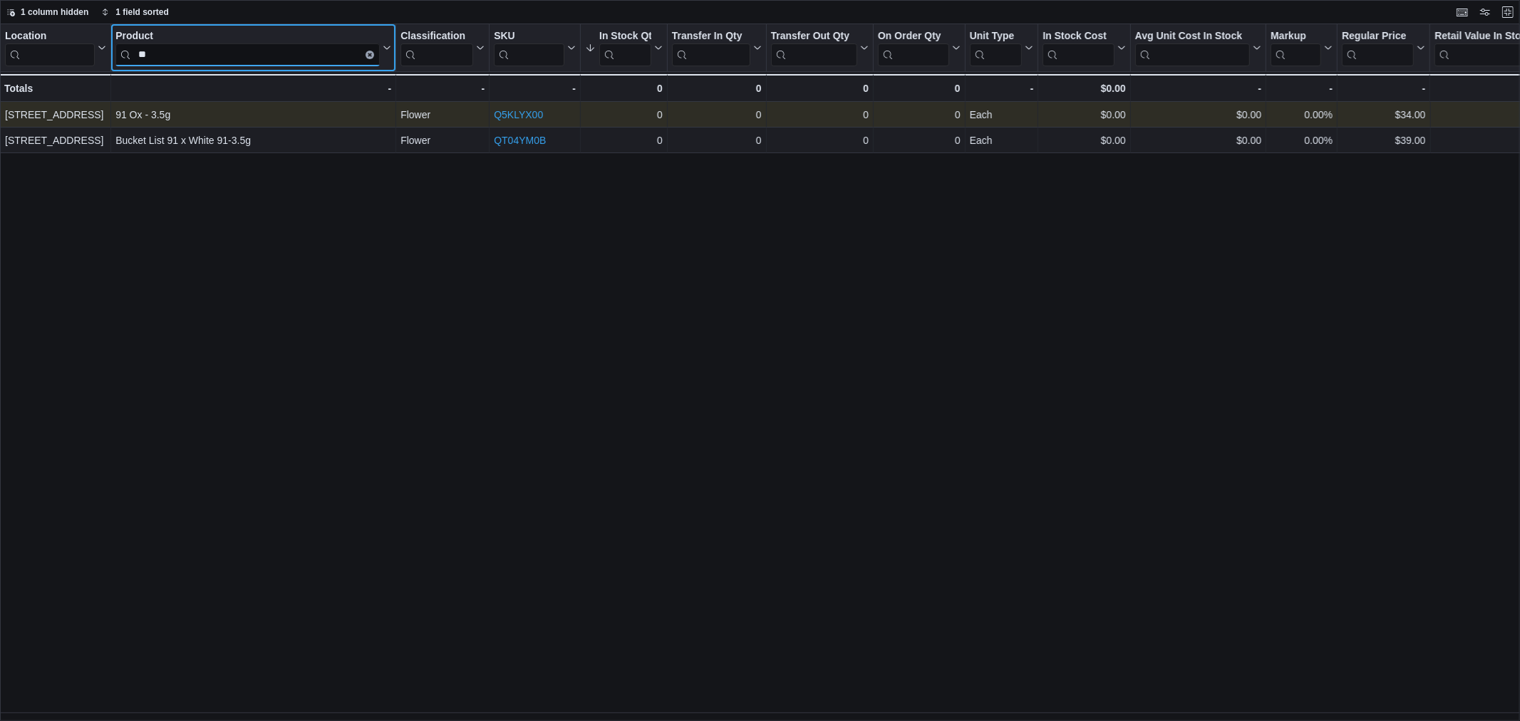
type input "**"
click at [514, 109] on link "Q5KLYX00" at bounding box center [518, 114] width 49 height 11
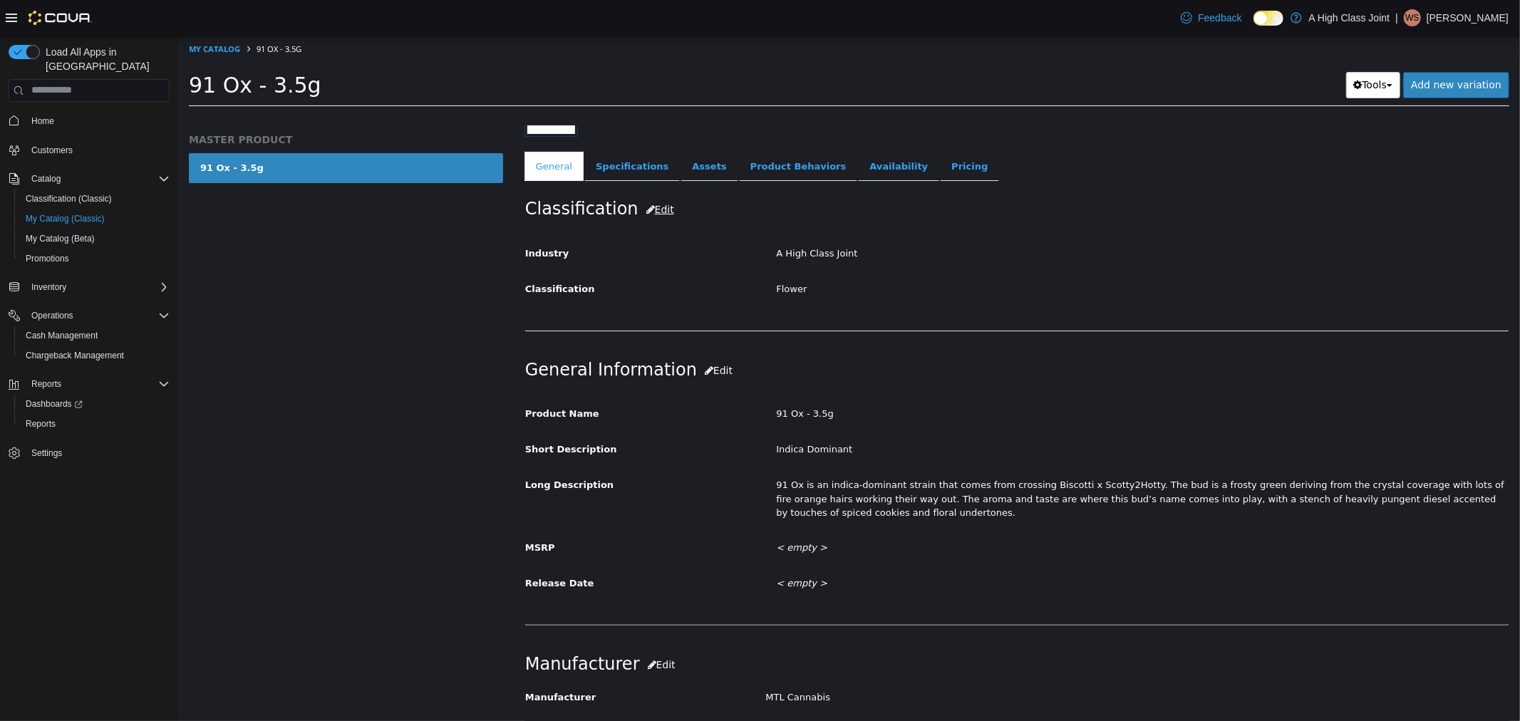
scroll to position [237, 0]
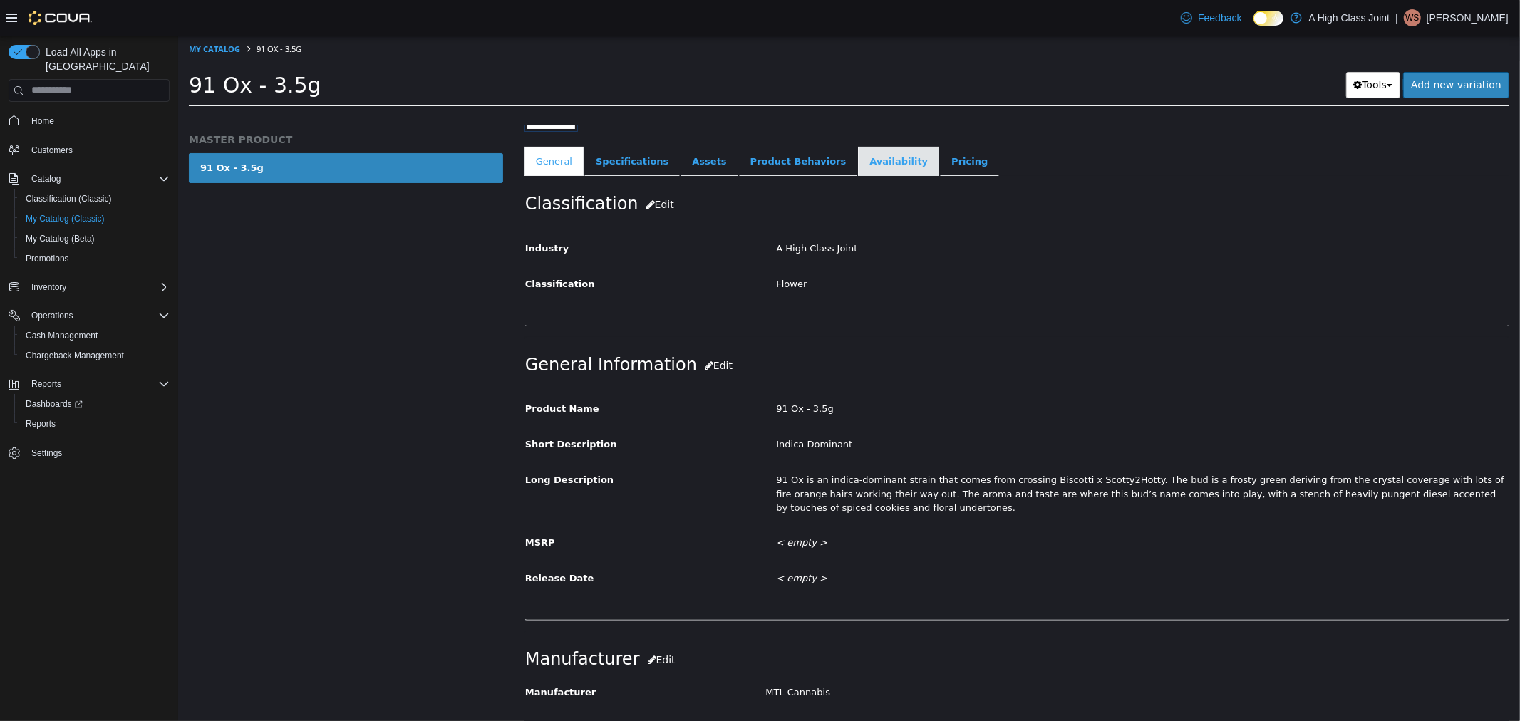
click at [864, 163] on link "Availability" at bounding box center [897, 161] width 81 height 30
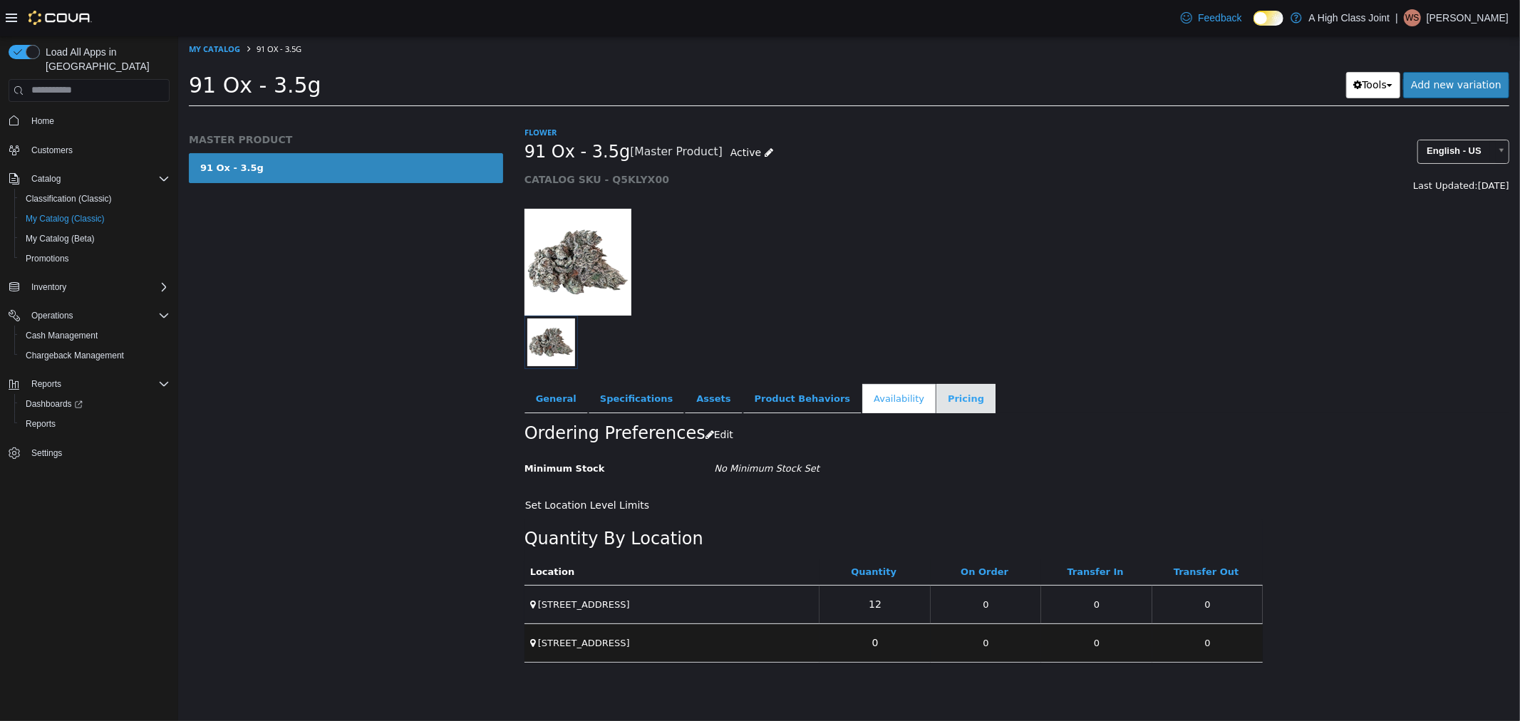
click at [935, 391] on link "Pricing" at bounding box center [964, 398] width 59 height 30
